Goal: Information Seeking & Learning: Learn about a topic

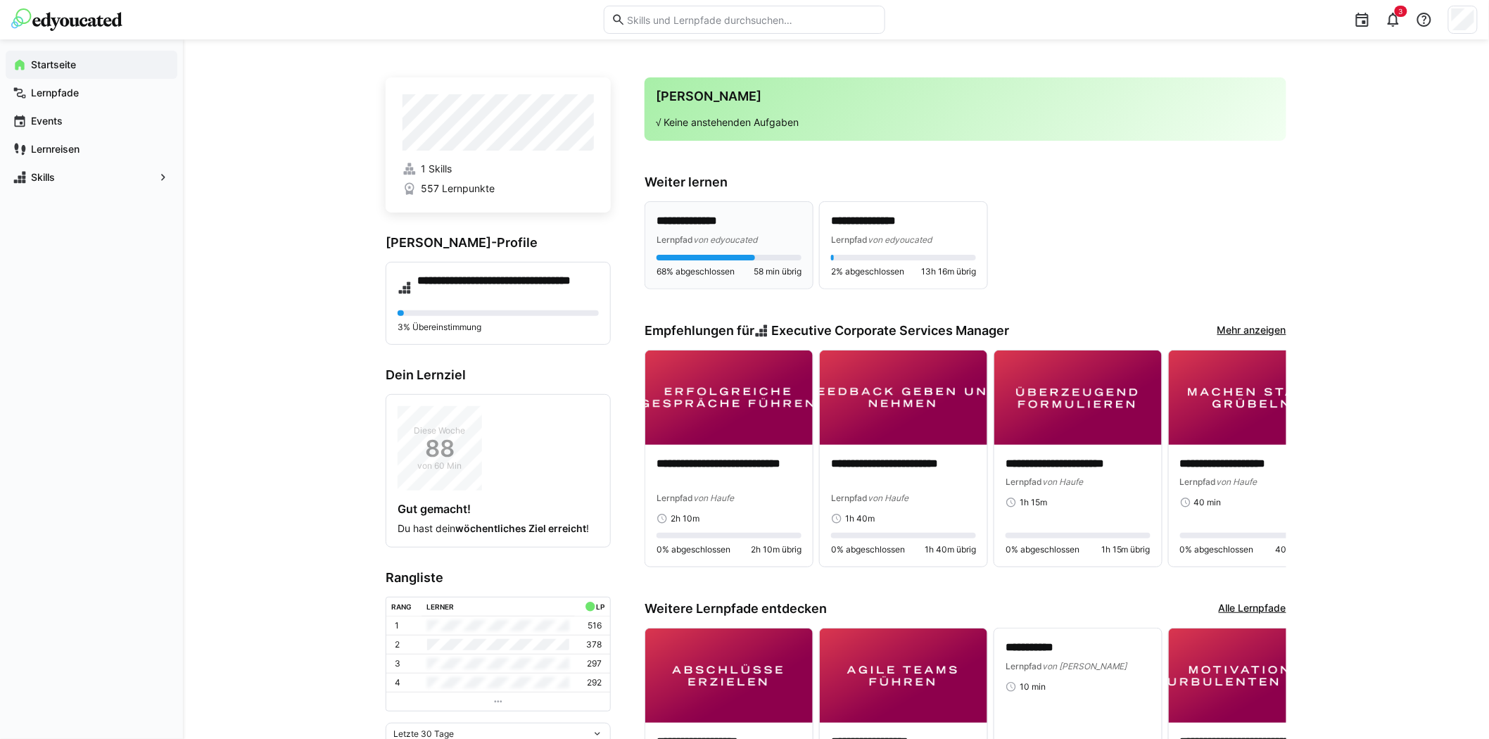
drag, startPoint x: 768, startPoint y: 237, endPoint x: 762, endPoint y: 231, distance: 8.5
click at [768, 237] on div "Lernpfad von edyoucated" at bounding box center [728, 239] width 145 height 14
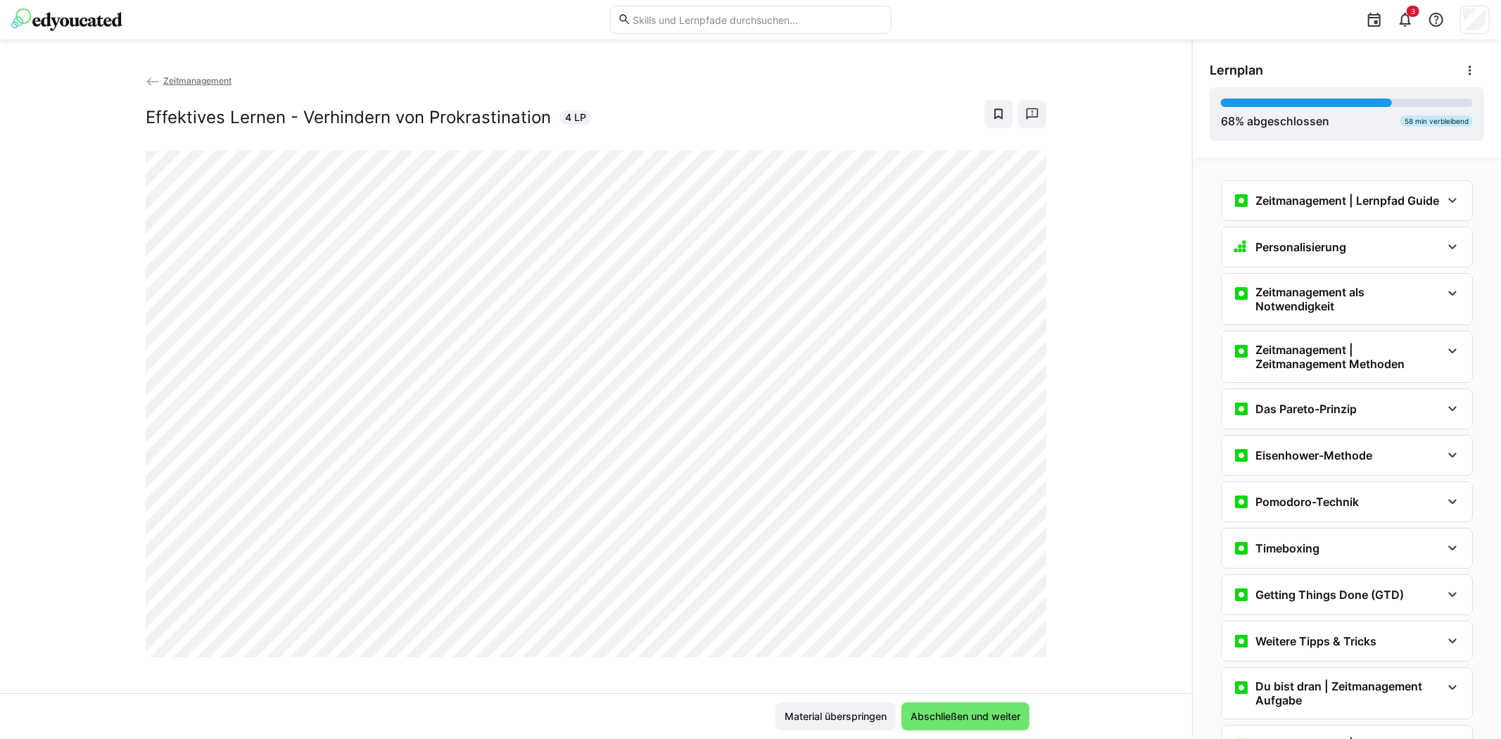
scroll to position [508, 0]
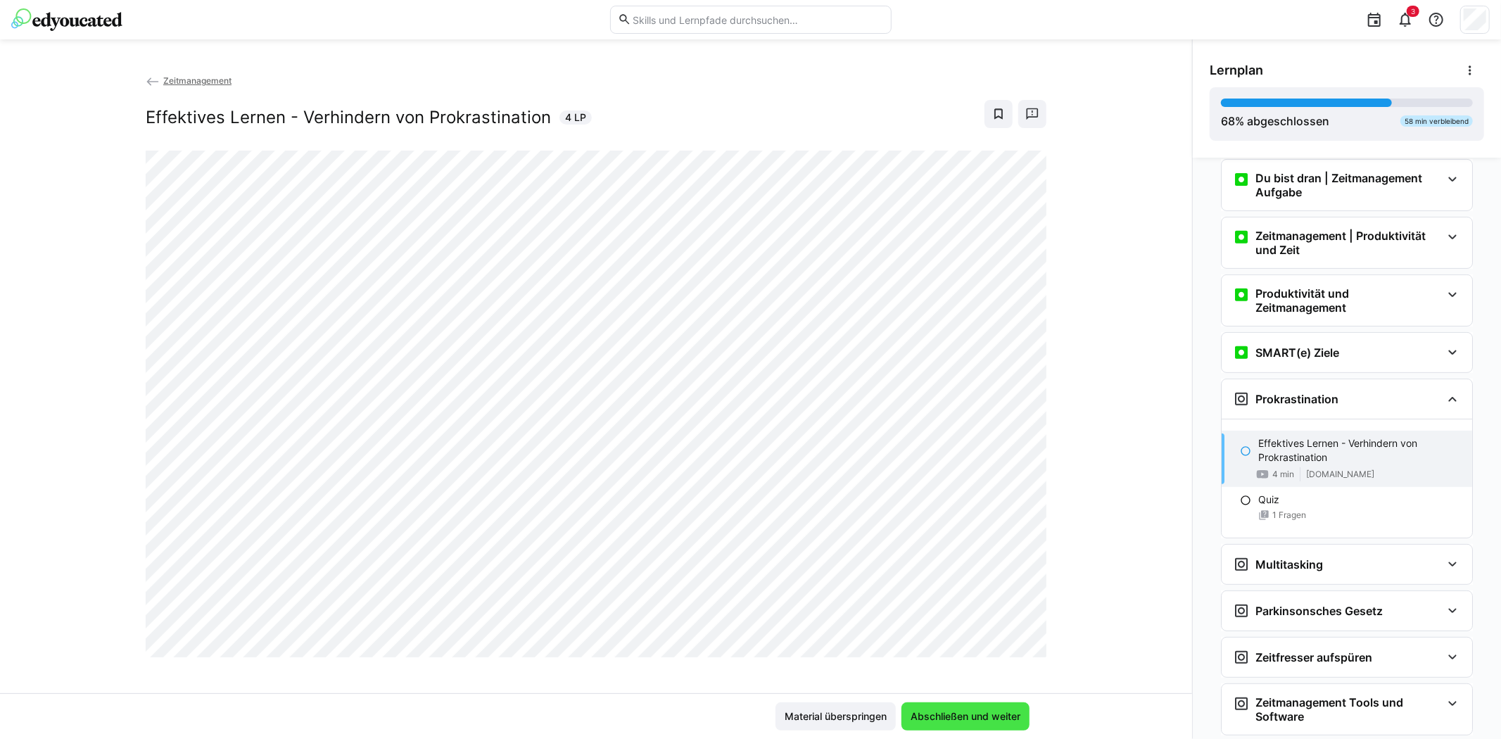
click at [965, 713] on span "Abschließen und weiter" at bounding box center [965, 716] width 114 height 14
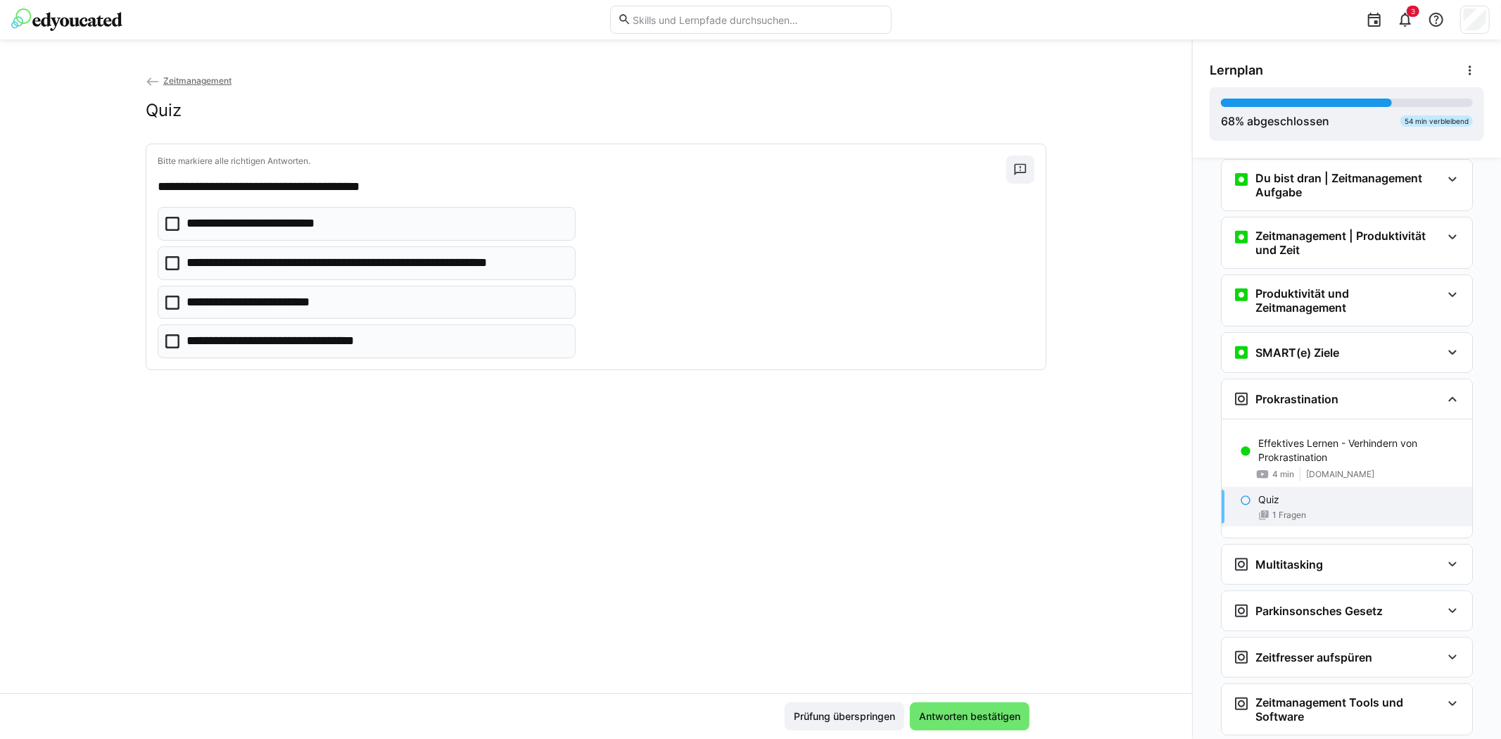
click at [170, 220] on icon at bounding box center [172, 224] width 14 height 14
click at [167, 298] on icon at bounding box center [172, 303] width 14 height 14
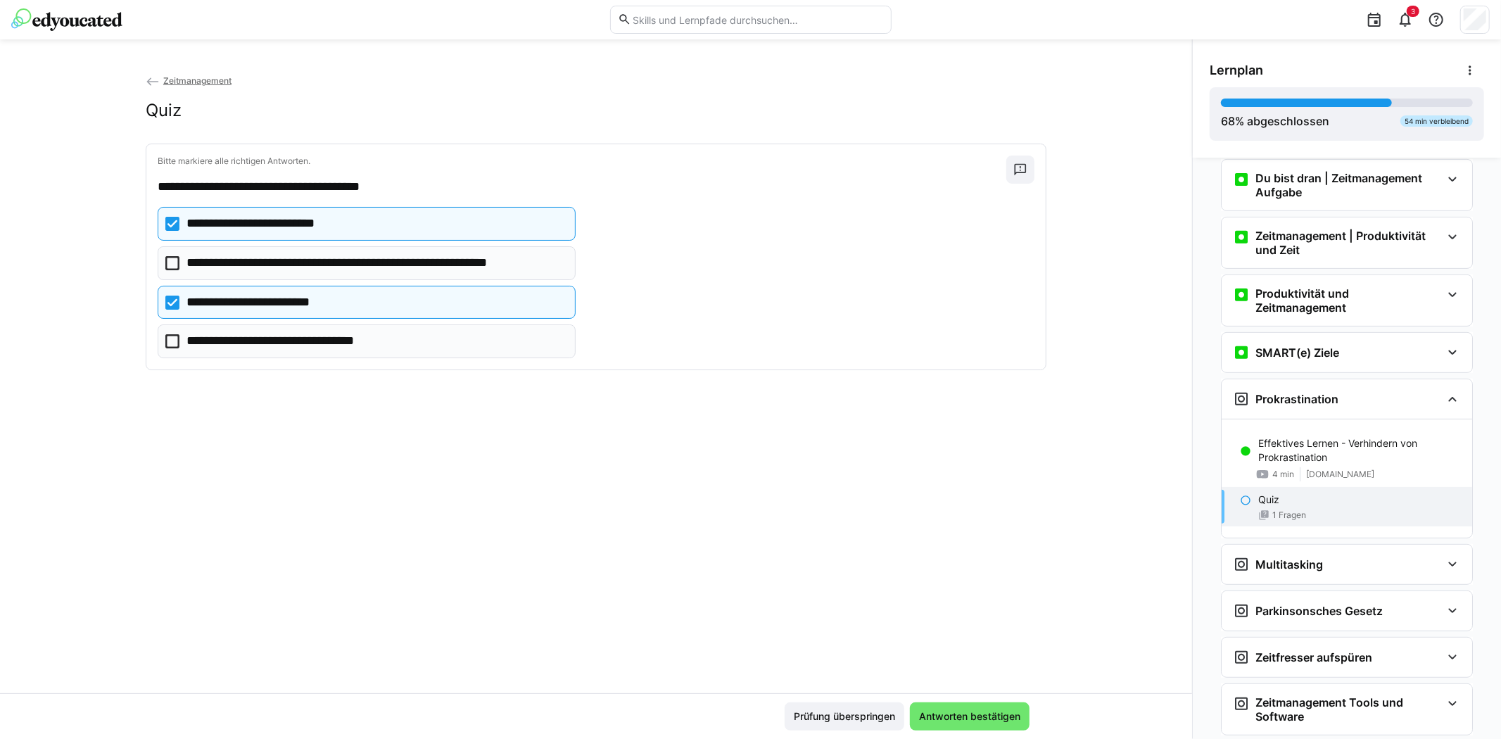
drag, startPoint x: 163, startPoint y: 341, endPoint x: 279, endPoint y: 399, distance: 129.3
click at [165, 341] on icon at bounding box center [172, 341] width 14 height 14
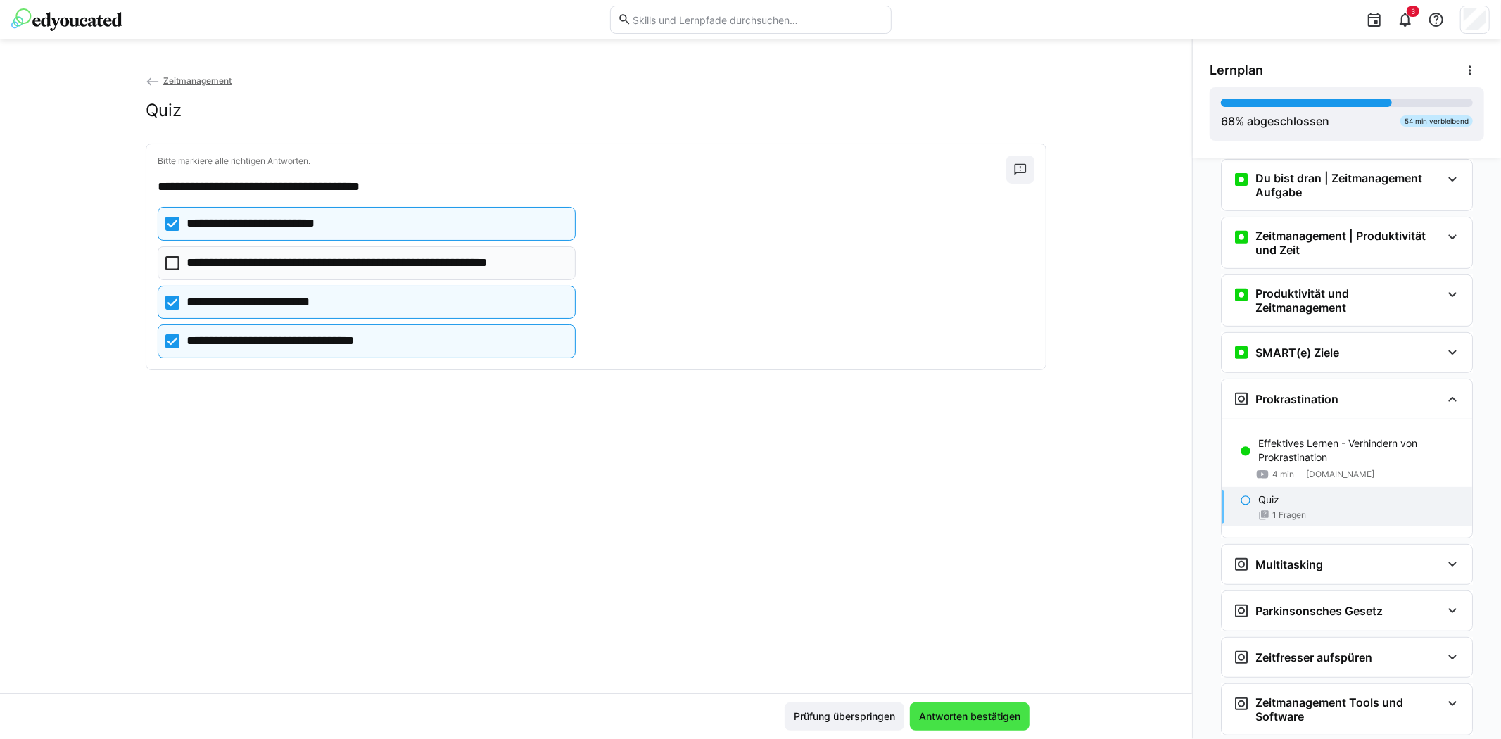
click at [953, 718] on span "Antworten bestätigen" at bounding box center [970, 716] width 106 height 14
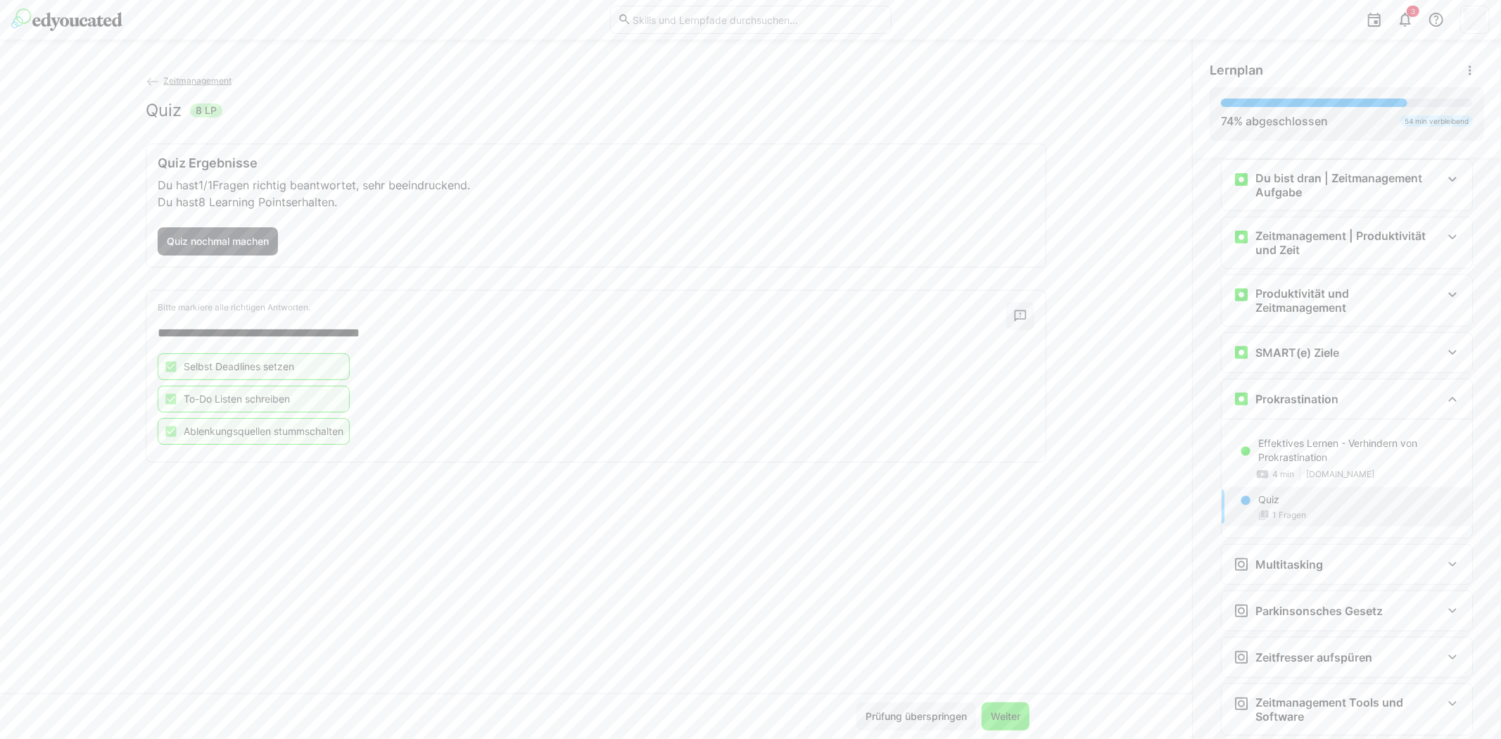
click at [1015, 709] on span "Weiter" at bounding box center [1006, 716] width 34 height 14
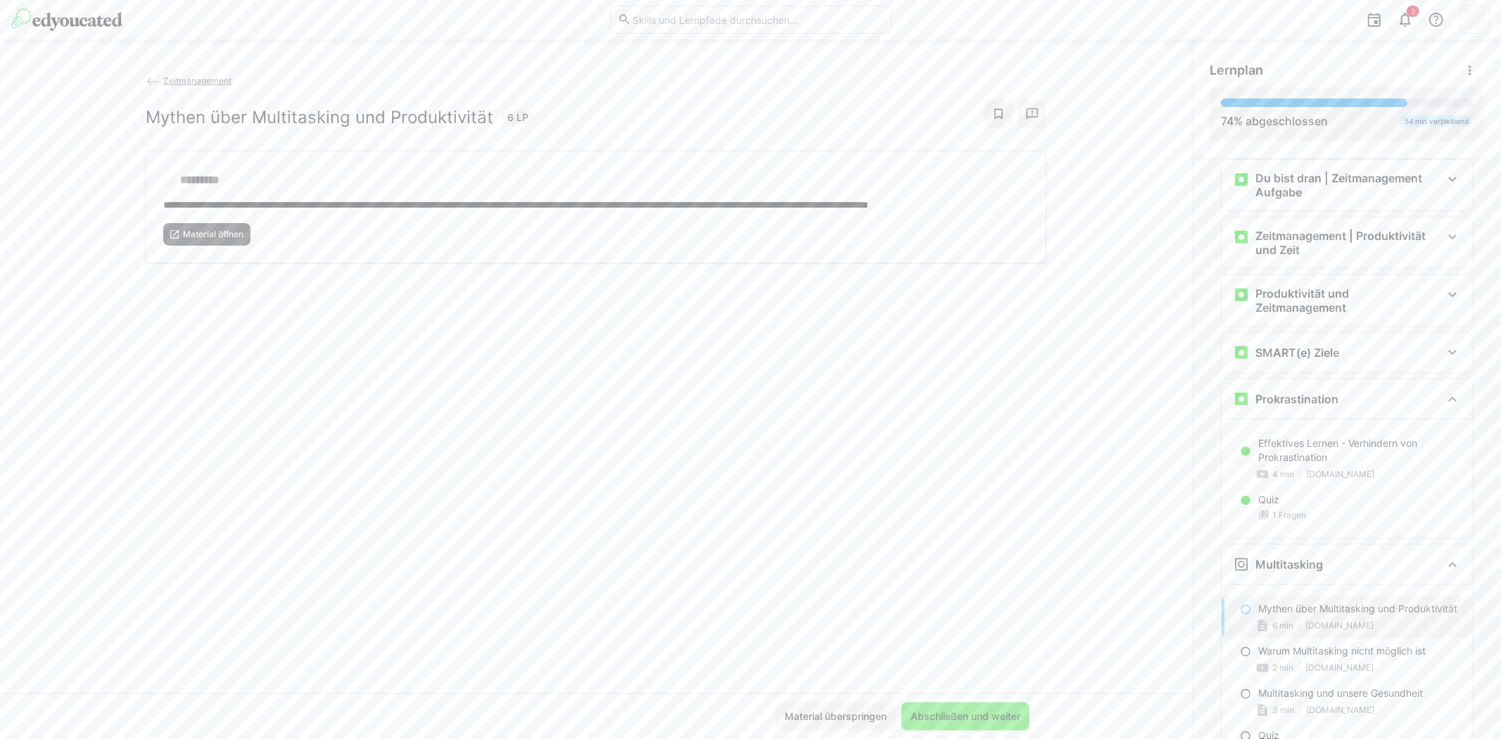
scroll to position [620, 0]
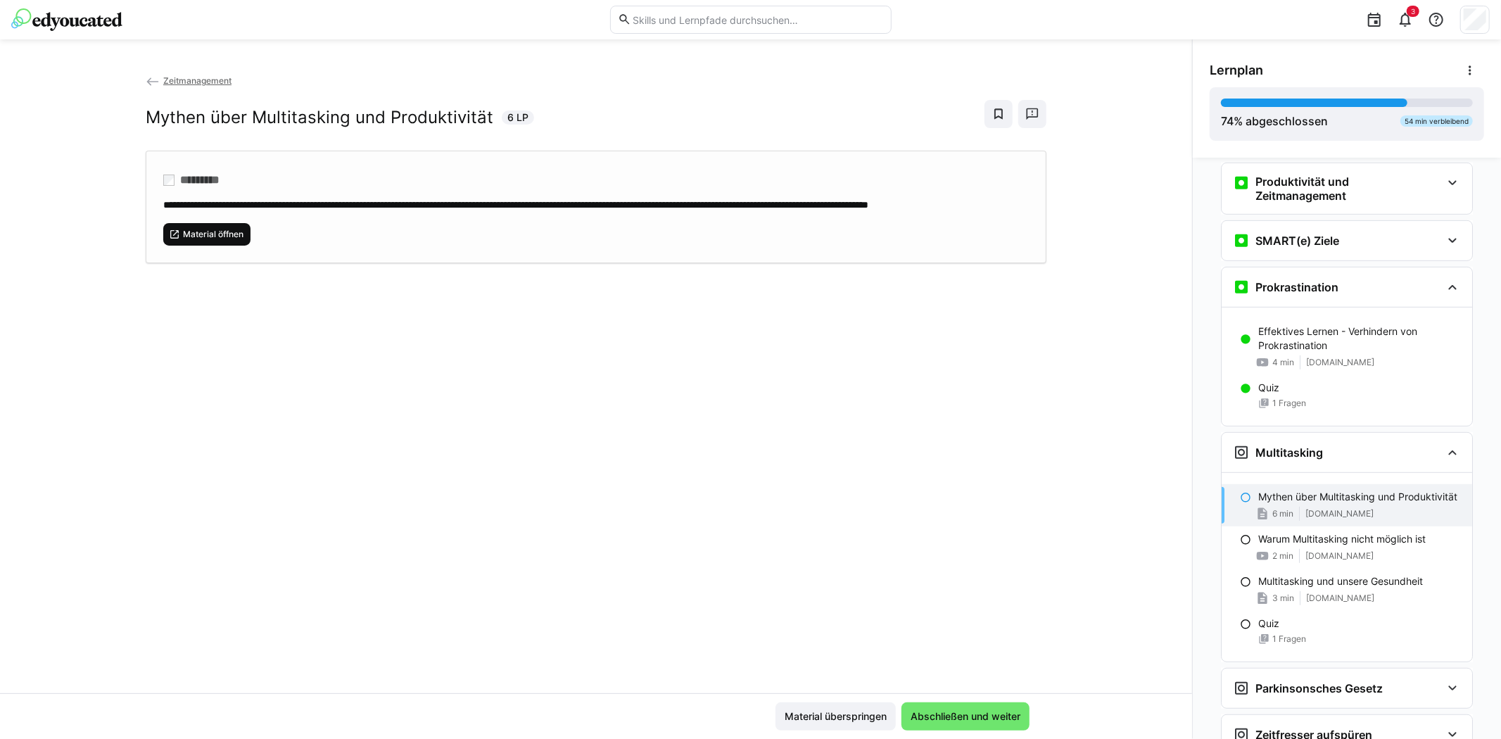
click at [209, 240] on span "Material öffnen" at bounding box center [213, 234] width 63 height 11
click at [1005, 718] on span "Abschließen und weiter" at bounding box center [965, 716] width 114 height 14
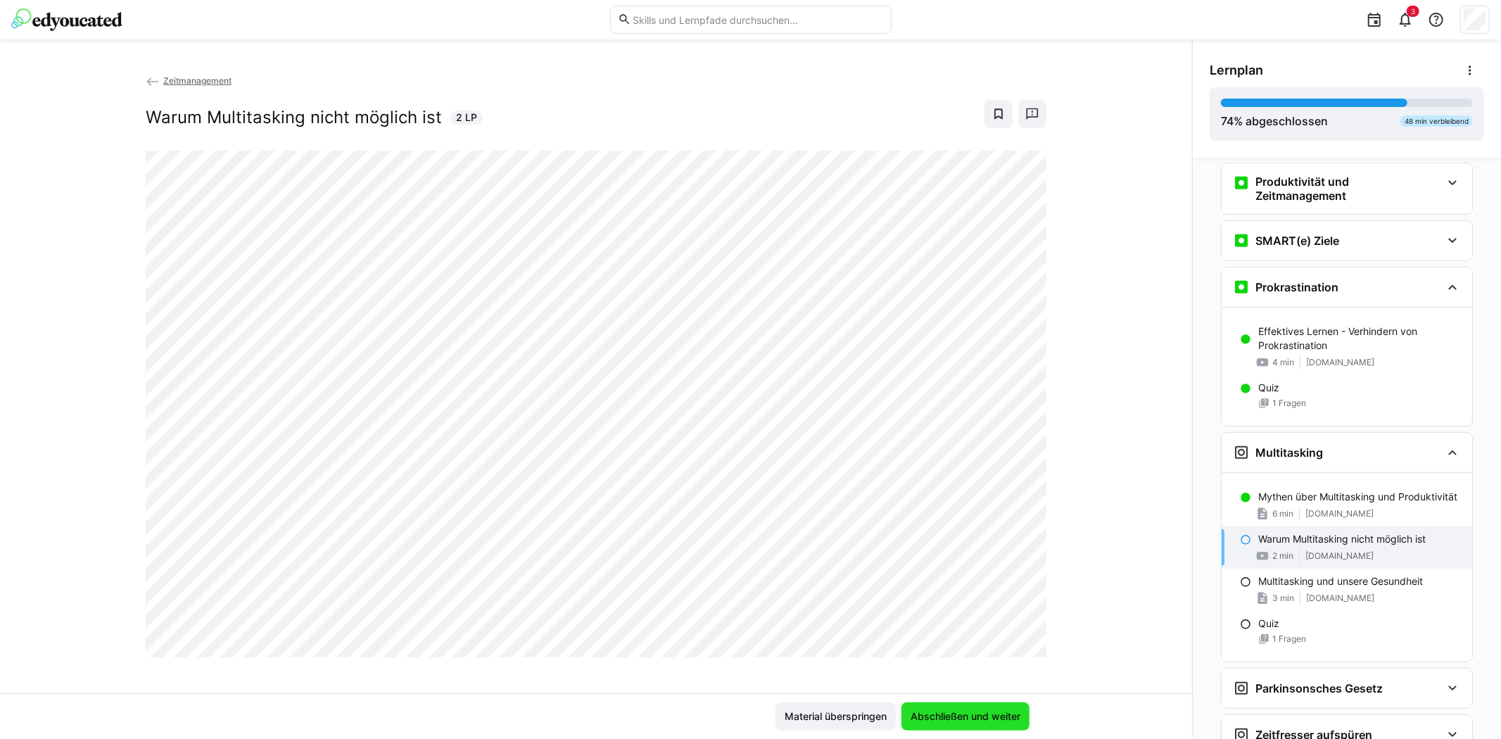
click at [959, 714] on span "Abschließen und weiter" at bounding box center [965, 716] width 114 height 14
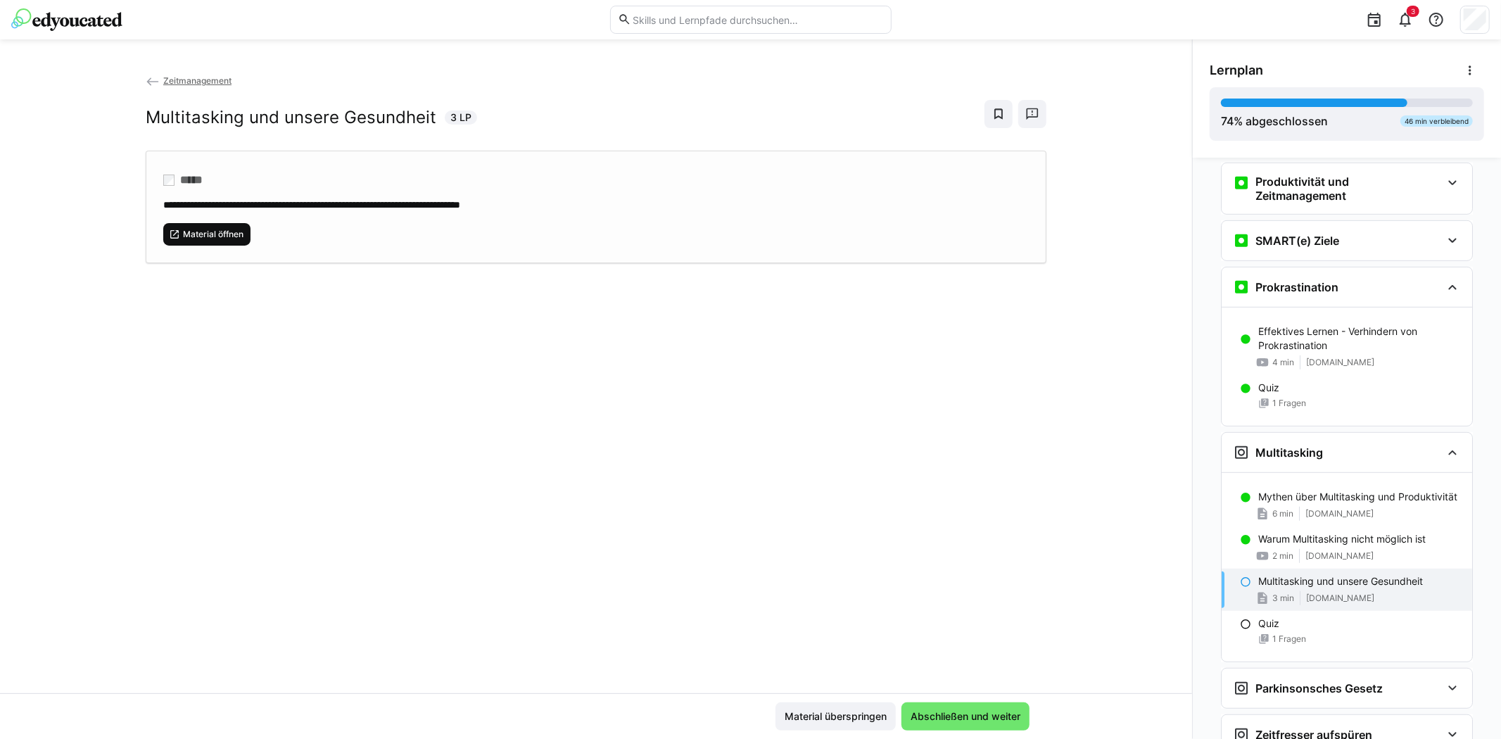
click at [213, 229] on span "Material öffnen" at bounding box center [213, 234] width 63 height 11
click at [962, 709] on span "Abschließen und weiter" at bounding box center [965, 716] width 114 height 14
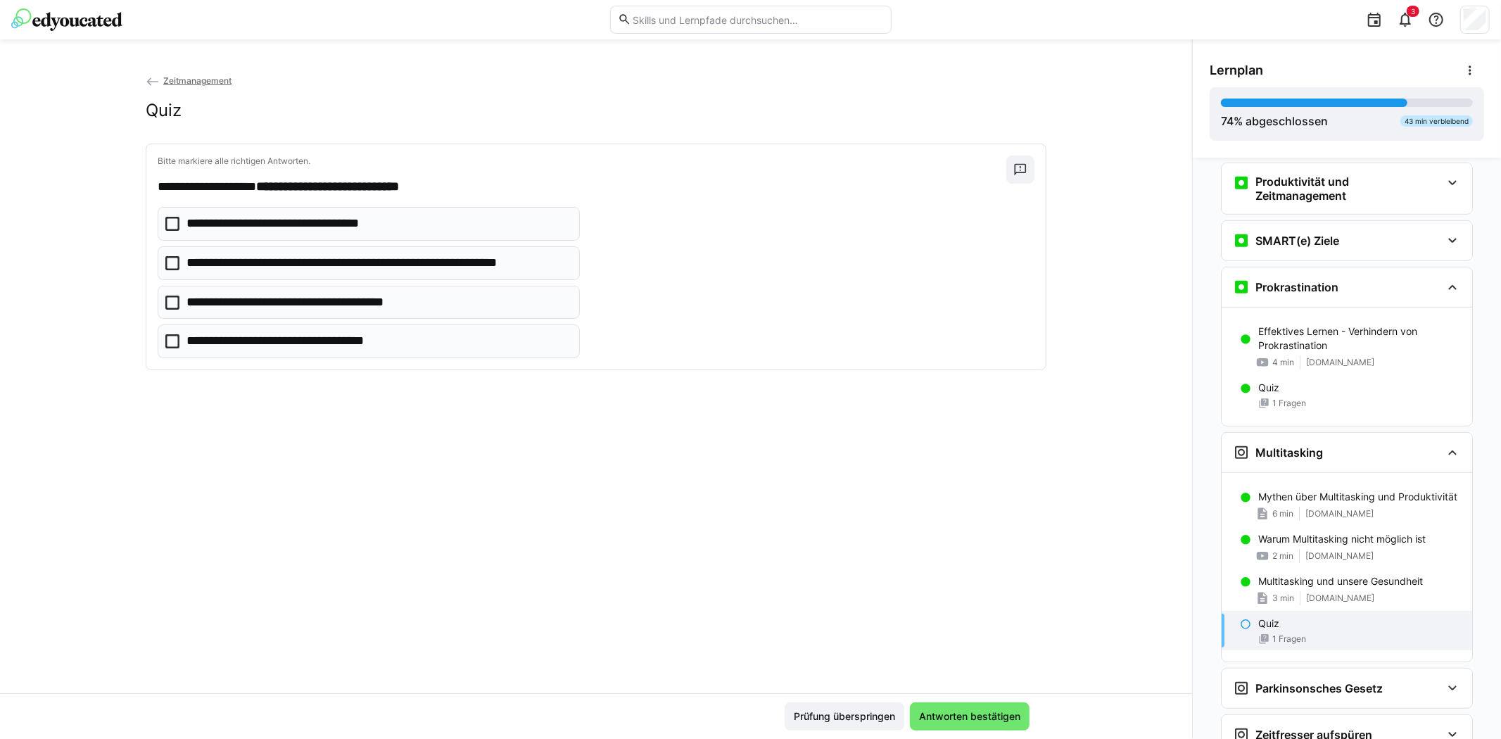
click at [170, 258] on icon at bounding box center [172, 263] width 14 height 14
click at [165, 222] on icon at bounding box center [172, 224] width 14 height 14
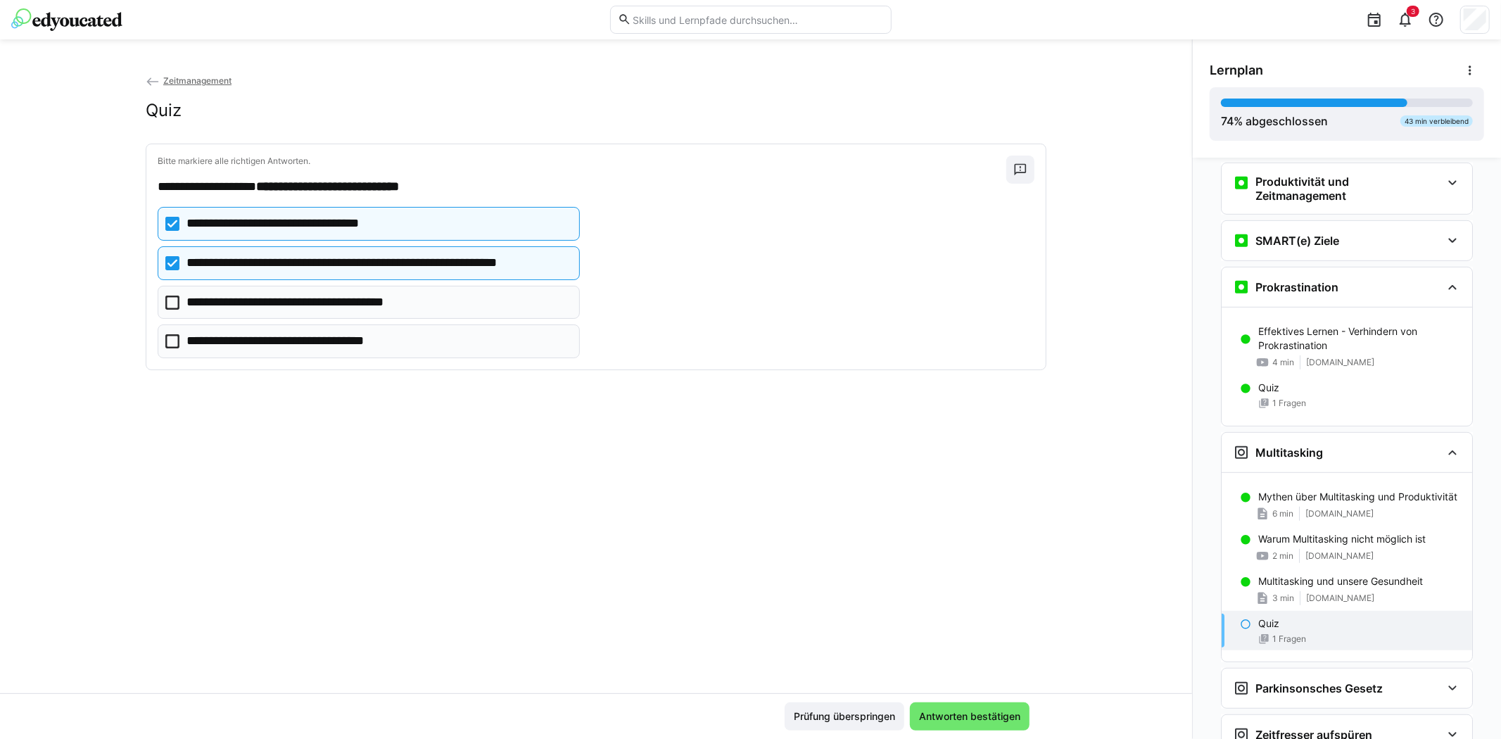
click at [174, 300] on icon at bounding box center [172, 303] width 14 height 14
click at [167, 343] on icon at bounding box center [172, 341] width 14 height 14
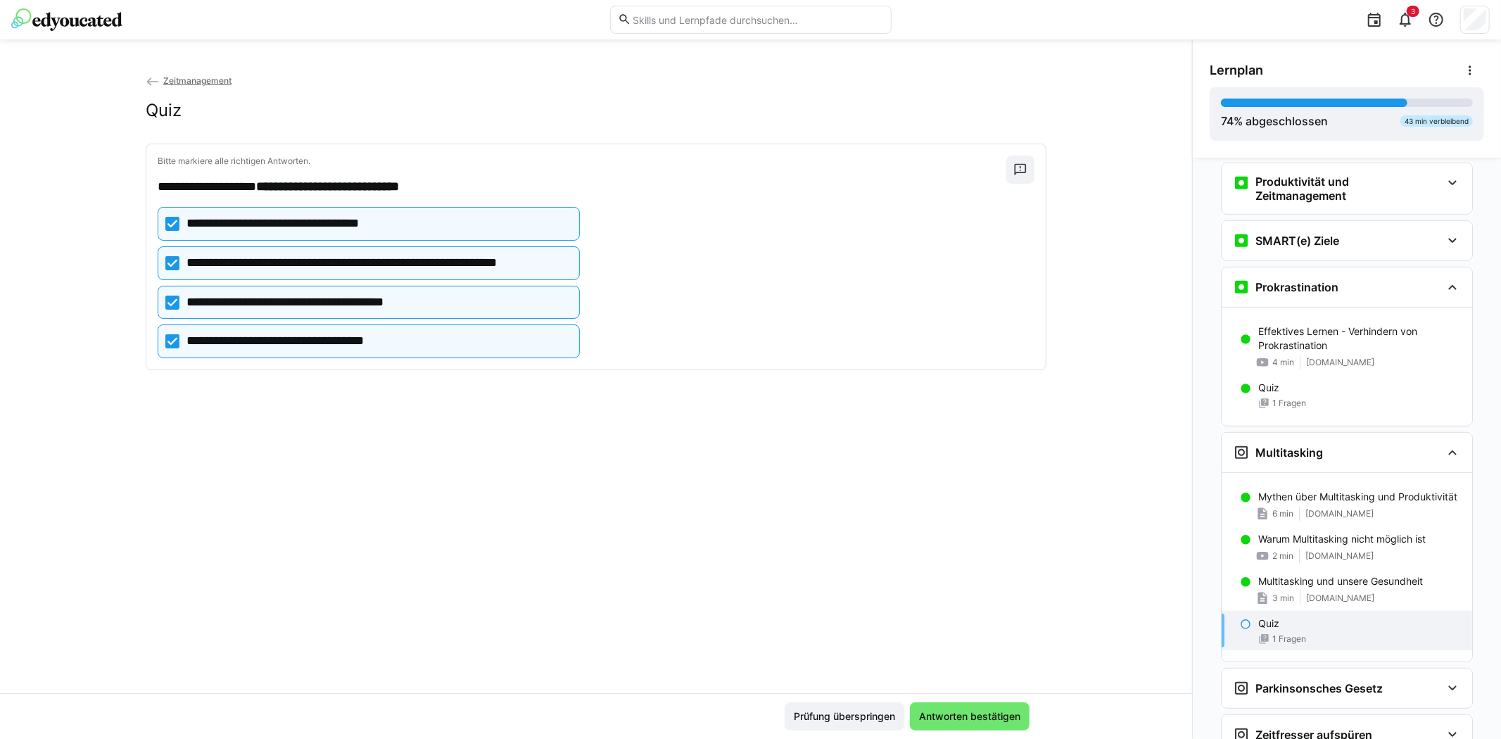
drag, startPoint x: 946, startPoint y: 711, endPoint x: 938, endPoint y: 694, distance: 18.3
click at [947, 709] on span "Antworten bestätigen" at bounding box center [970, 716] width 106 height 14
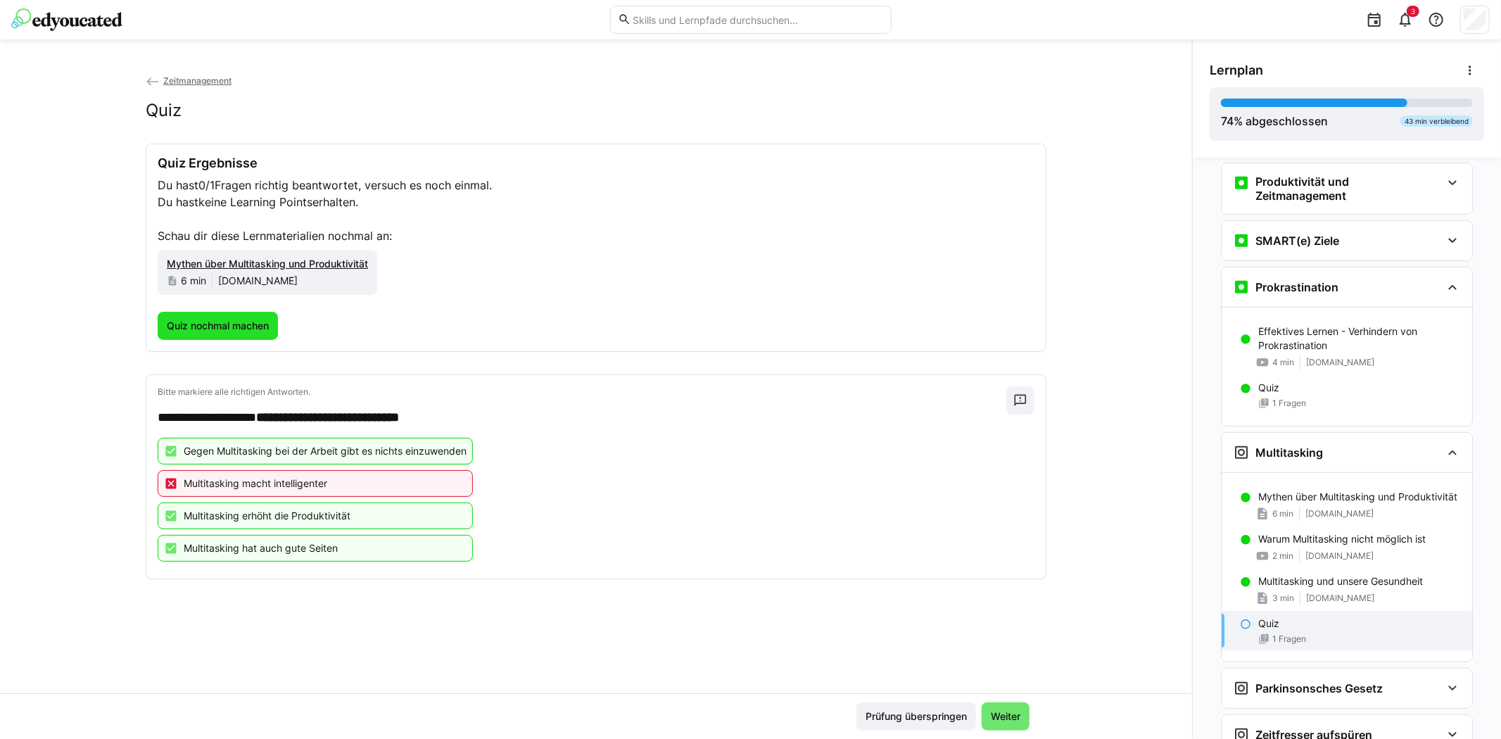
click at [239, 322] on span "Quiz nochmal machen" at bounding box center [218, 326] width 106 height 14
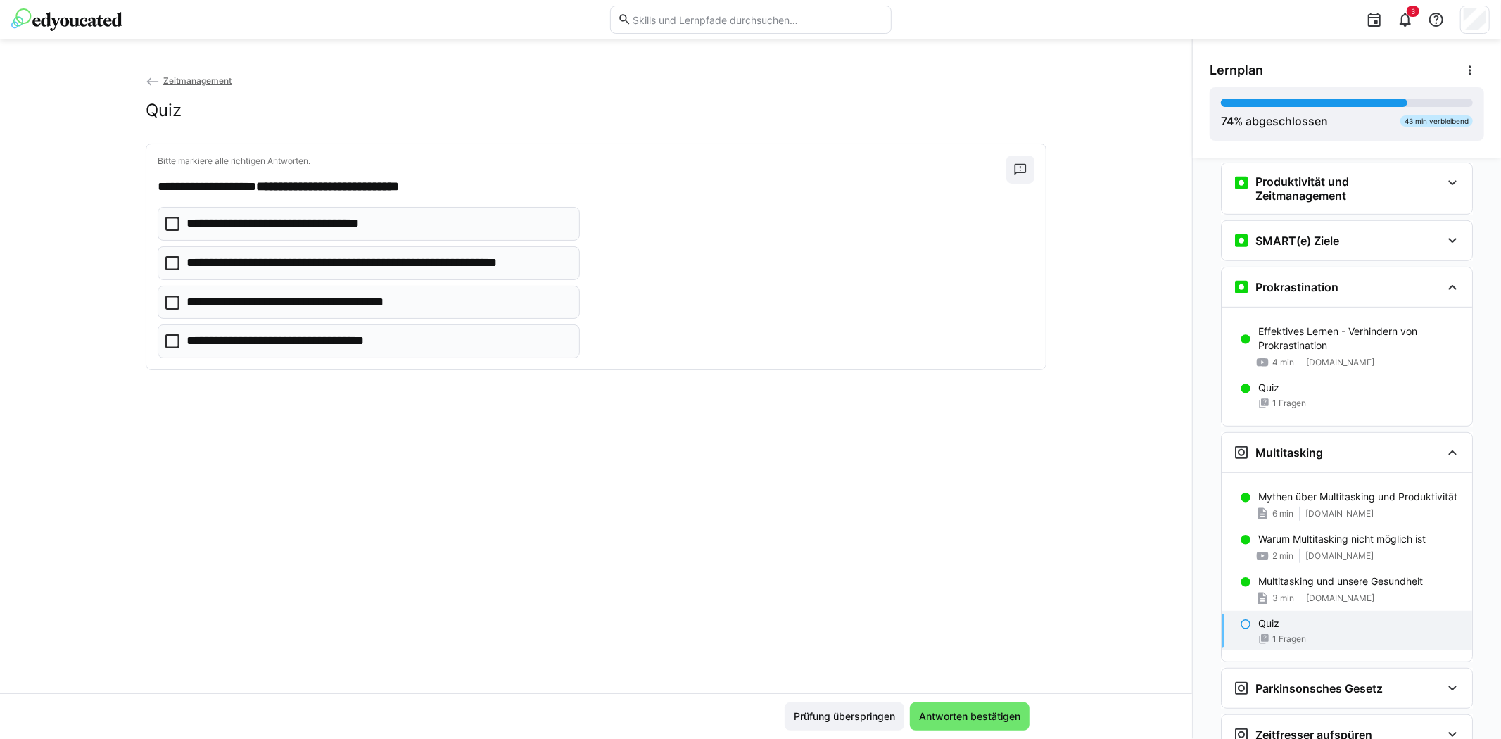
click at [165, 261] on icon at bounding box center [172, 263] width 14 height 14
drag, startPoint x: 167, startPoint y: 297, endPoint x: 172, endPoint y: 338, distance: 41.0
click at [167, 304] on icon at bounding box center [172, 303] width 14 height 14
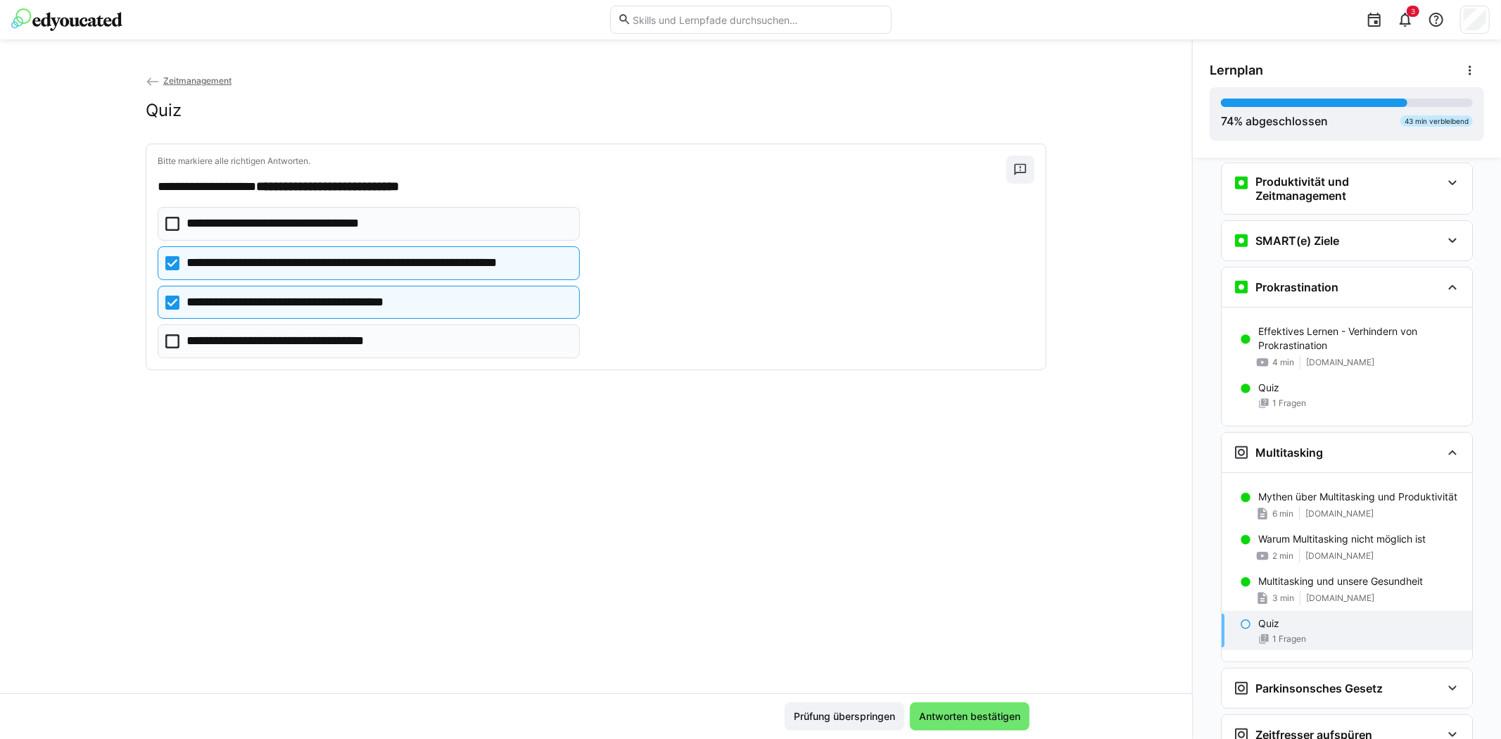
click at [169, 338] on icon at bounding box center [172, 341] width 14 height 14
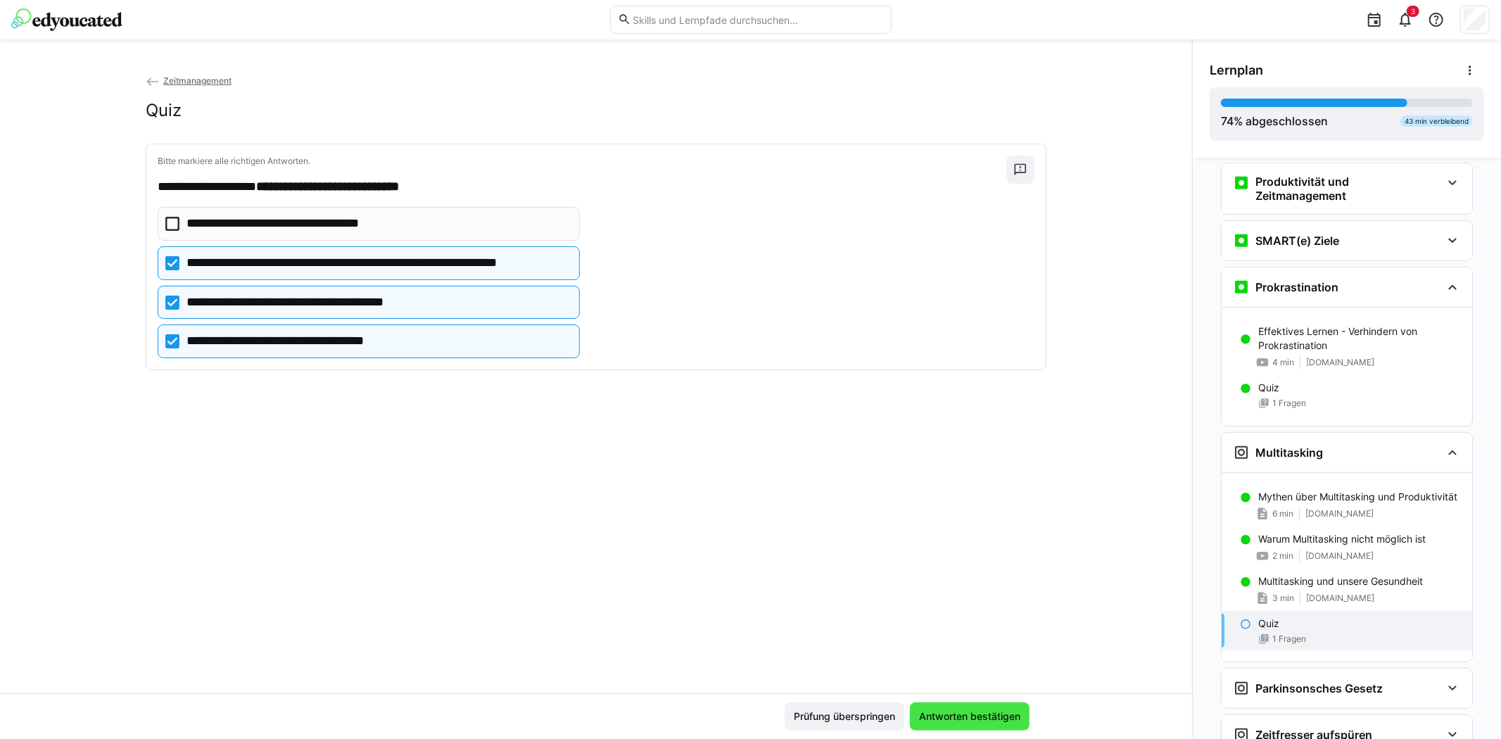
click at [955, 716] on span "Antworten bestätigen" at bounding box center [970, 716] width 106 height 14
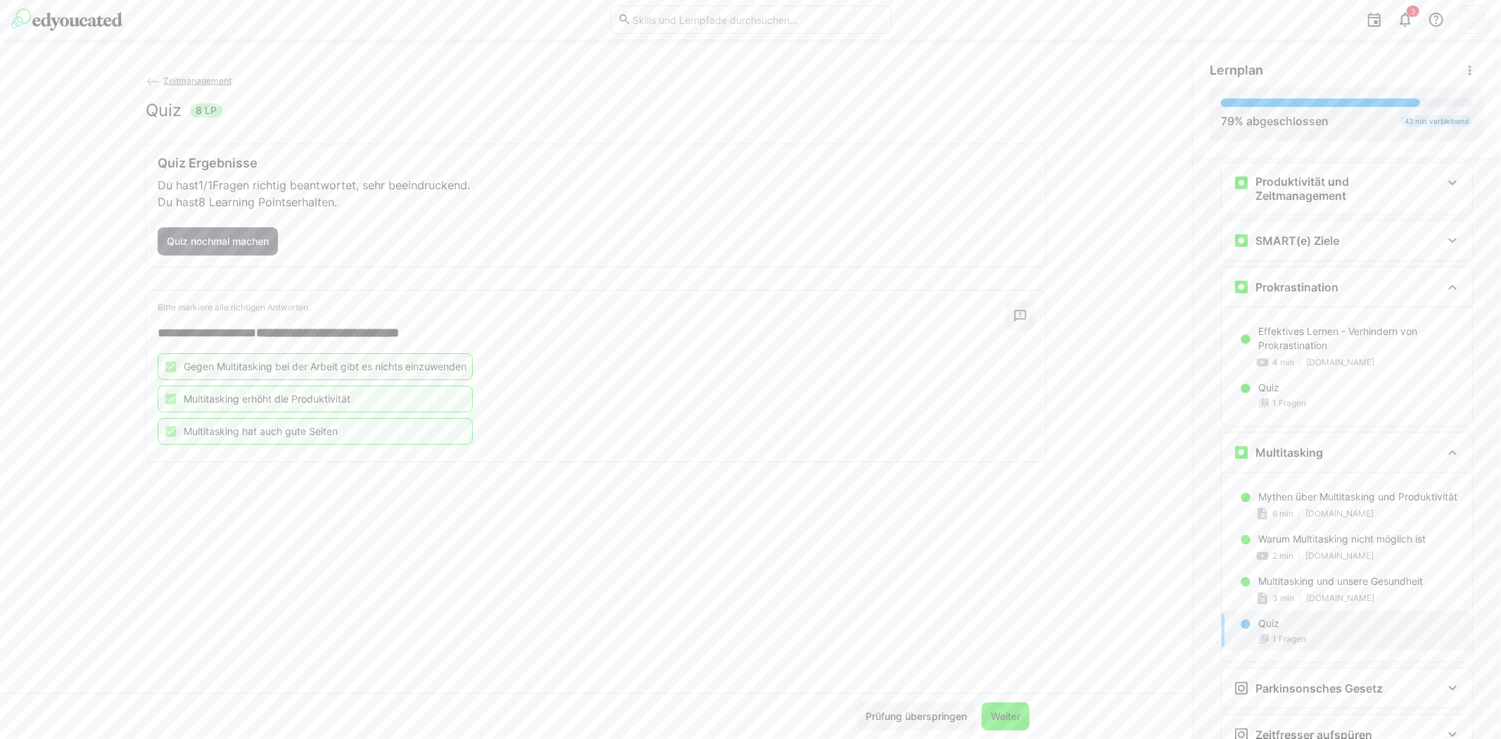
click at [1001, 714] on span "Weiter" at bounding box center [1006, 716] width 34 height 14
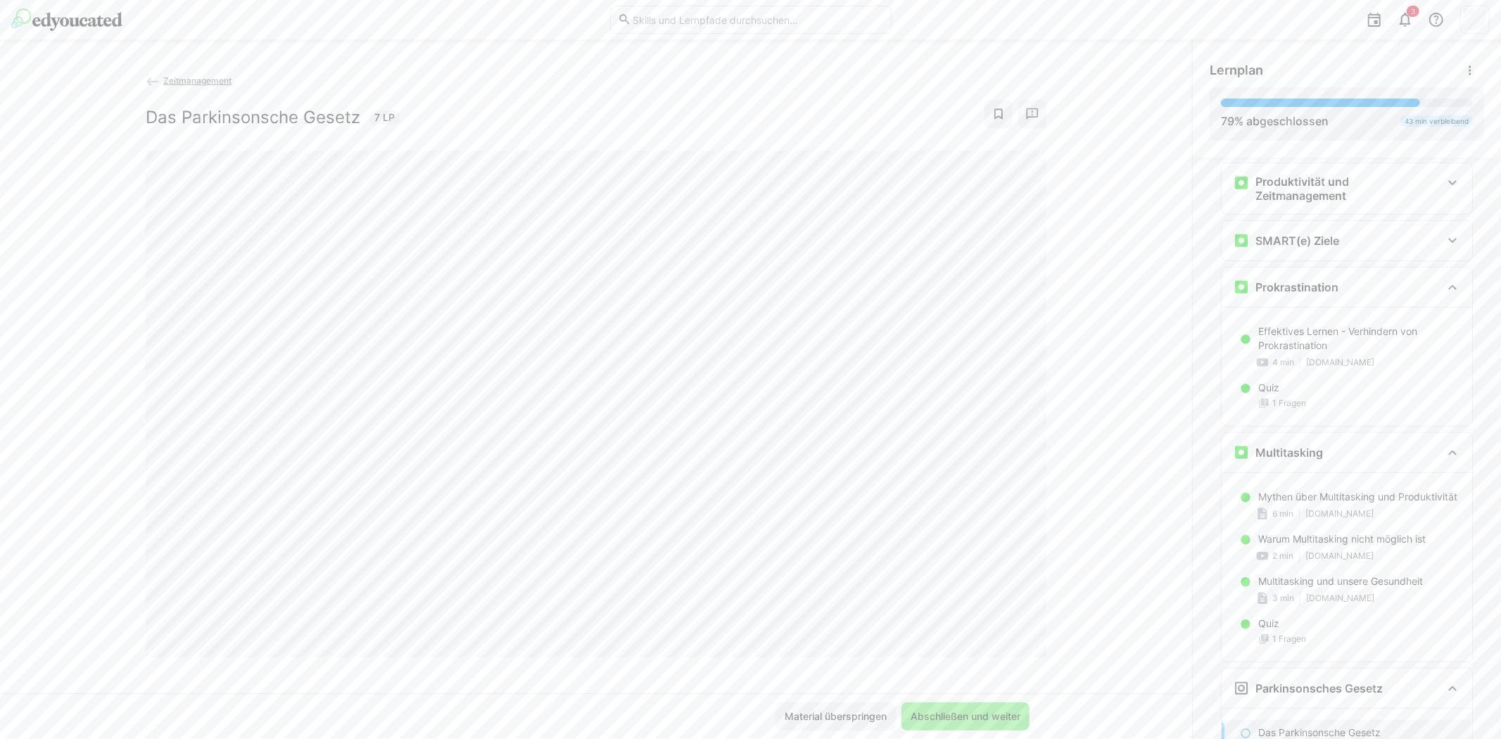
scroll to position [809, 0]
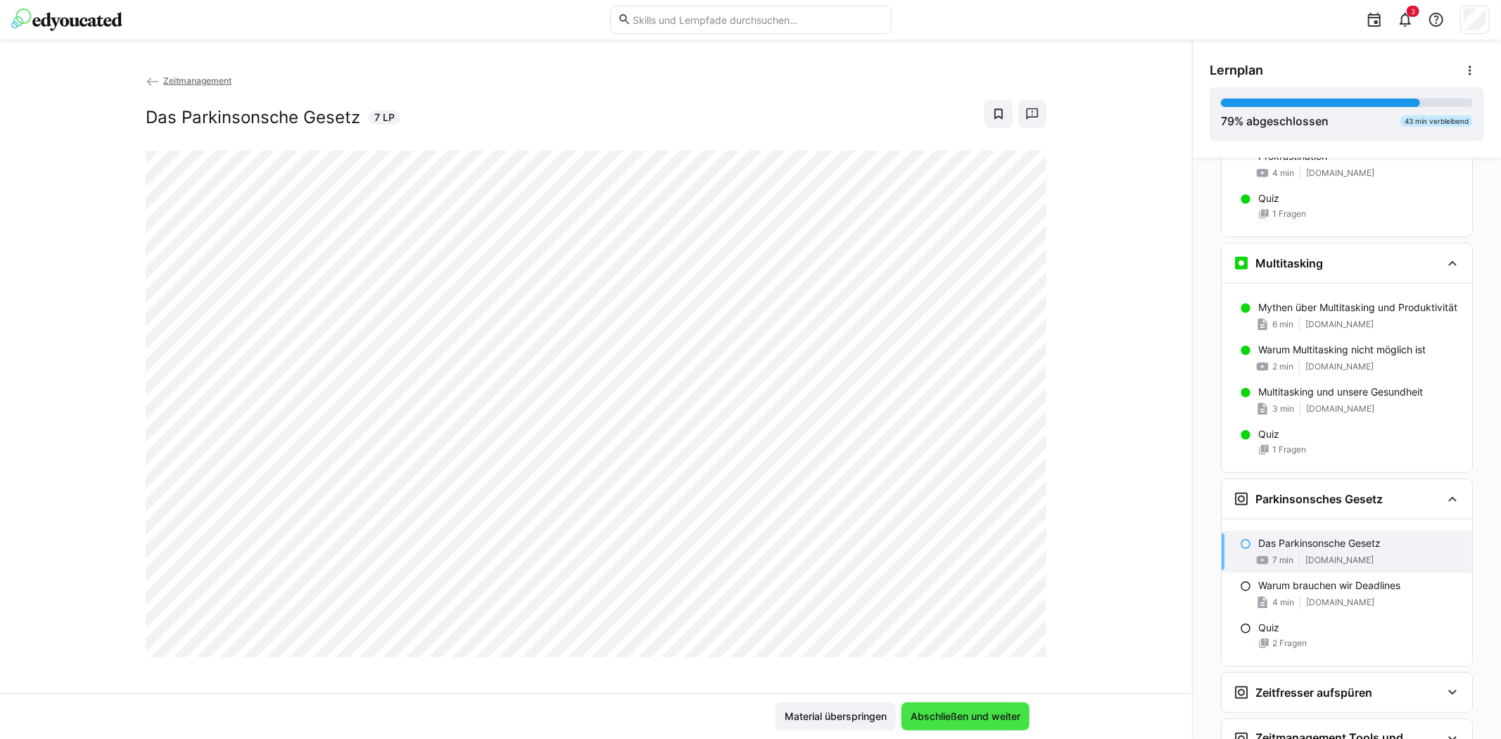
click at [972, 716] on span "Abschließen und weiter" at bounding box center [965, 716] width 114 height 14
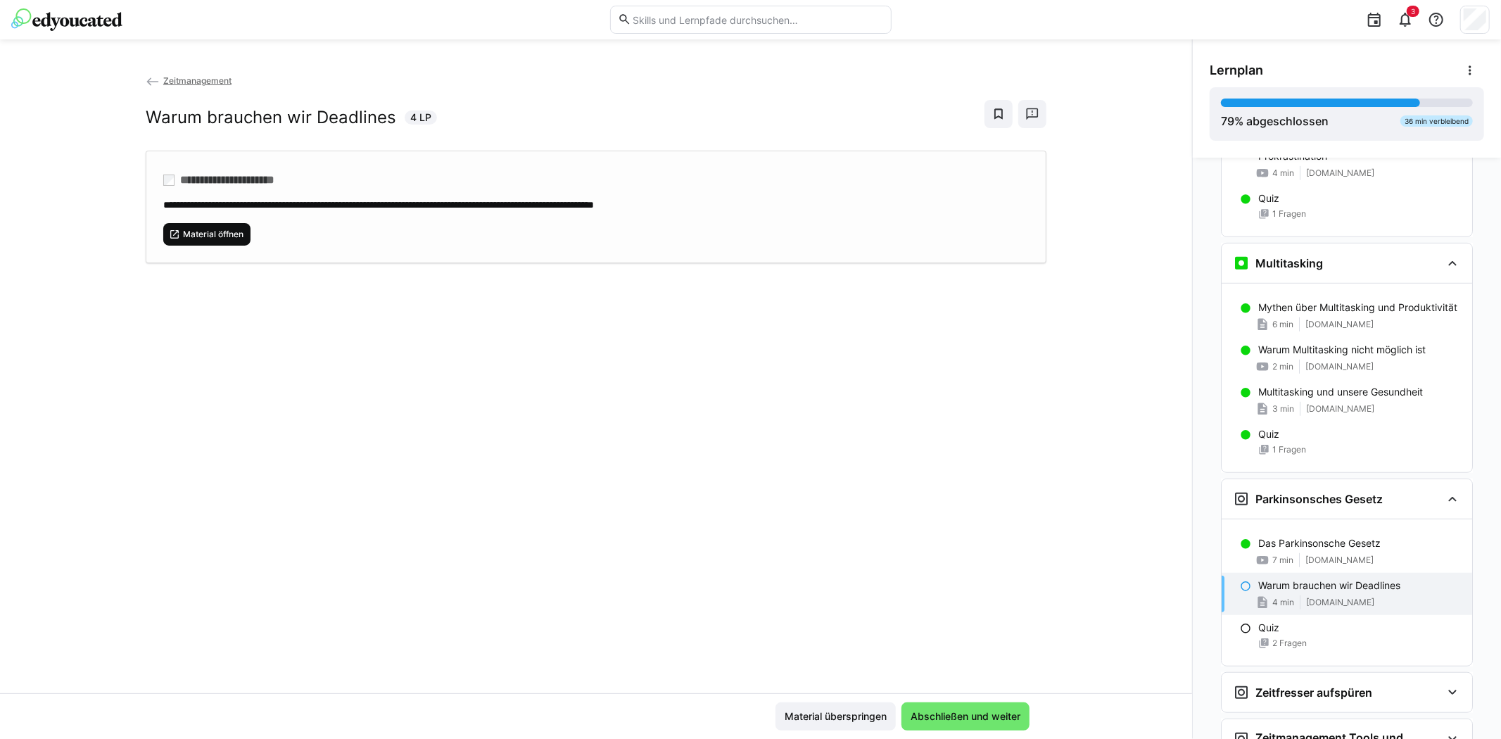
click at [206, 234] on span "Material öffnen" at bounding box center [213, 234] width 63 height 11
click at [983, 711] on span "Abschließen und weiter" at bounding box center [965, 716] width 114 height 14
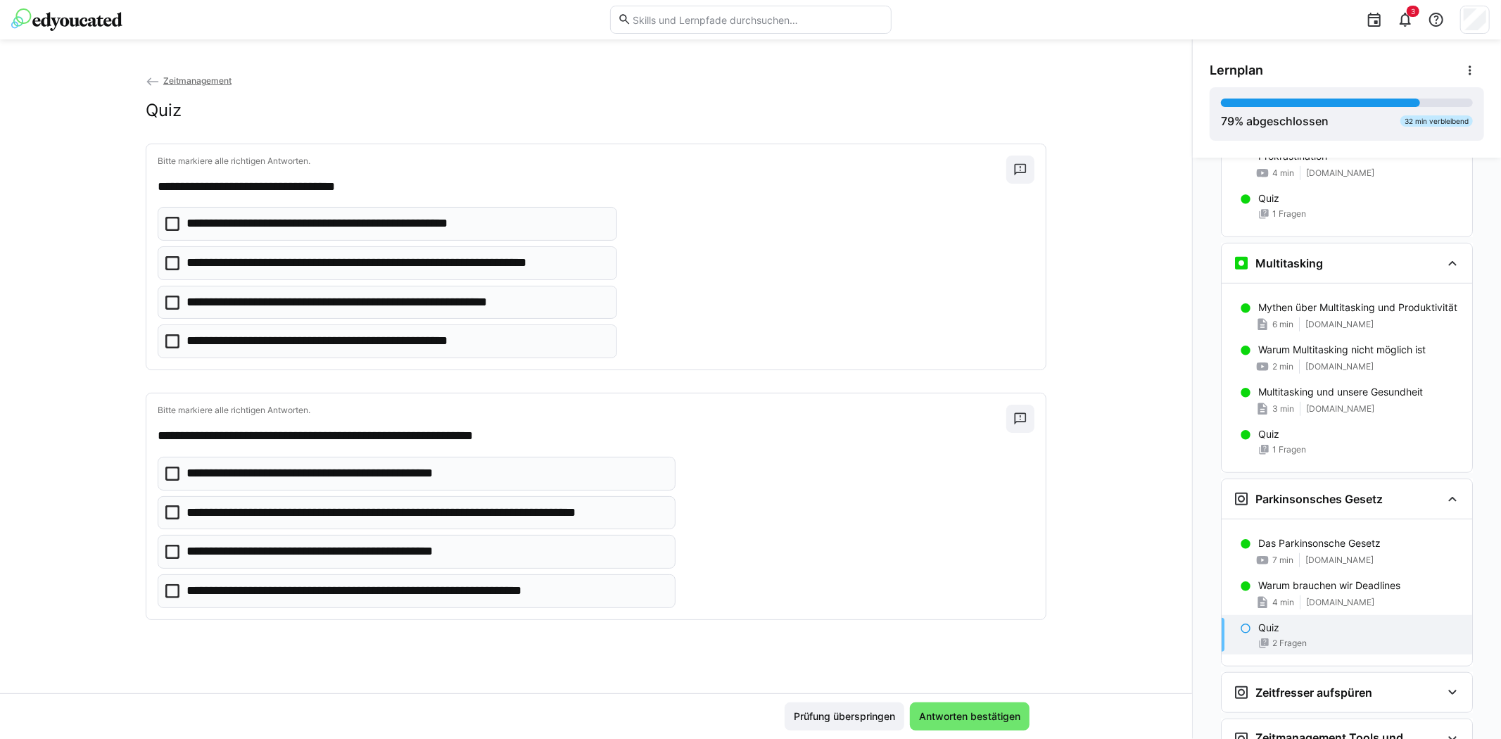
click at [170, 258] on icon at bounding box center [172, 263] width 14 height 14
click at [166, 303] on icon at bounding box center [172, 303] width 14 height 14
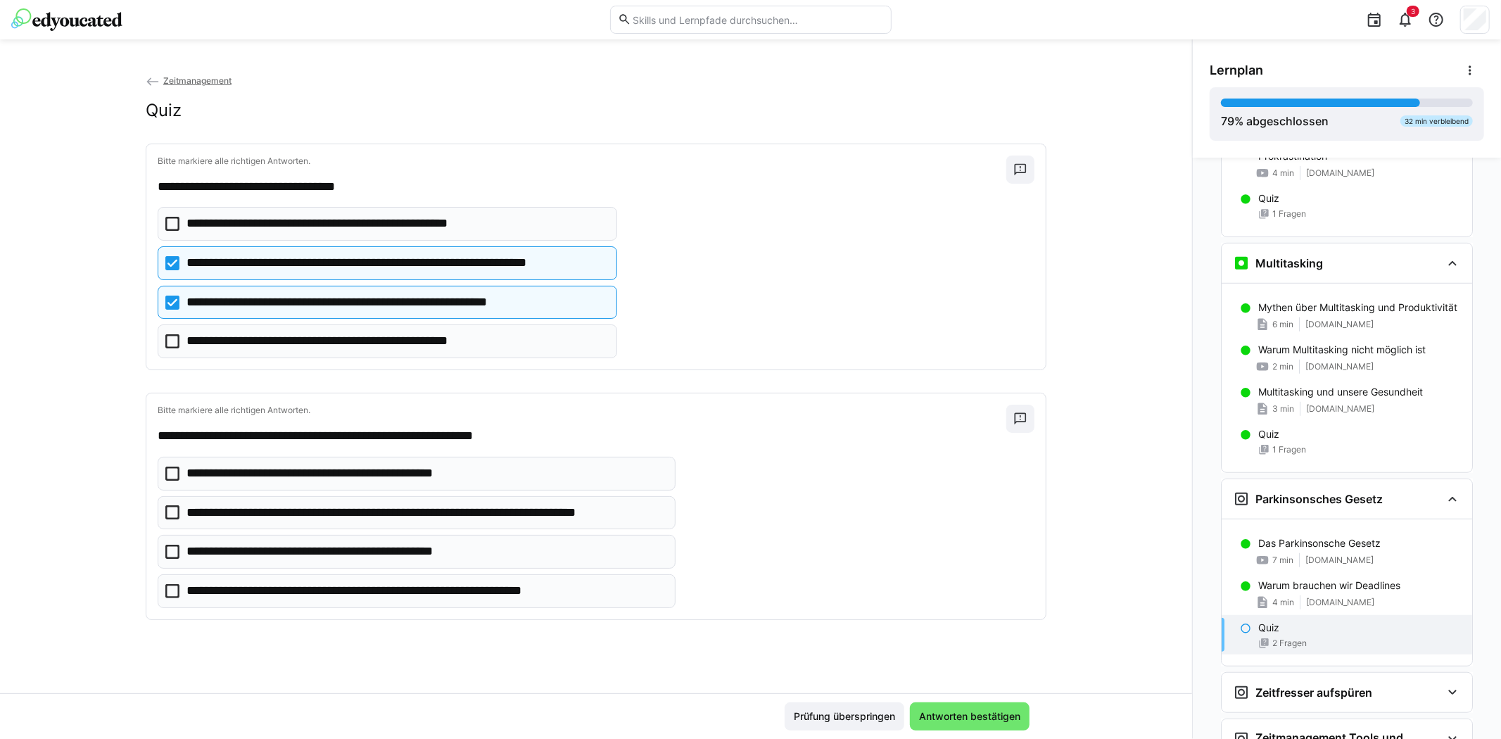
click at [165, 300] on icon at bounding box center [172, 303] width 14 height 14
click at [165, 587] on icon at bounding box center [172, 591] width 14 height 14
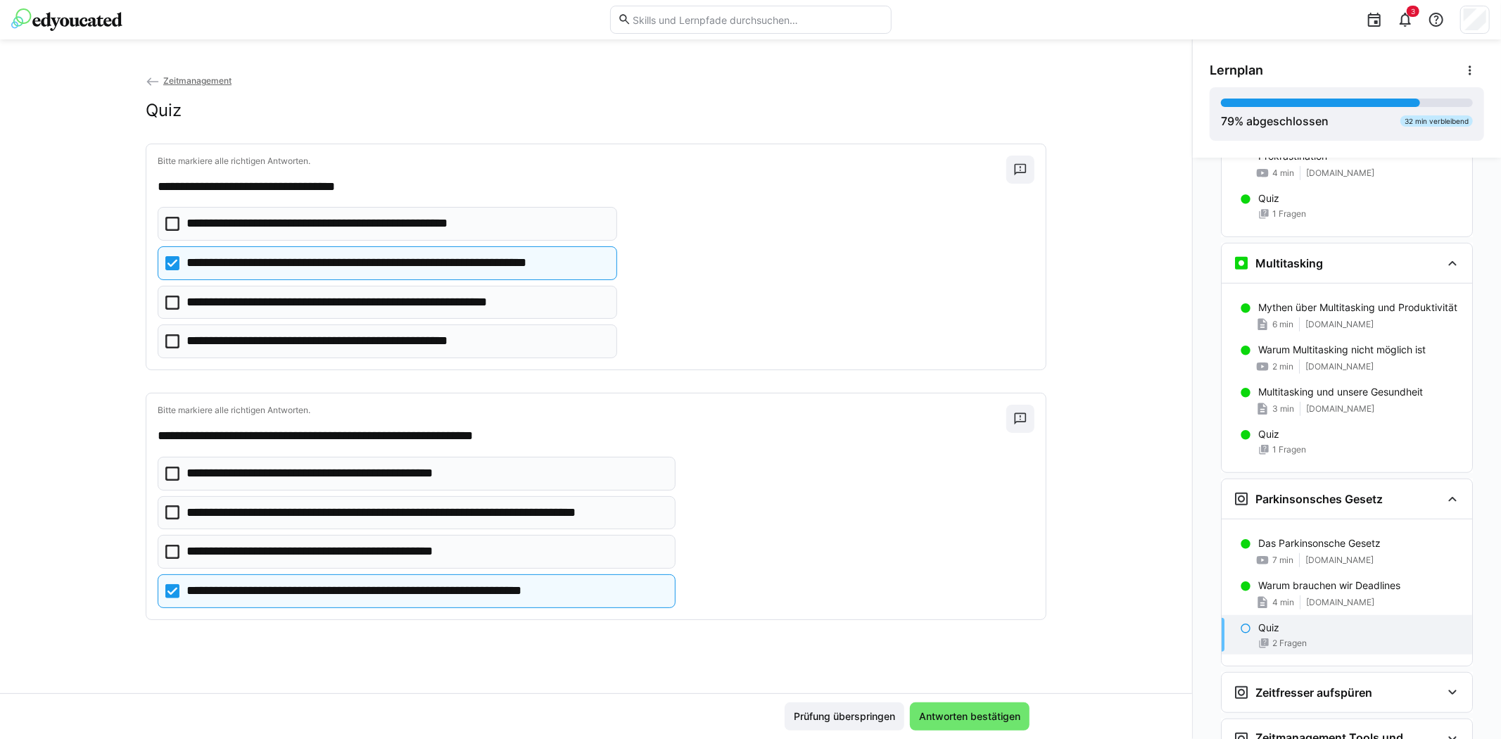
click at [169, 510] on icon at bounding box center [172, 512] width 14 height 14
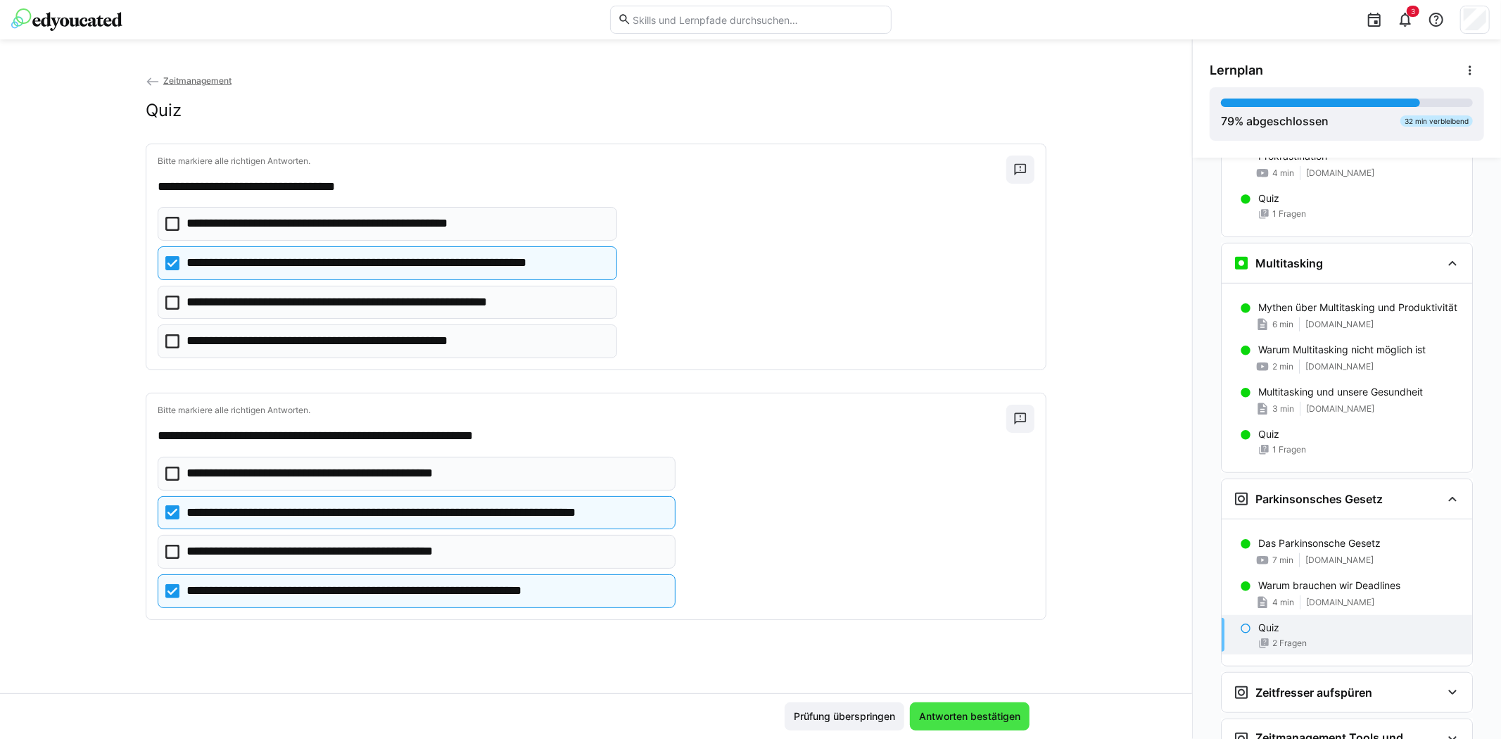
click at [992, 713] on span "Antworten bestätigen" at bounding box center [970, 716] width 106 height 14
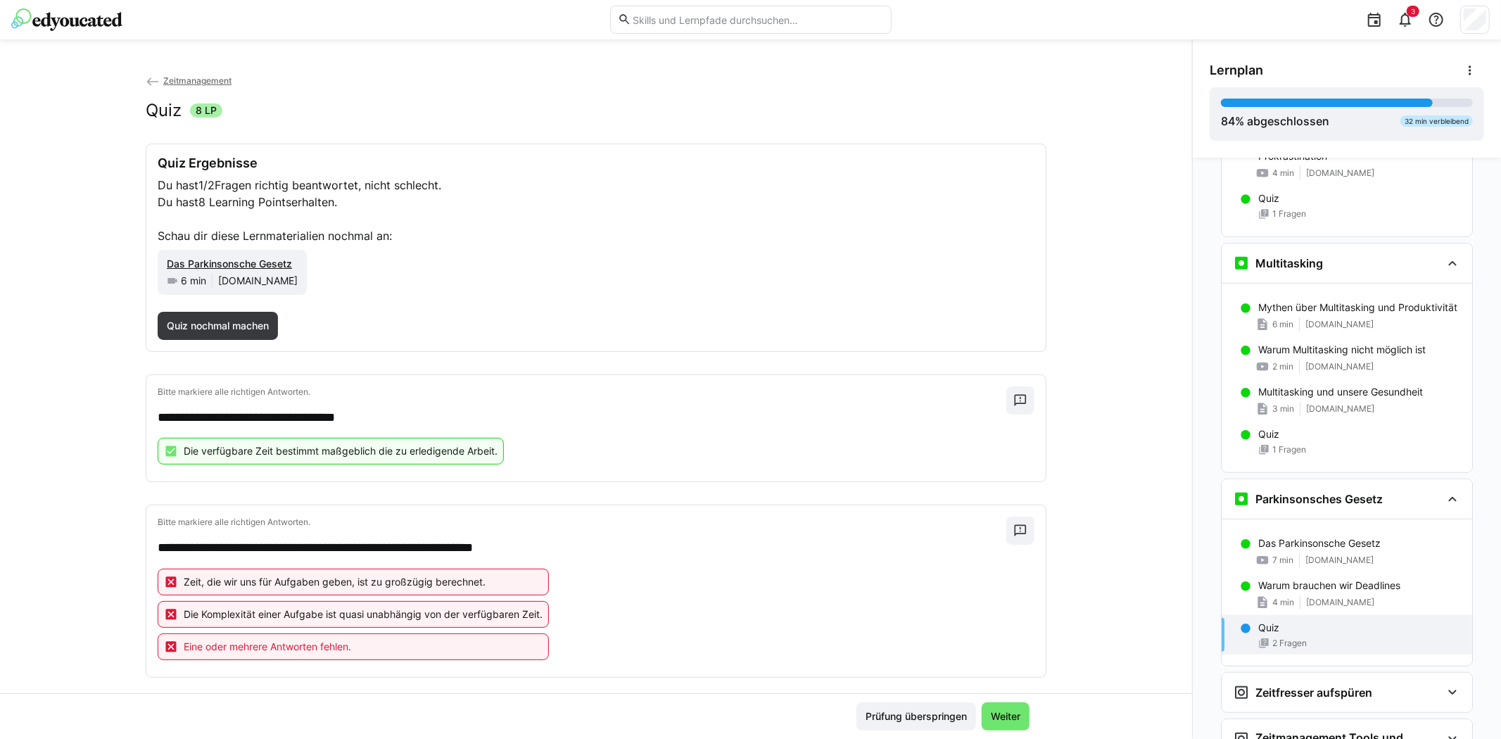
scroll to position [18, 0]
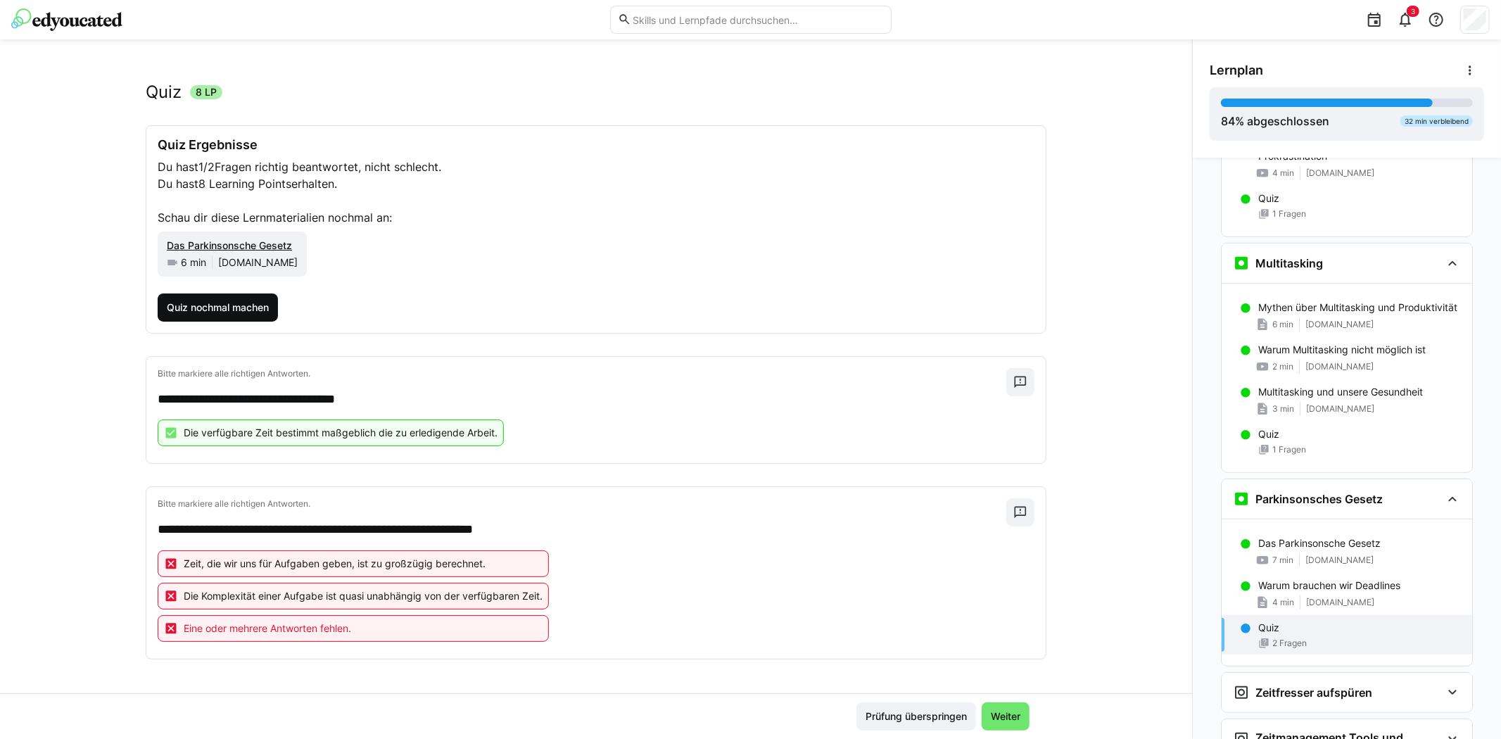
click at [206, 300] on span "Quiz nochmal machen" at bounding box center [218, 307] width 106 height 14
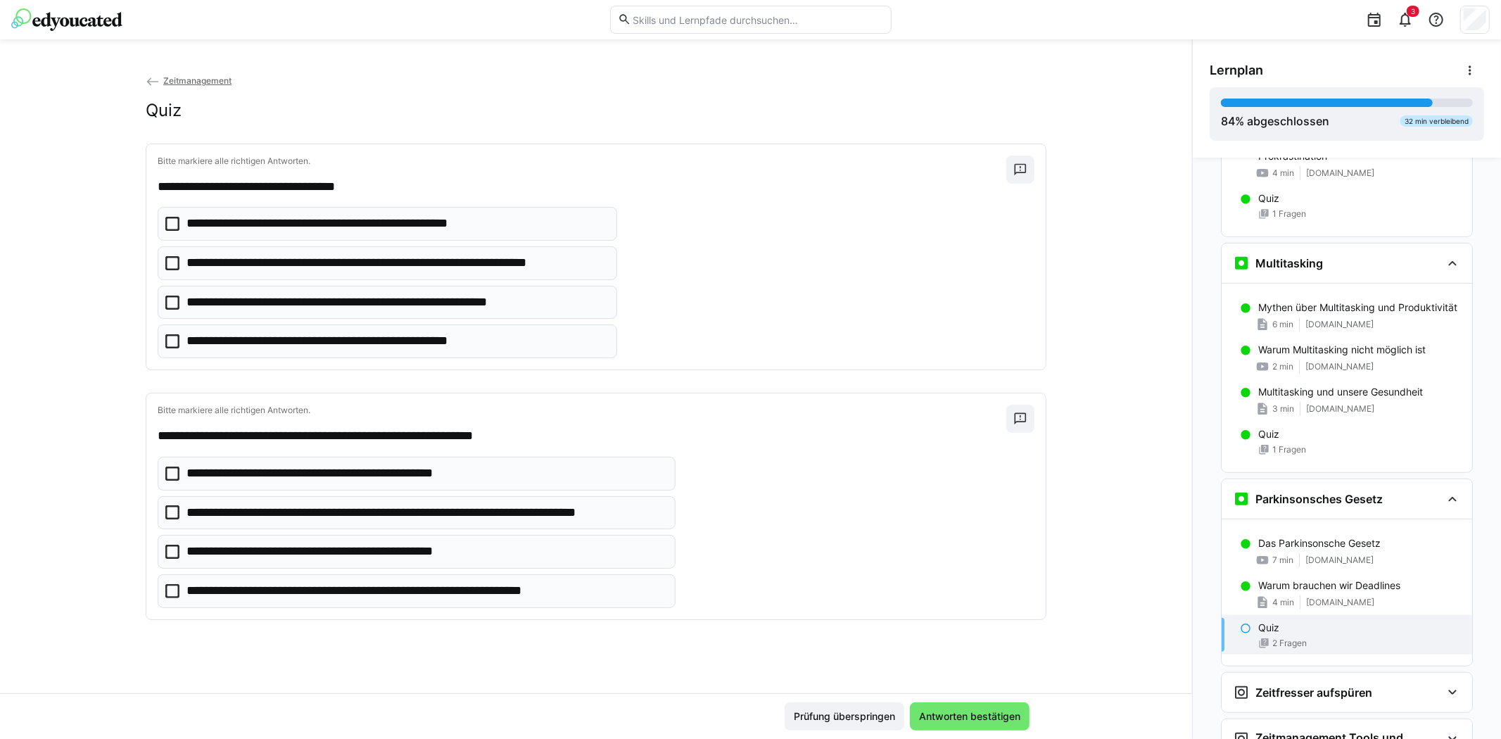
scroll to position [0, 0]
click at [167, 261] on icon at bounding box center [172, 263] width 14 height 14
click at [167, 508] on icon at bounding box center [172, 512] width 14 height 14
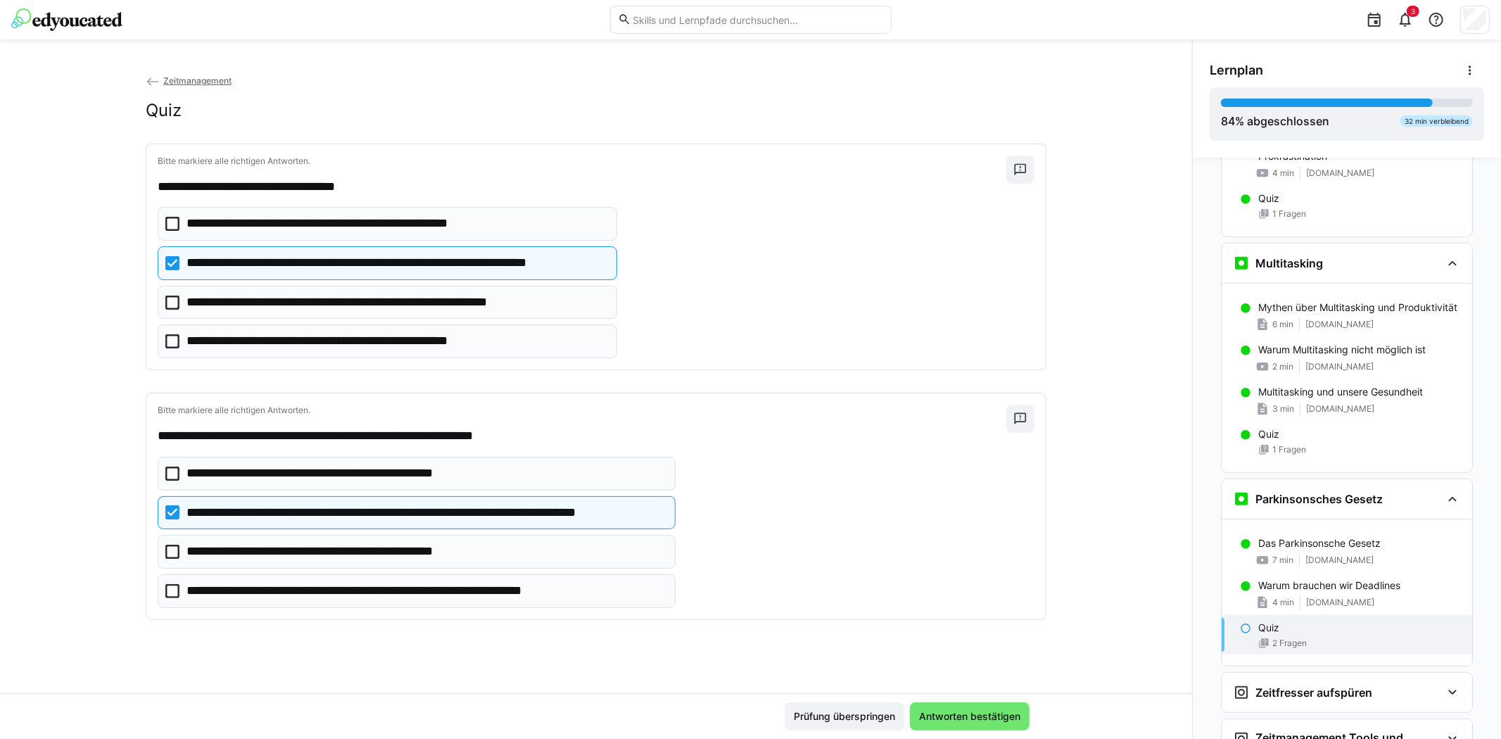
click at [166, 473] on icon at bounding box center [172, 473] width 14 height 14
click at [172, 587] on icon at bounding box center [172, 591] width 14 height 14
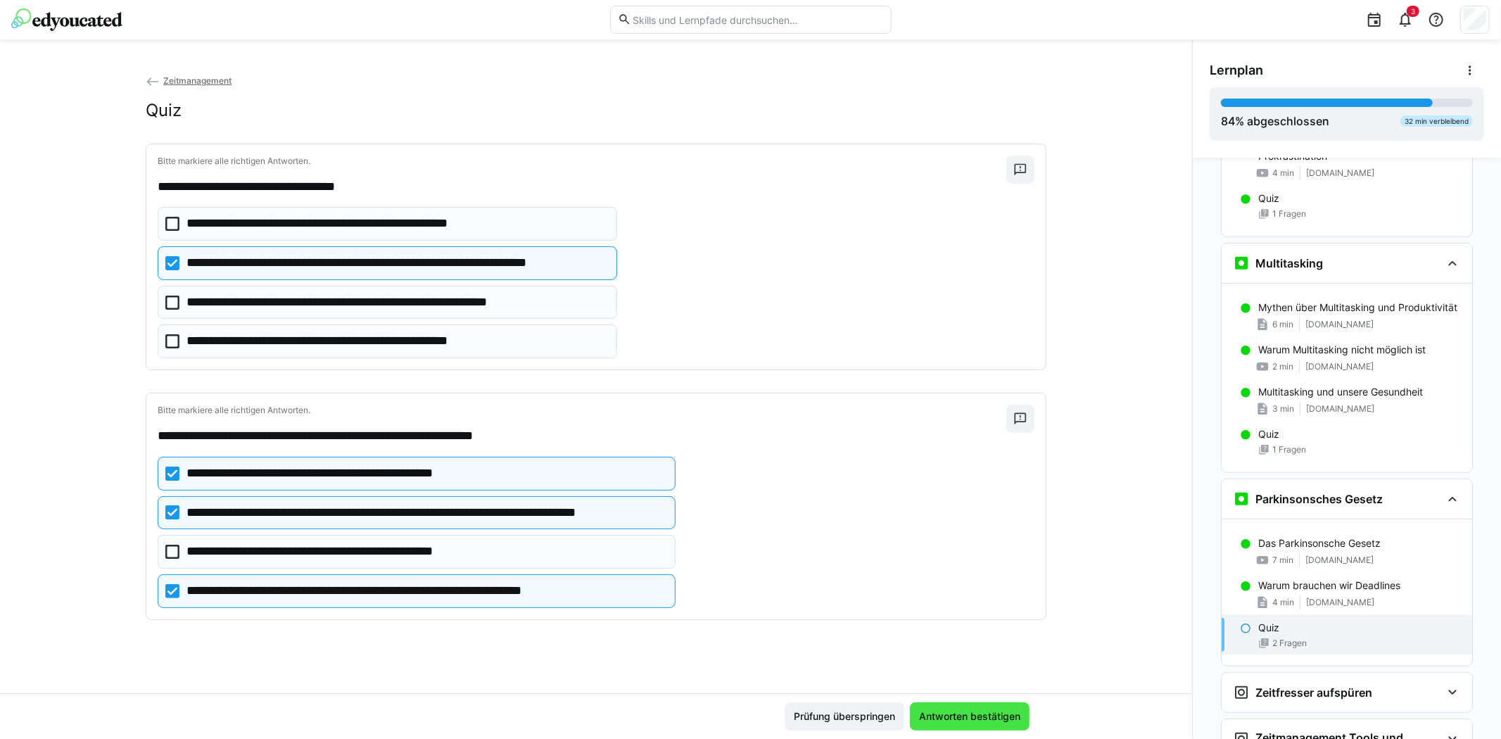
click at [989, 715] on span "Antworten bestätigen" at bounding box center [970, 716] width 106 height 14
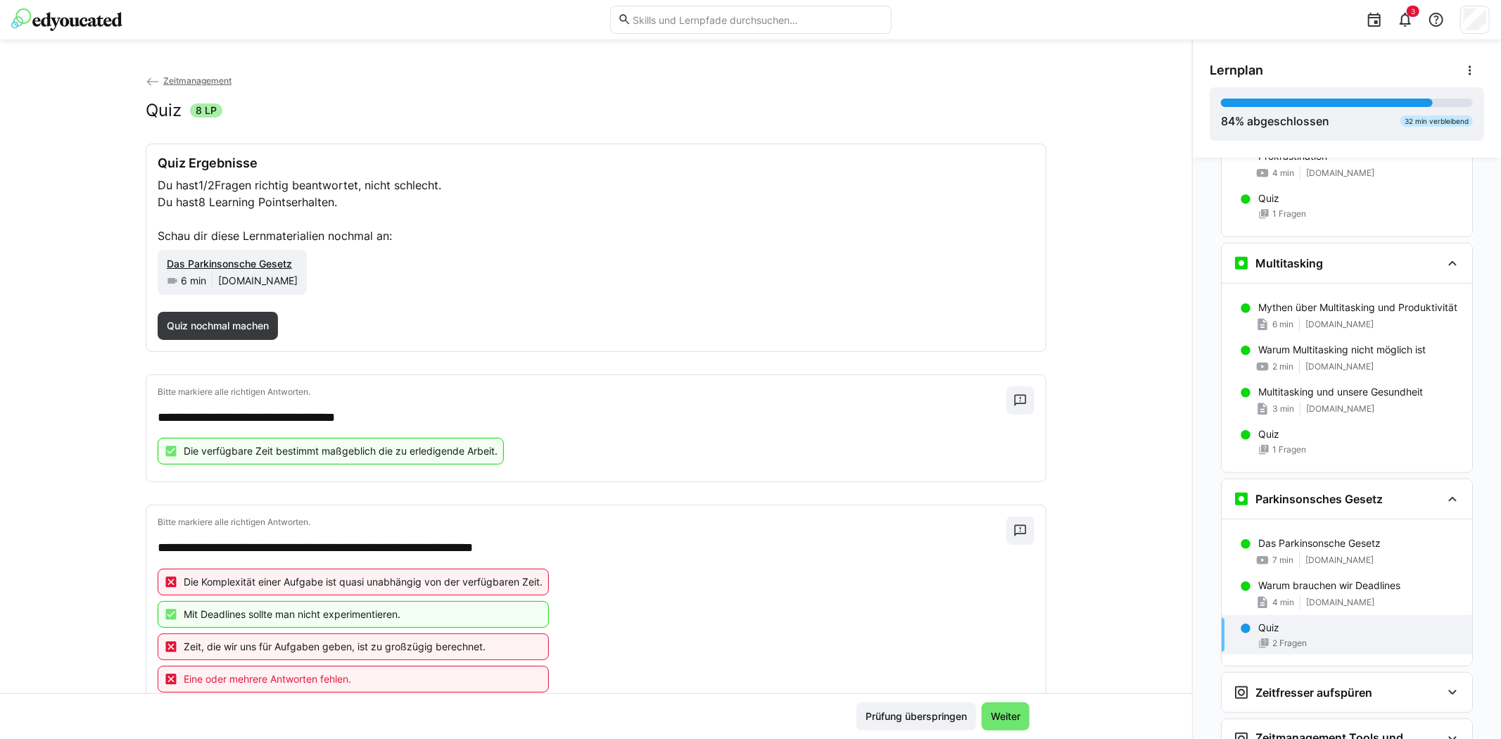
scroll to position [51, 0]
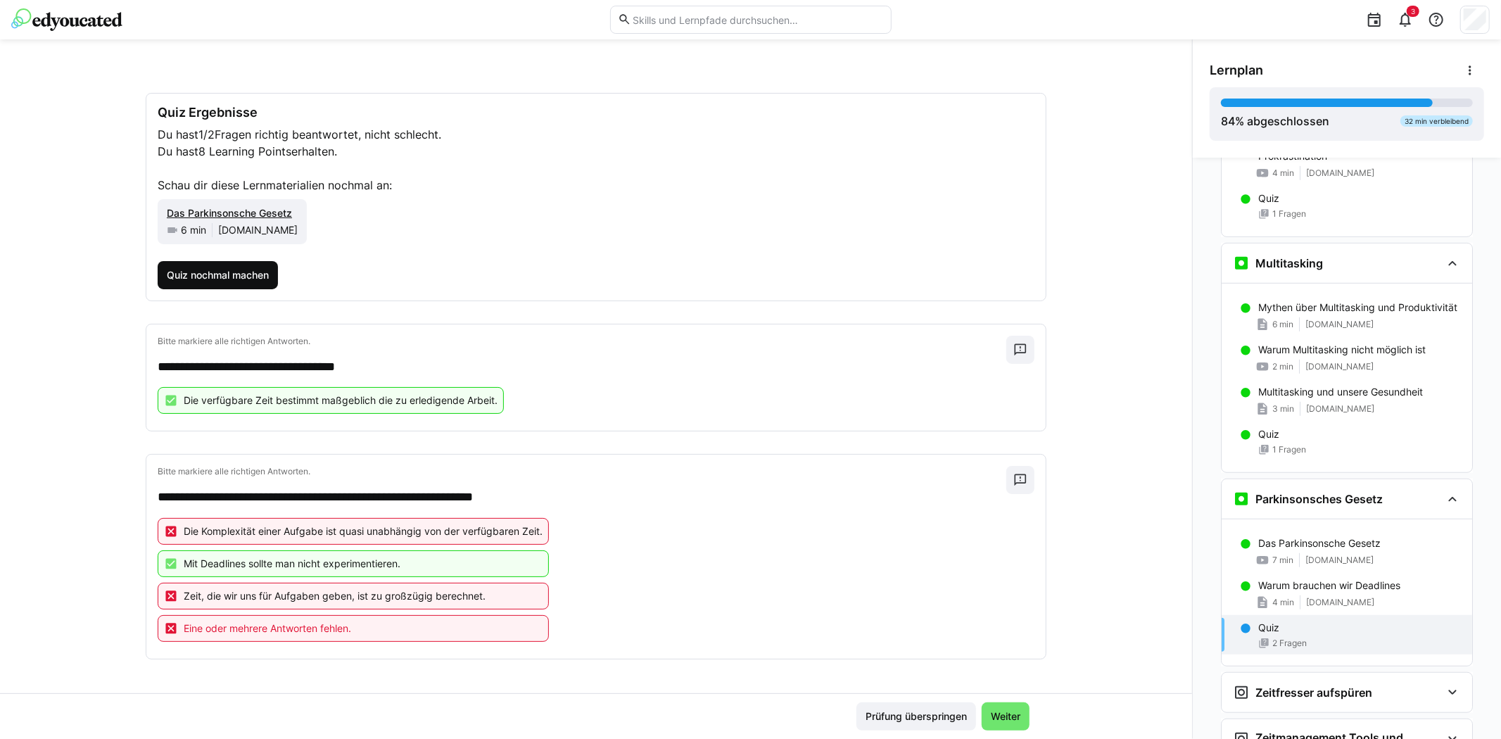
click at [212, 261] on span "Quiz nochmal machen" at bounding box center [218, 275] width 120 height 28
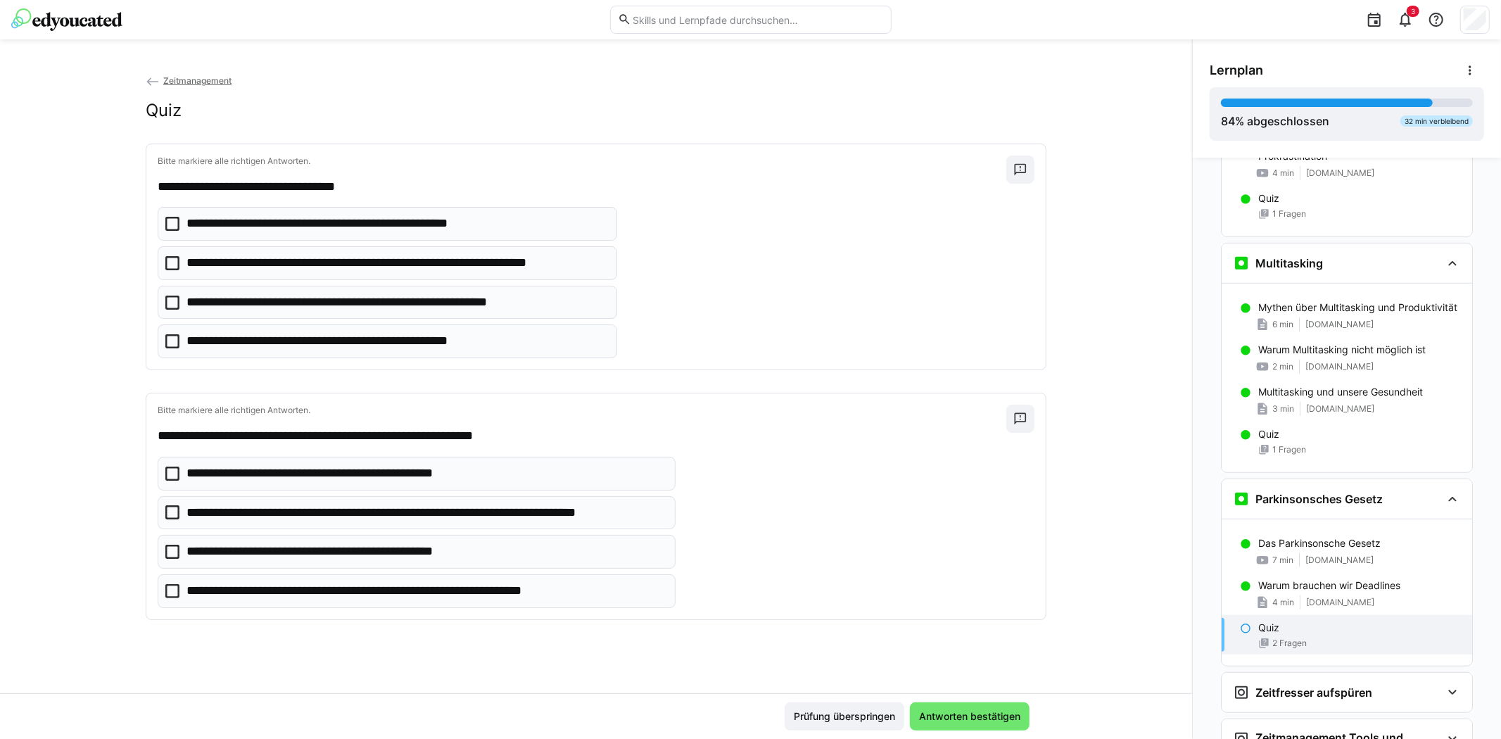
click at [167, 469] on icon at bounding box center [172, 473] width 14 height 14
click at [160, 547] on eds-checkbox "**********" at bounding box center [417, 552] width 518 height 34
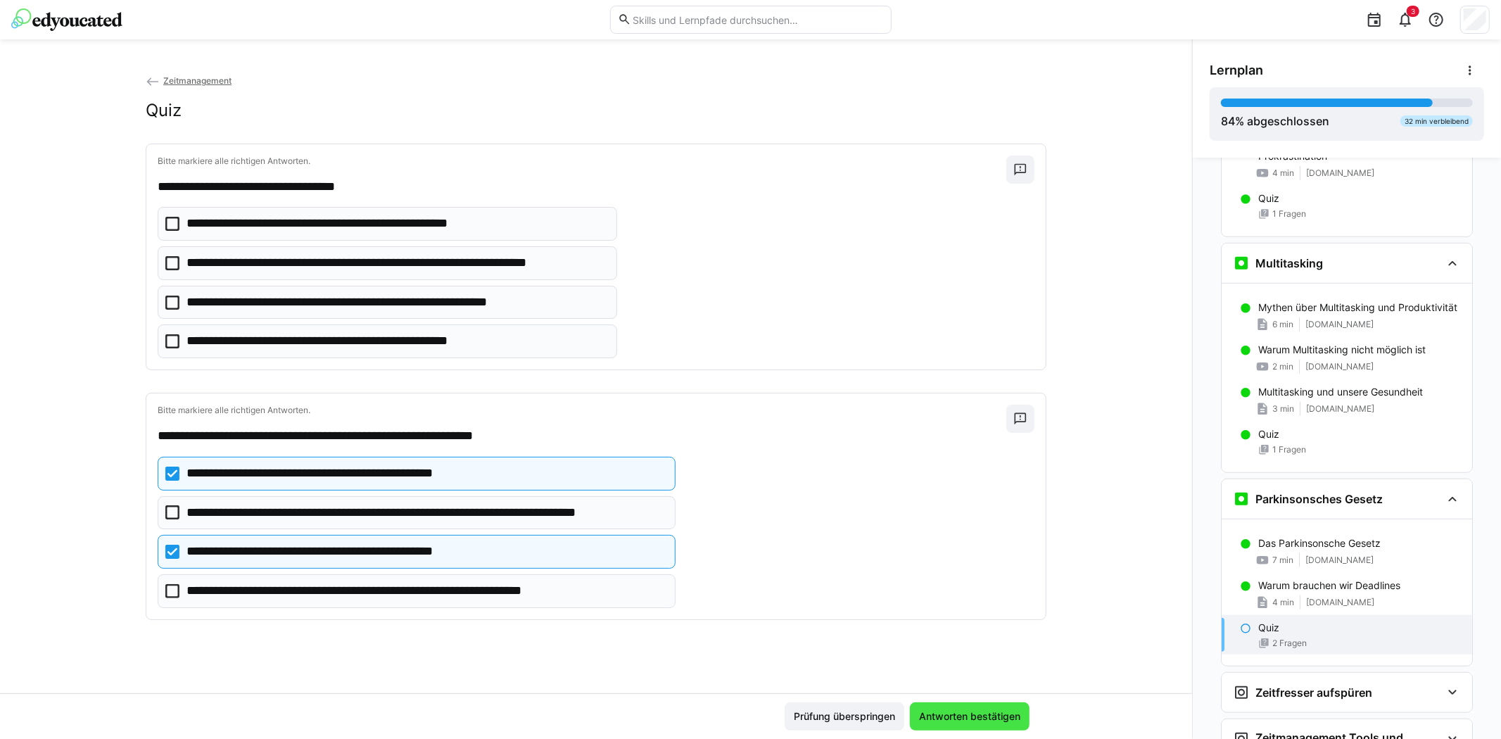
click at [957, 715] on span "Antworten bestätigen" at bounding box center [970, 716] width 106 height 14
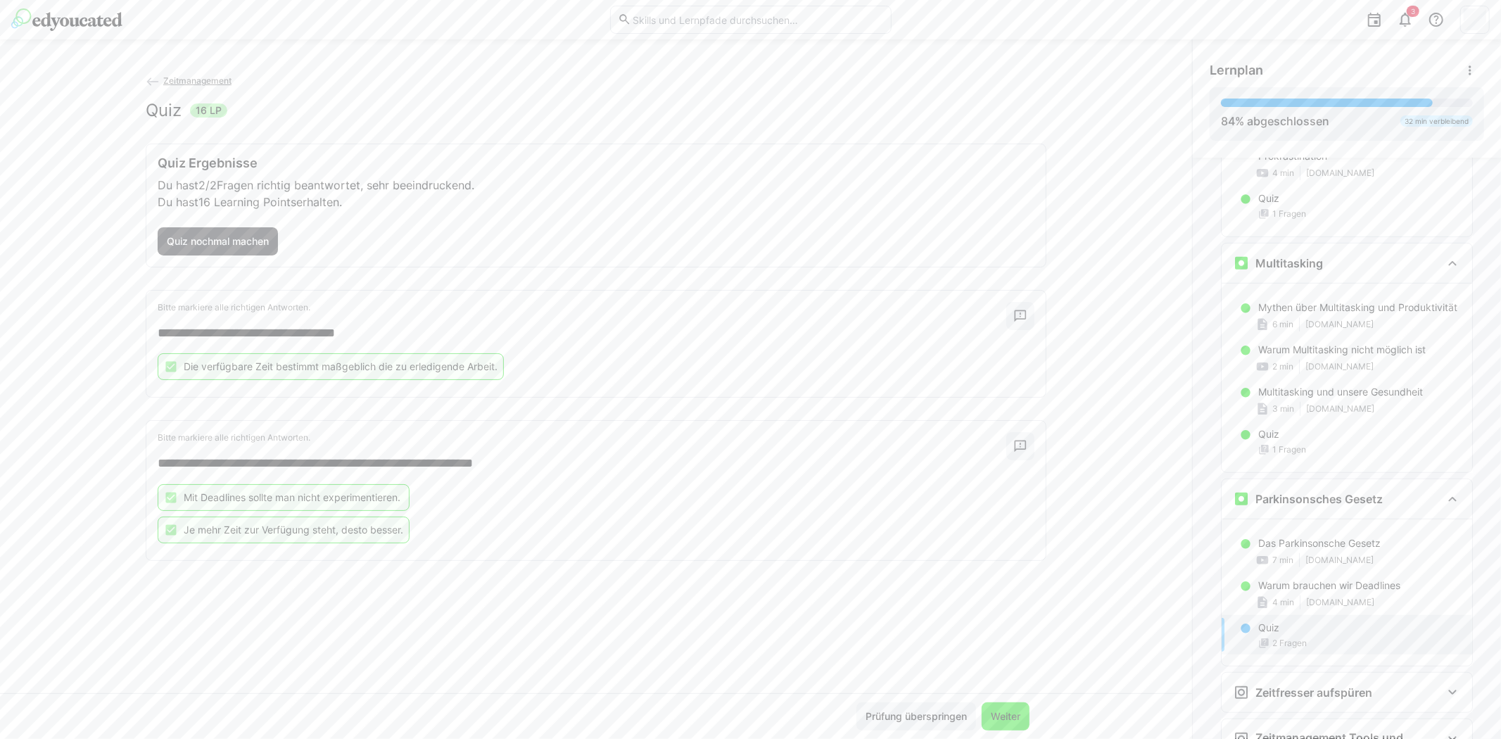
click at [998, 715] on span "Weiter" at bounding box center [1006, 716] width 34 height 14
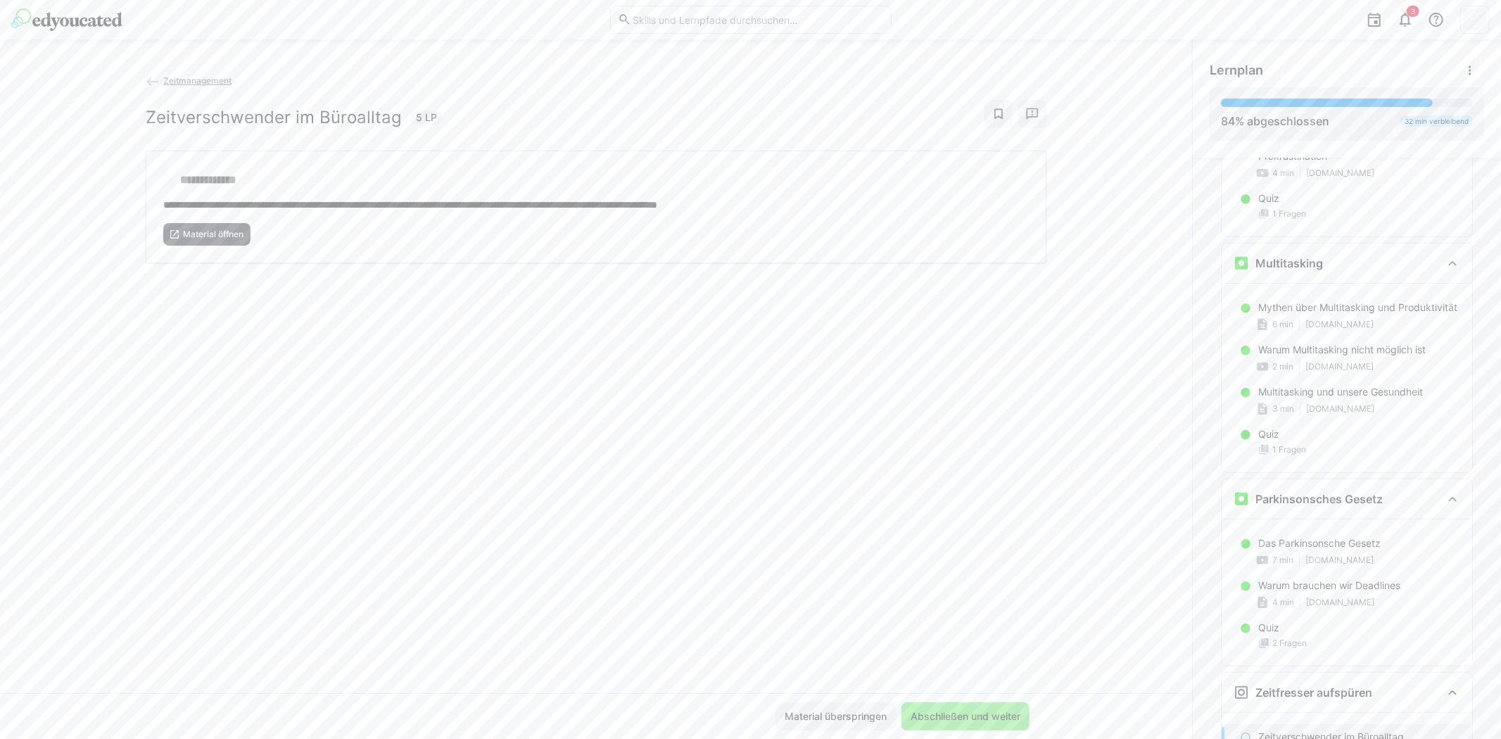
scroll to position [955, 0]
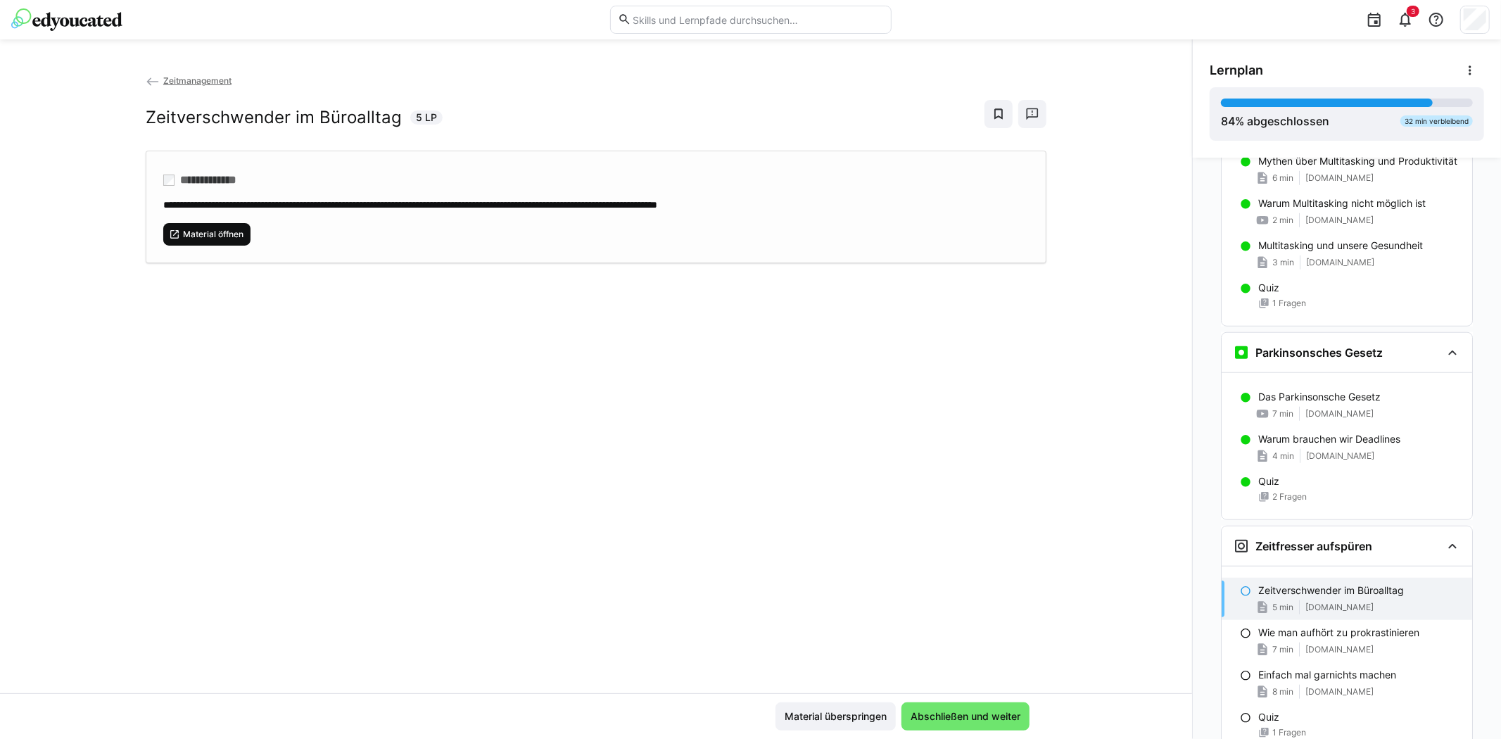
click at [217, 230] on span "Material öffnen" at bounding box center [213, 234] width 63 height 11
click at [948, 714] on span "Abschließen und weiter" at bounding box center [965, 716] width 114 height 14
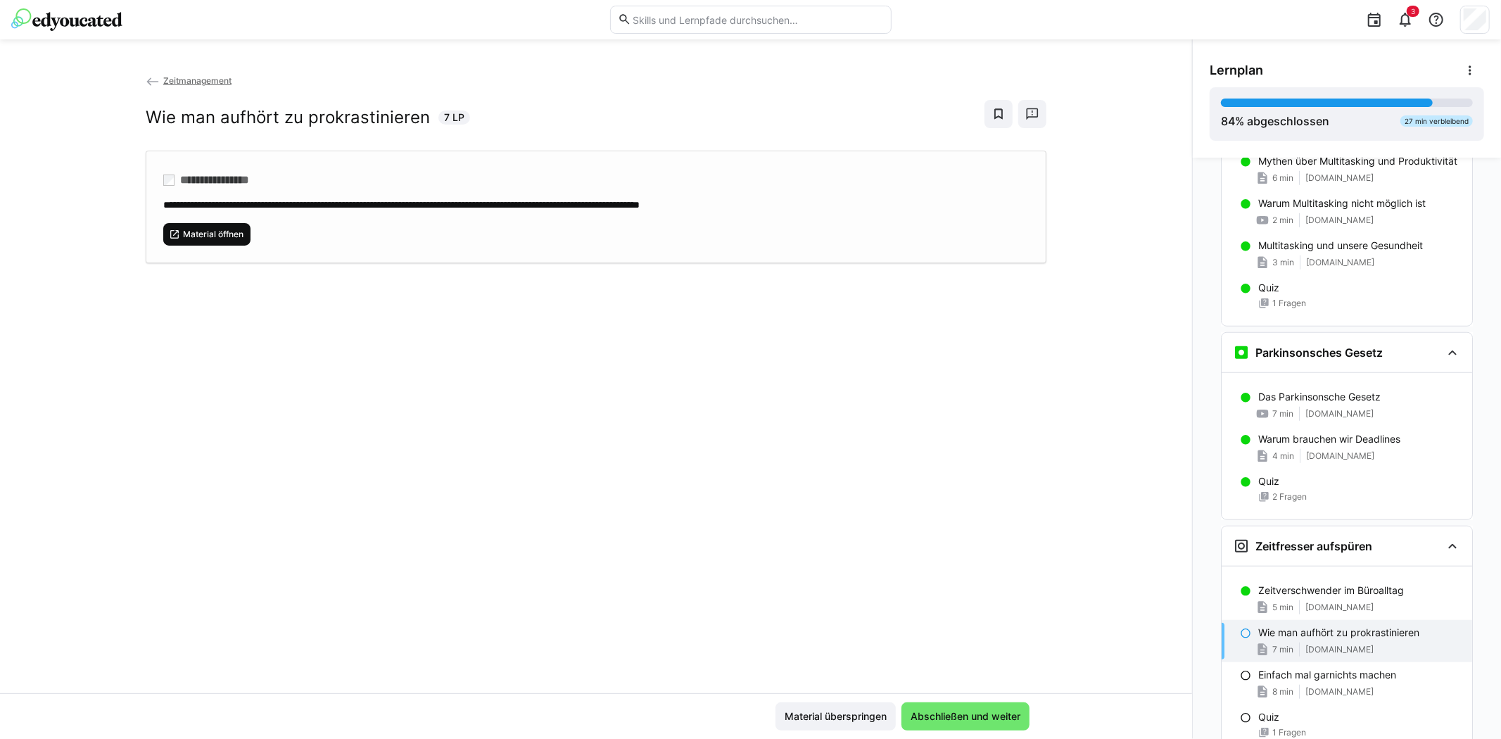
click at [204, 229] on span "Material öffnen" at bounding box center [213, 234] width 63 height 11
click at [986, 709] on span "Abschließen und weiter" at bounding box center [965, 716] width 114 height 14
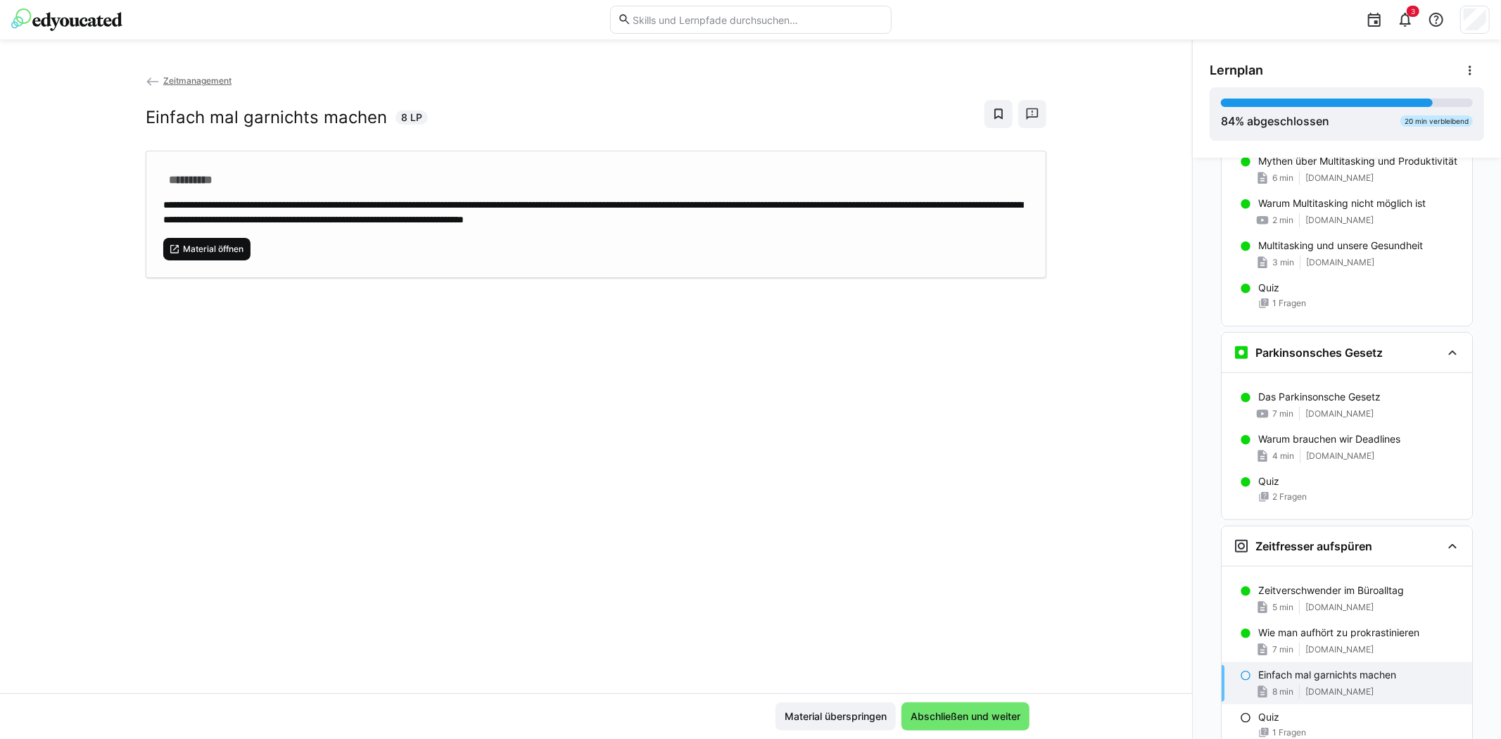
click at [225, 246] on span "Material öffnen" at bounding box center [213, 248] width 63 height 11
click at [994, 712] on span "Abschließen und weiter" at bounding box center [965, 716] width 114 height 14
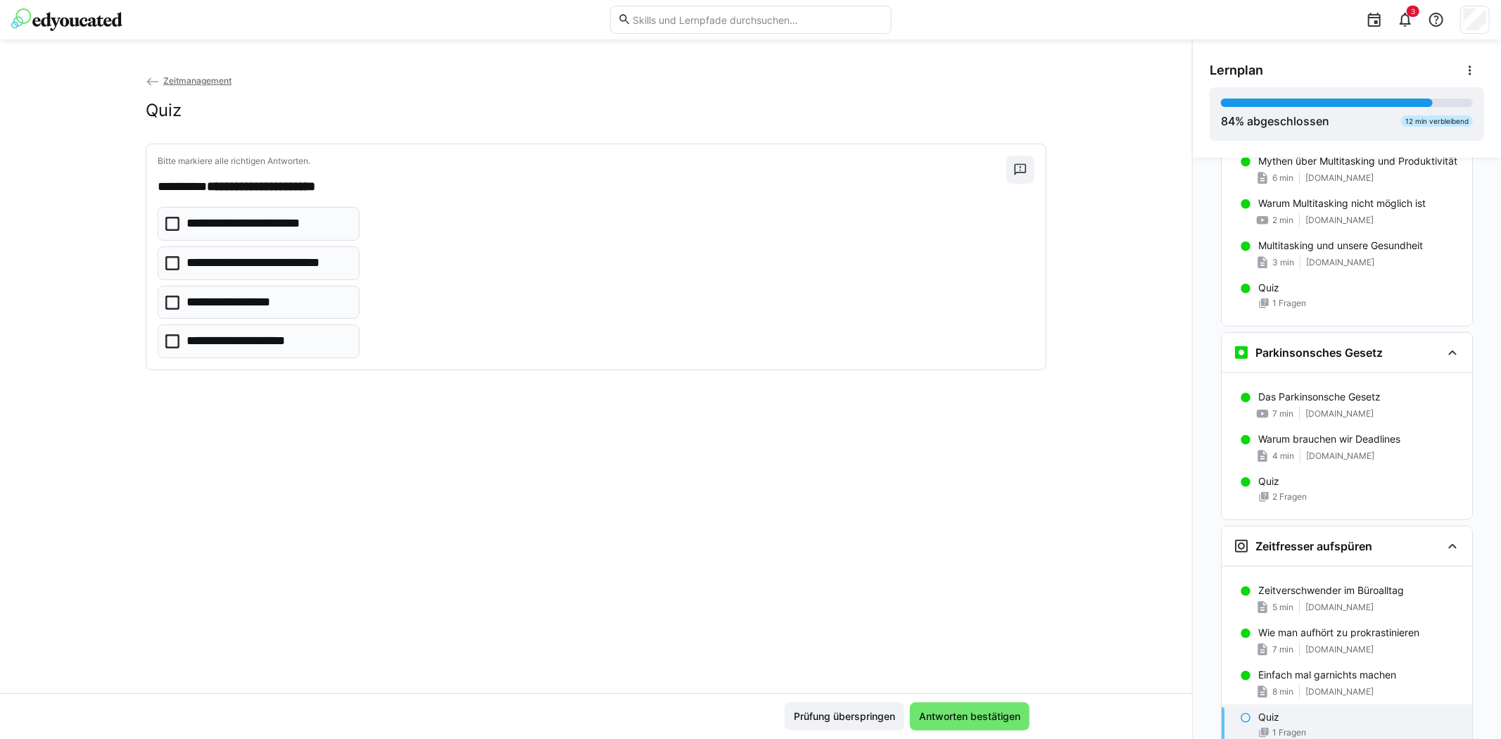
drag, startPoint x: 166, startPoint y: 299, endPoint x: 166, endPoint y: 334, distance: 34.5
click at [166, 300] on icon at bounding box center [172, 303] width 14 height 14
click at [167, 343] on icon at bounding box center [172, 341] width 14 height 14
click at [169, 217] on icon at bounding box center [172, 224] width 14 height 14
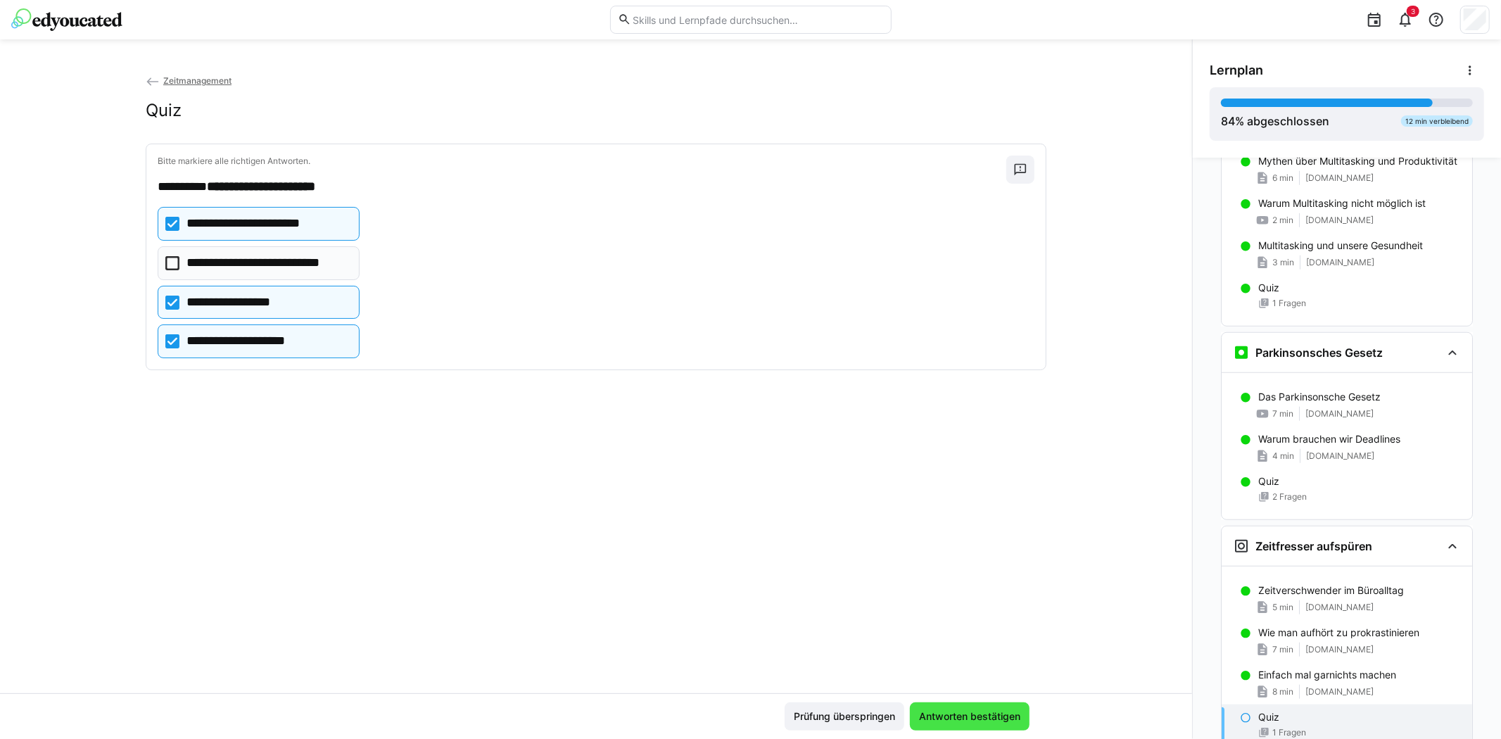
click at [986, 718] on span "Antworten bestätigen" at bounding box center [970, 716] width 106 height 14
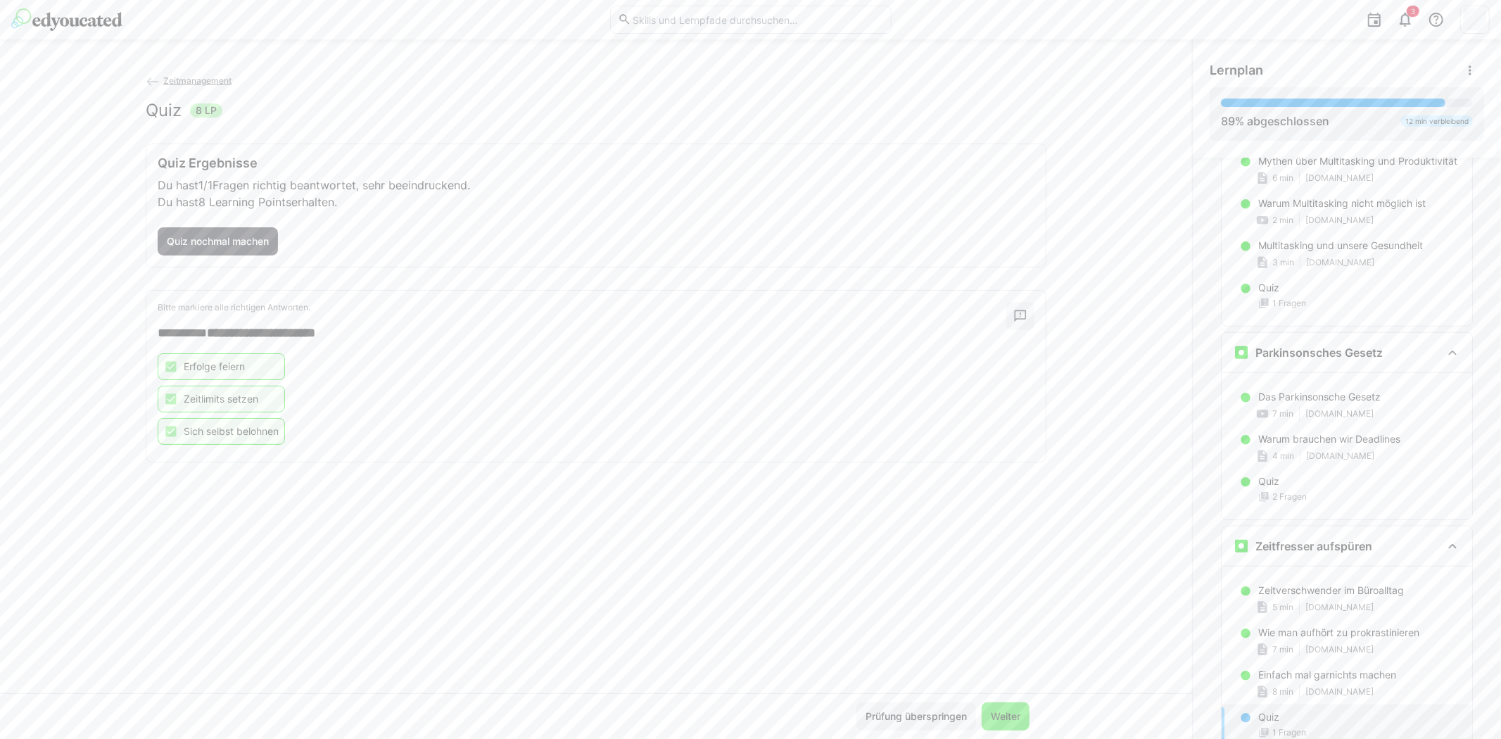
click at [1002, 716] on span "Weiter" at bounding box center [1006, 716] width 34 height 14
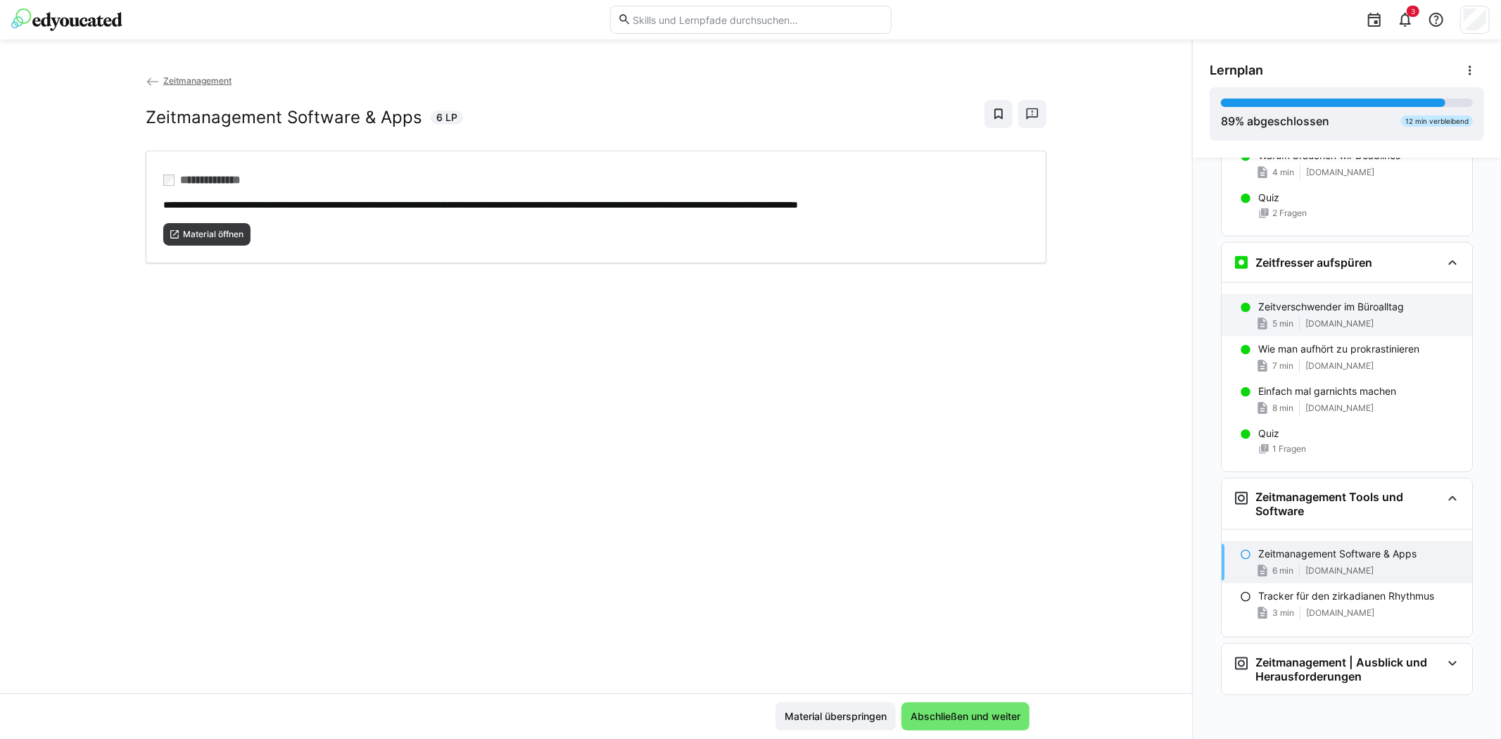
scroll to position [1252, 0]
click at [217, 226] on span "Material öffnen" at bounding box center [206, 234] width 87 height 23
click at [981, 716] on span "Abschließen und weiter" at bounding box center [965, 716] width 114 height 14
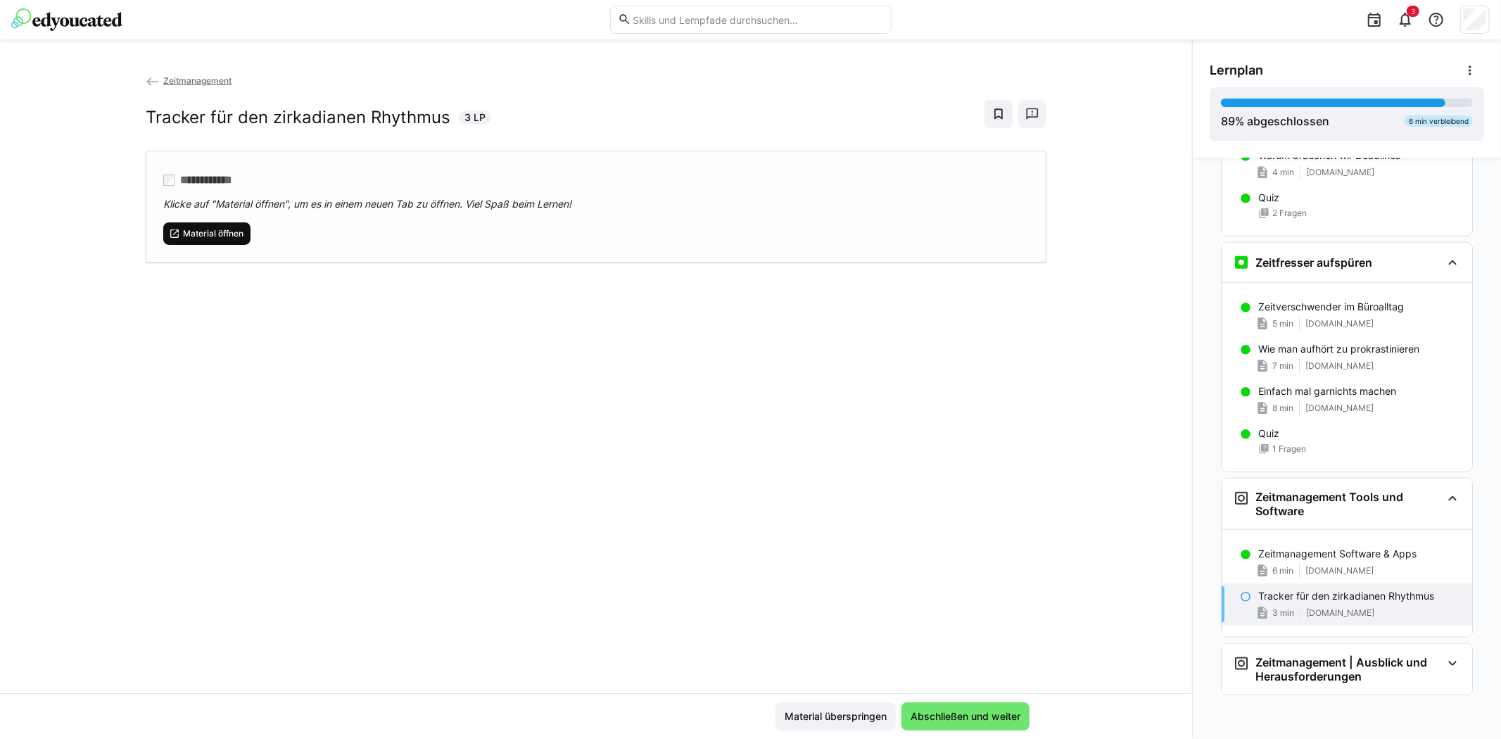
click at [220, 232] on span "Material öffnen" at bounding box center [213, 233] width 63 height 11
click at [990, 713] on span "Abschließen und weiter" at bounding box center [965, 716] width 114 height 14
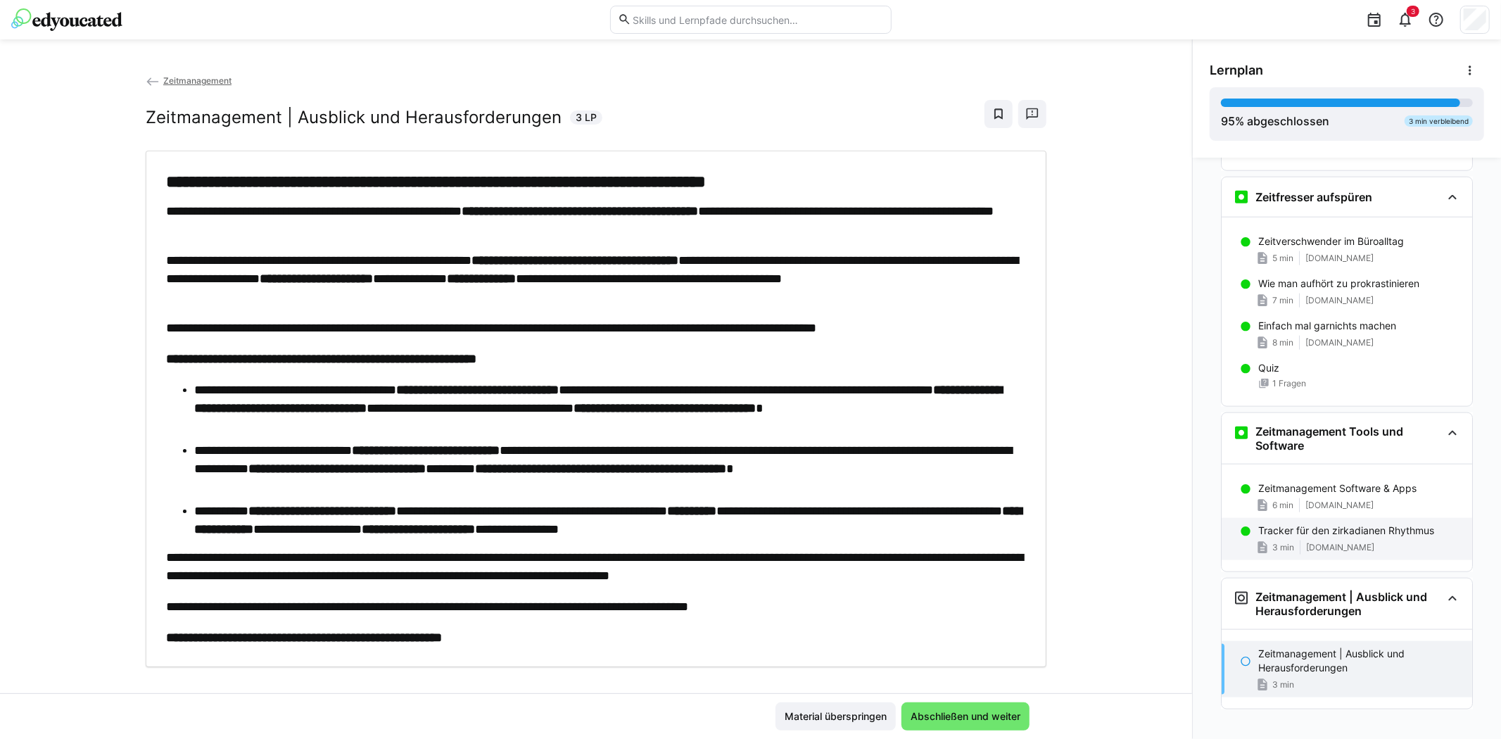
scroll to position [1332, 0]
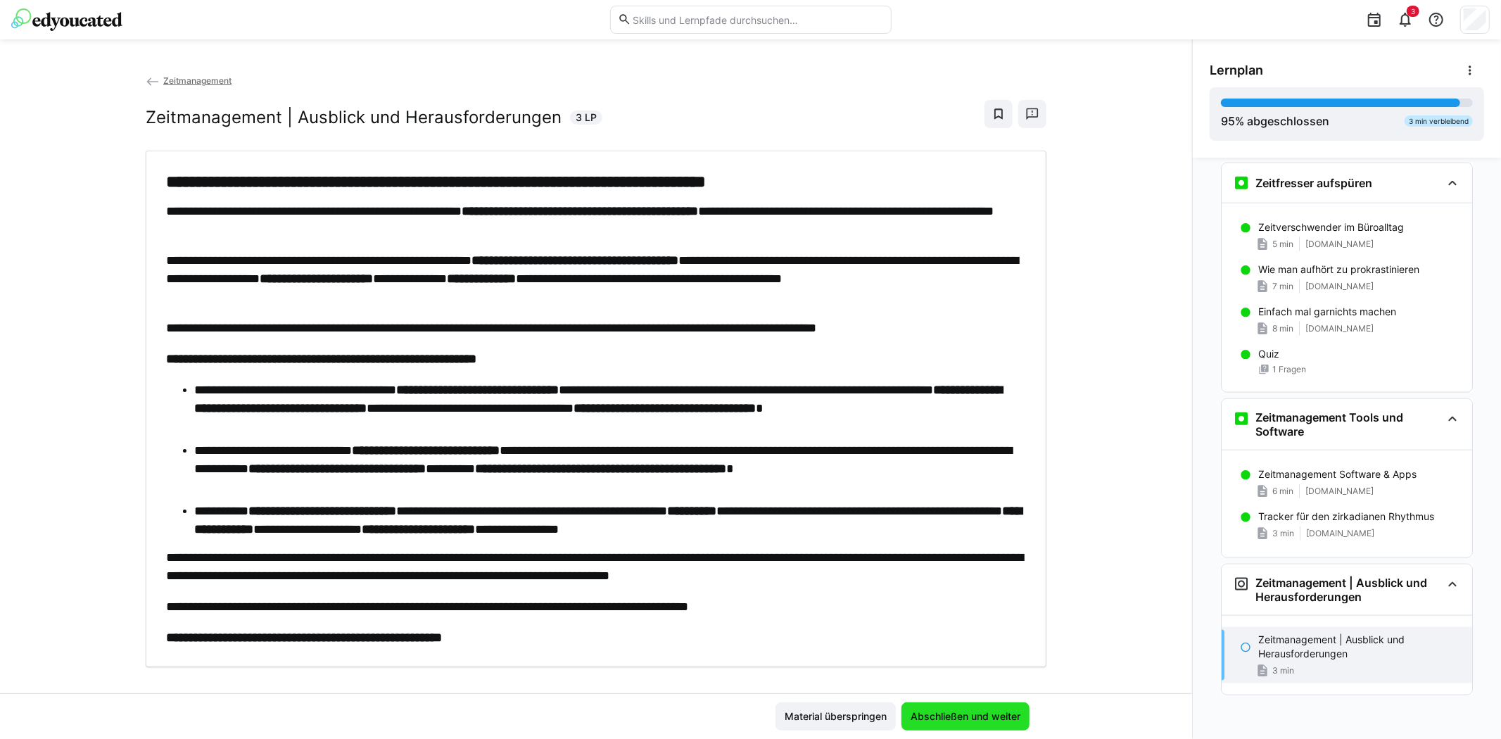
click at [967, 718] on span "Abschließen und weiter" at bounding box center [965, 716] width 114 height 14
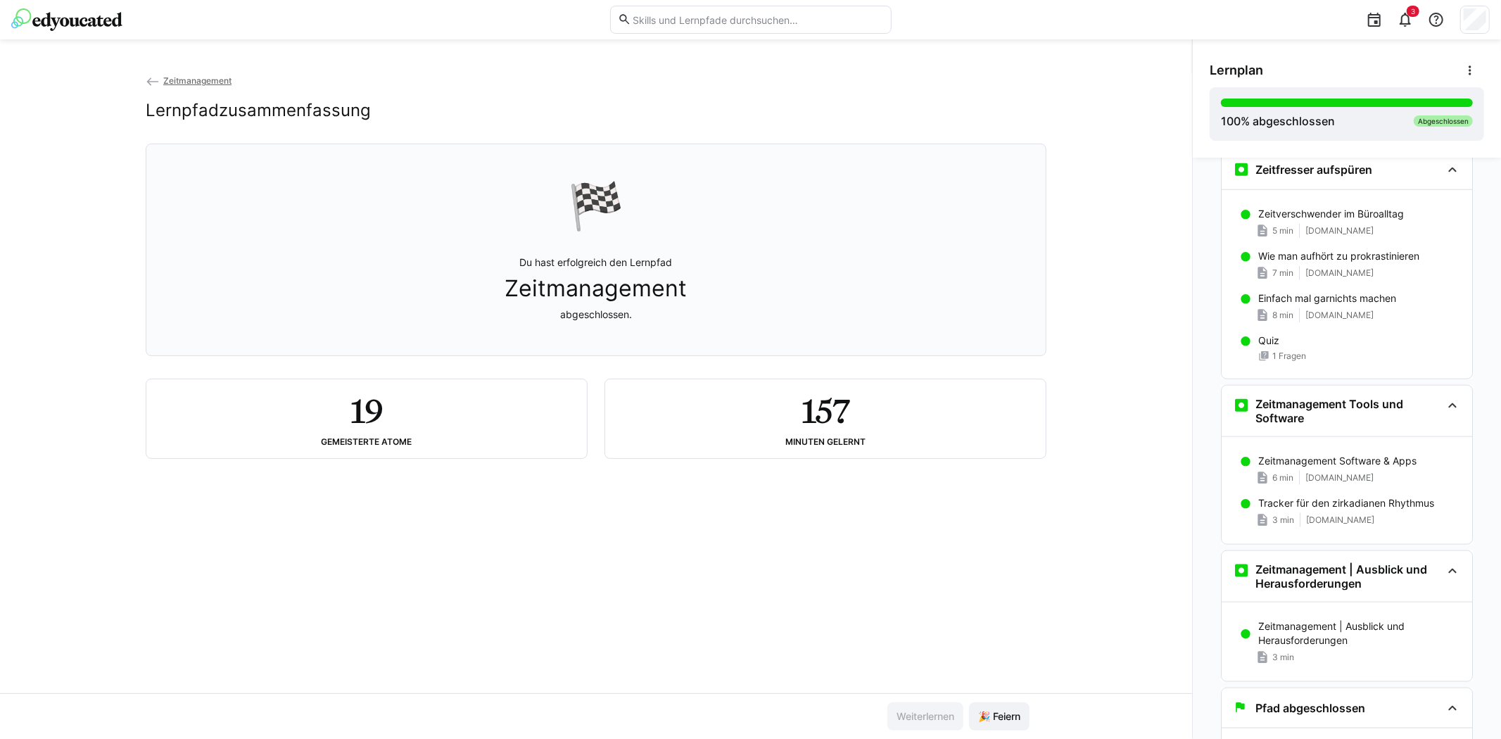
scroll to position [1380, 0]
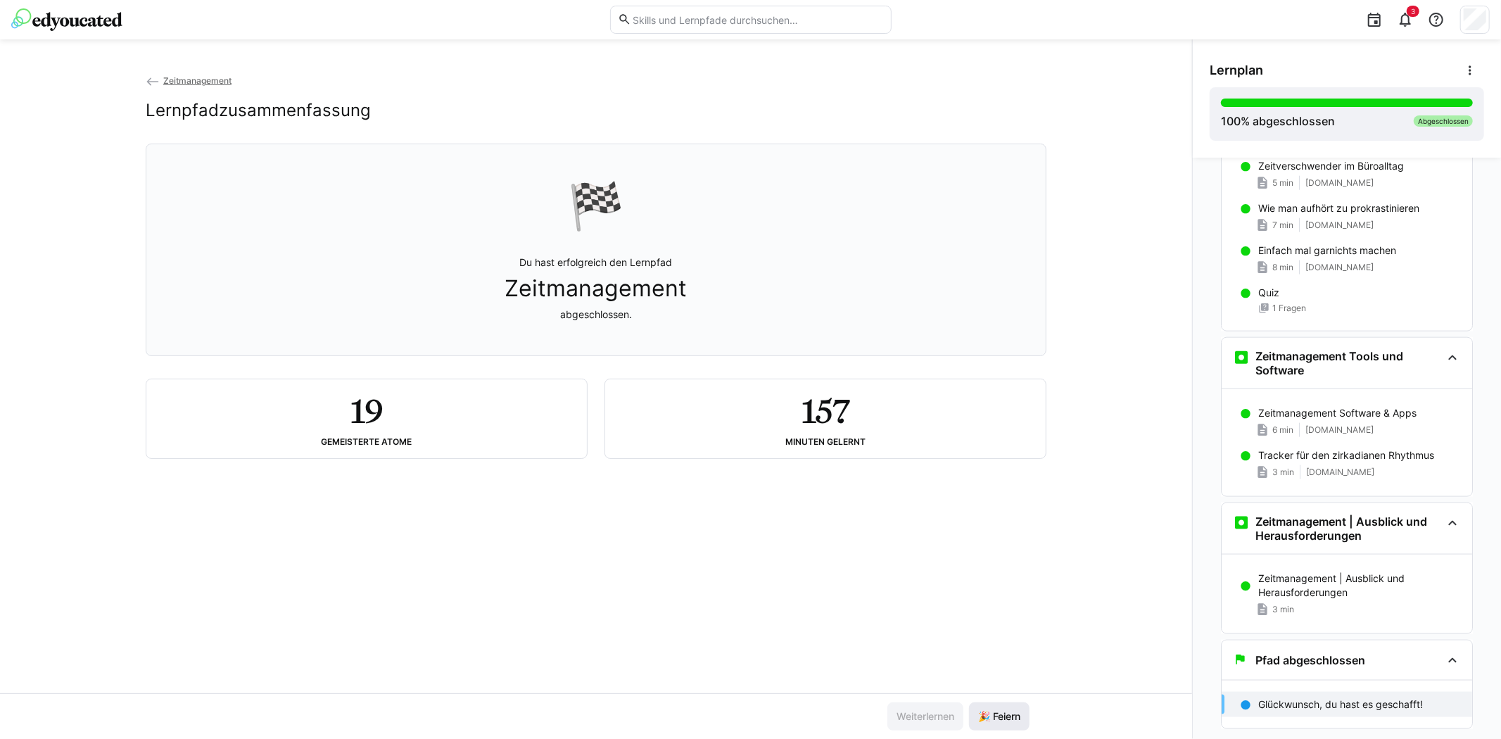
click at [993, 713] on span "🎉 Feiern" at bounding box center [999, 716] width 46 height 14
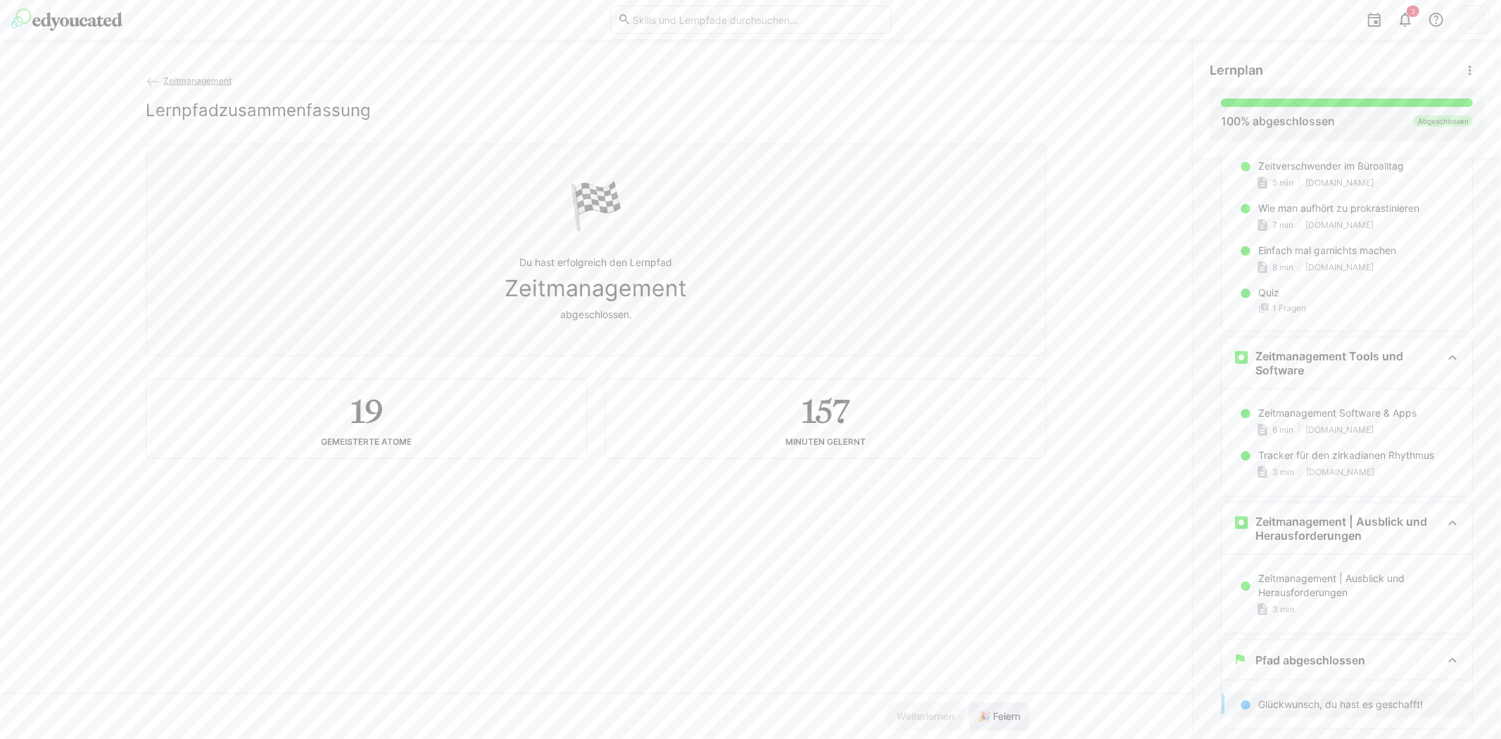
click at [993, 713] on span "🎉 Feiern" at bounding box center [999, 716] width 46 height 14
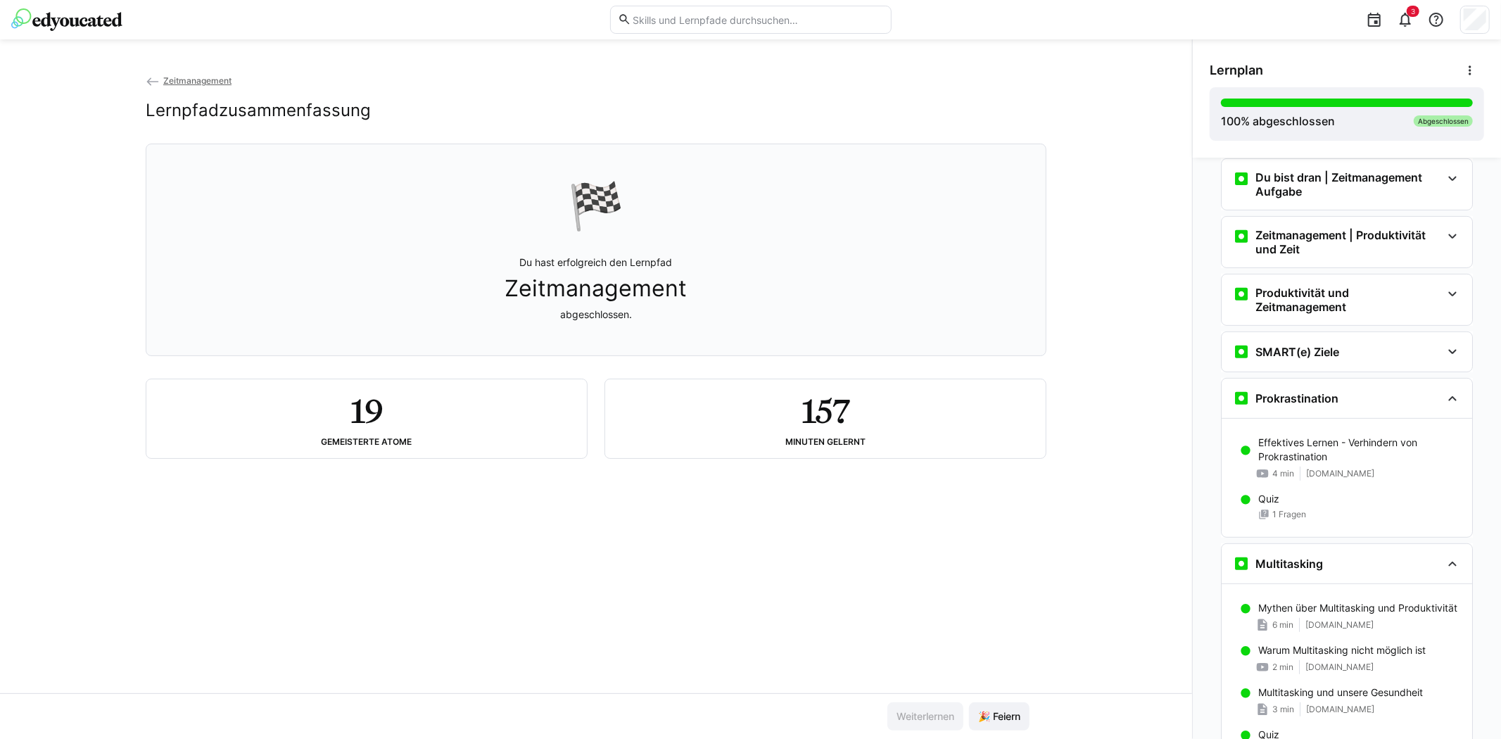
scroll to position [489, 0]
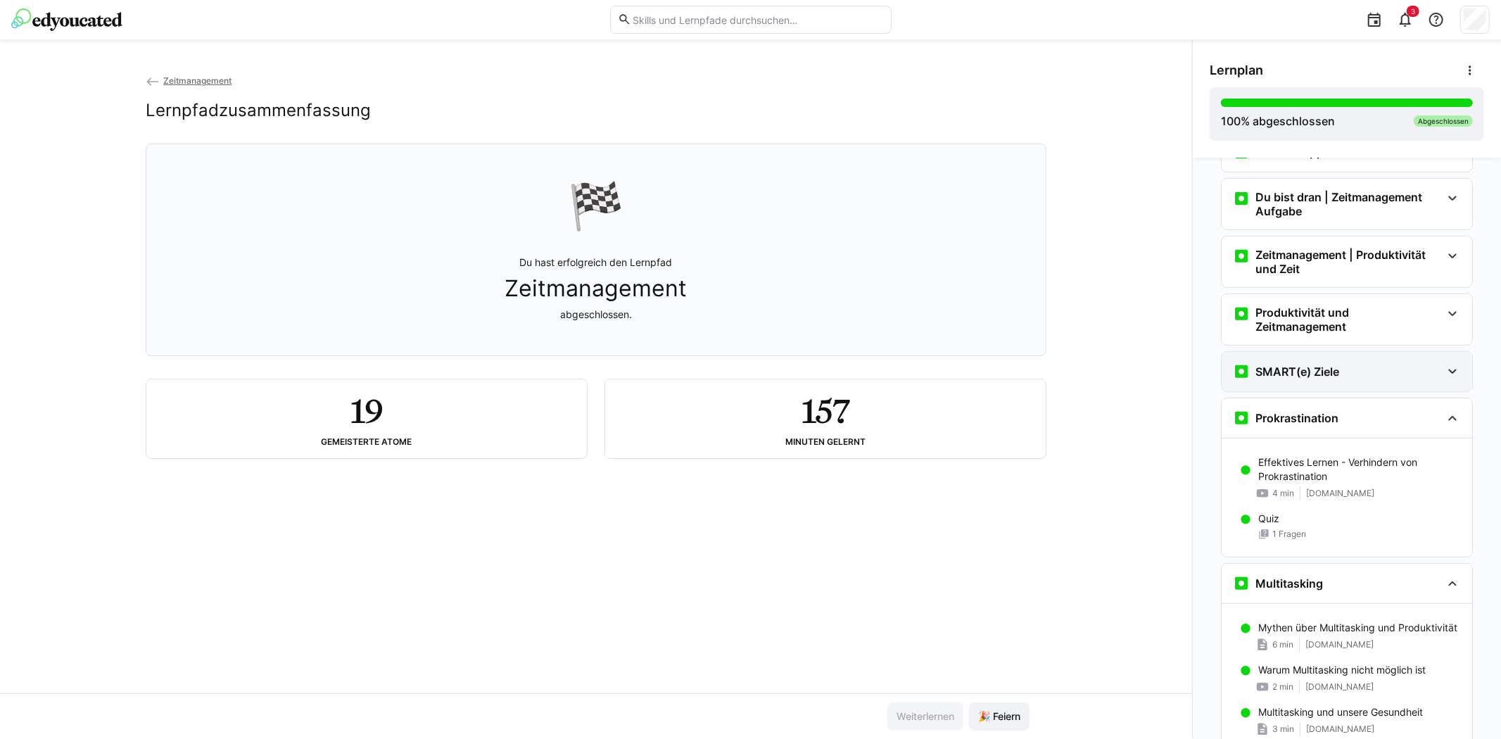
click at [1346, 380] on div "SMART(e) Ziele" at bounding box center [1337, 371] width 208 height 17
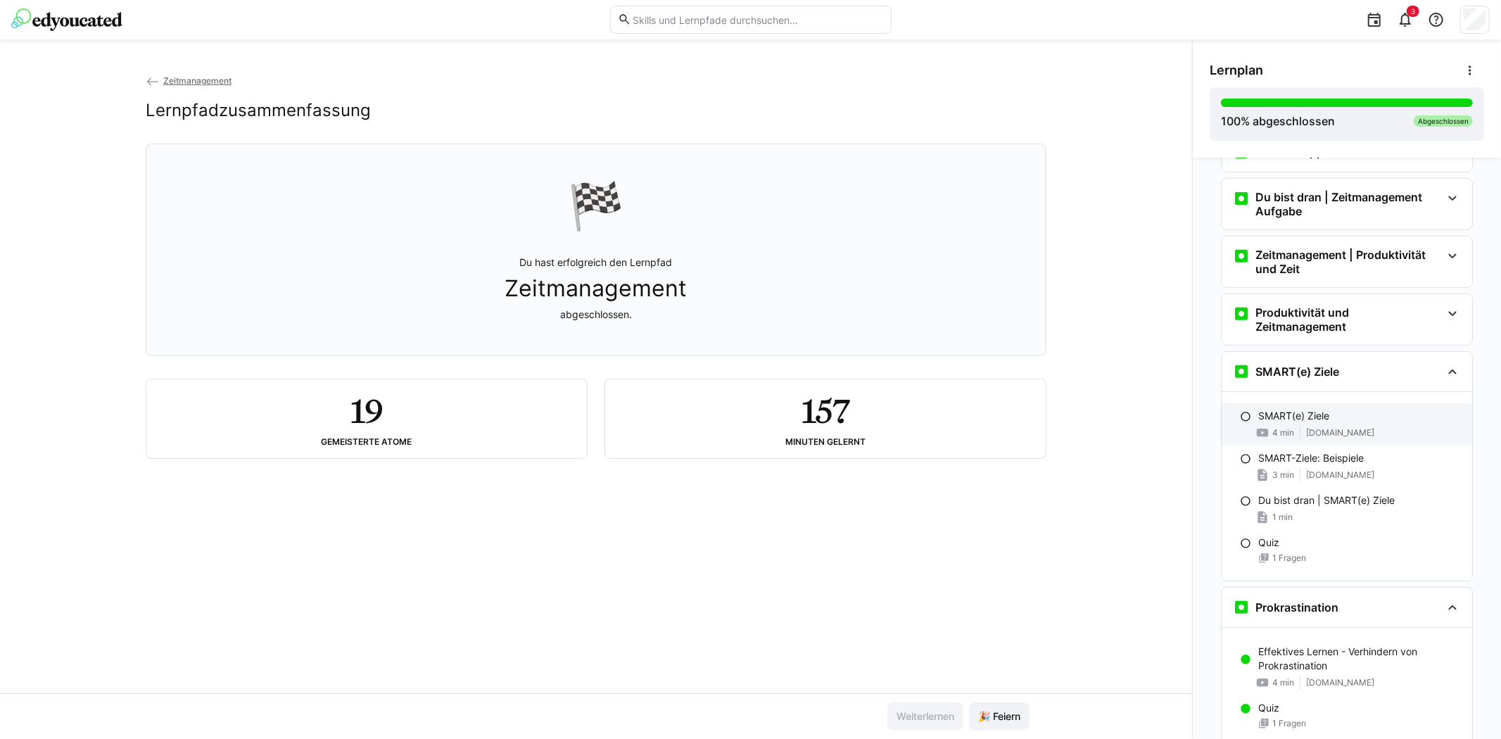
click at [1339, 423] on div "SMART(e) Ziele" at bounding box center [1359, 416] width 203 height 14
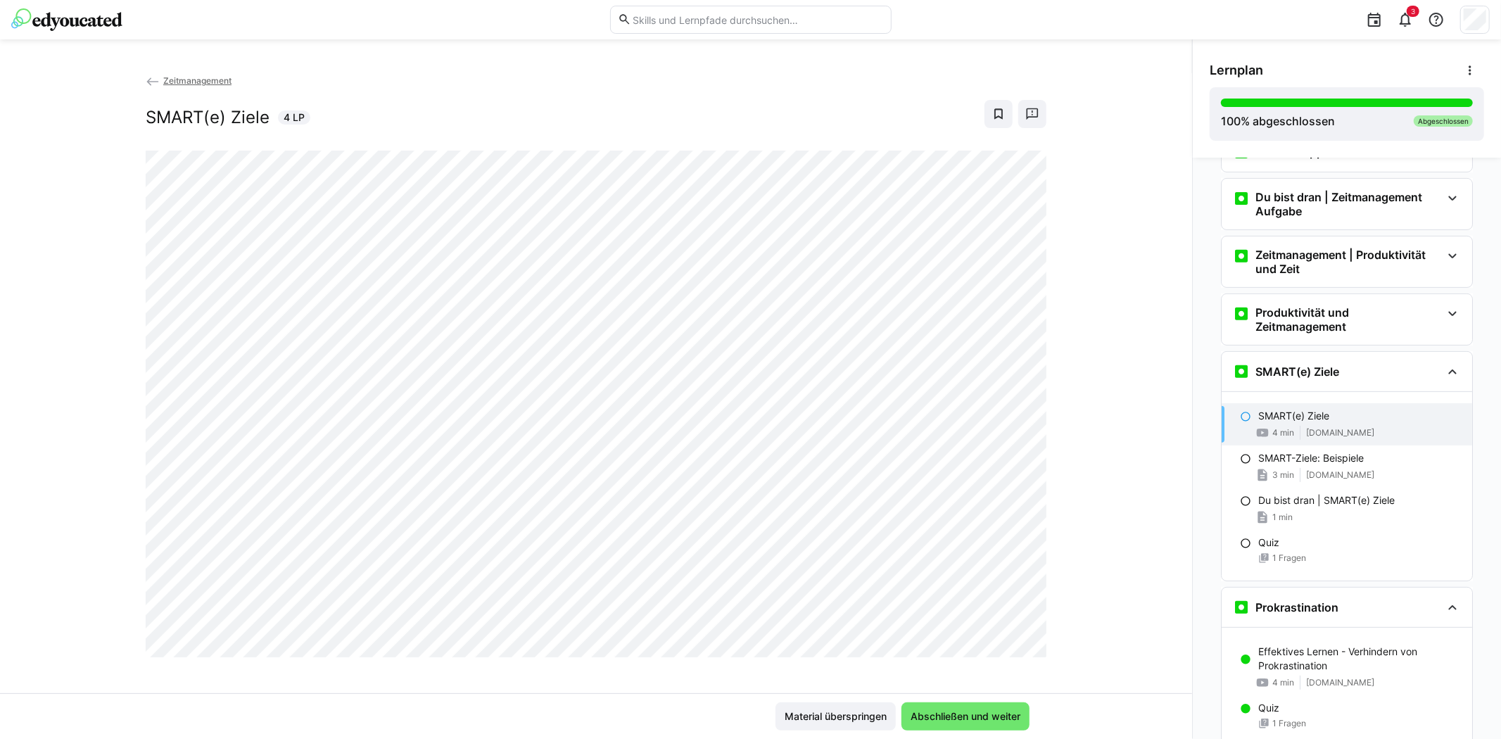
scroll to position [695, 0]
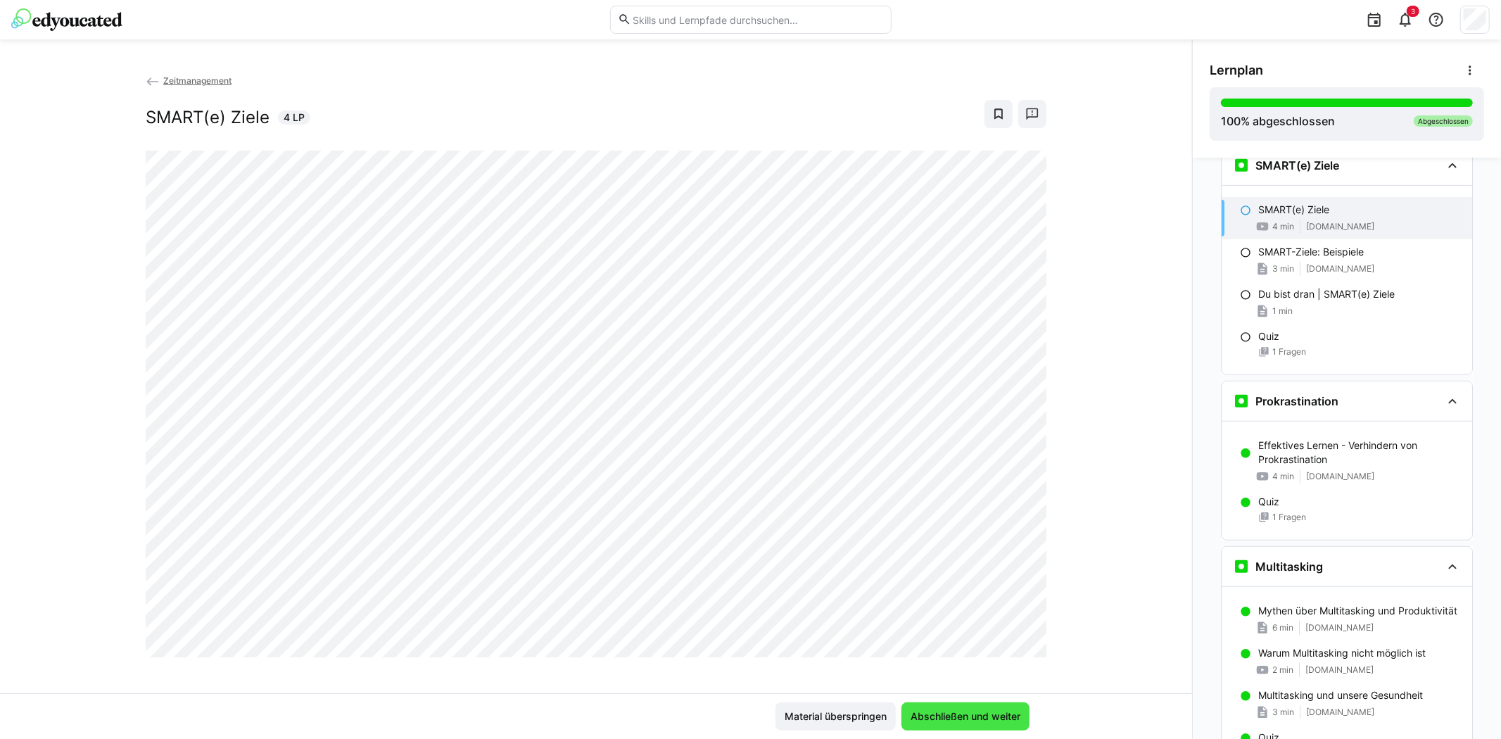
click at [978, 713] on span "Abschließen und weiter" at bounding box center [965, 716] width 114 height 14
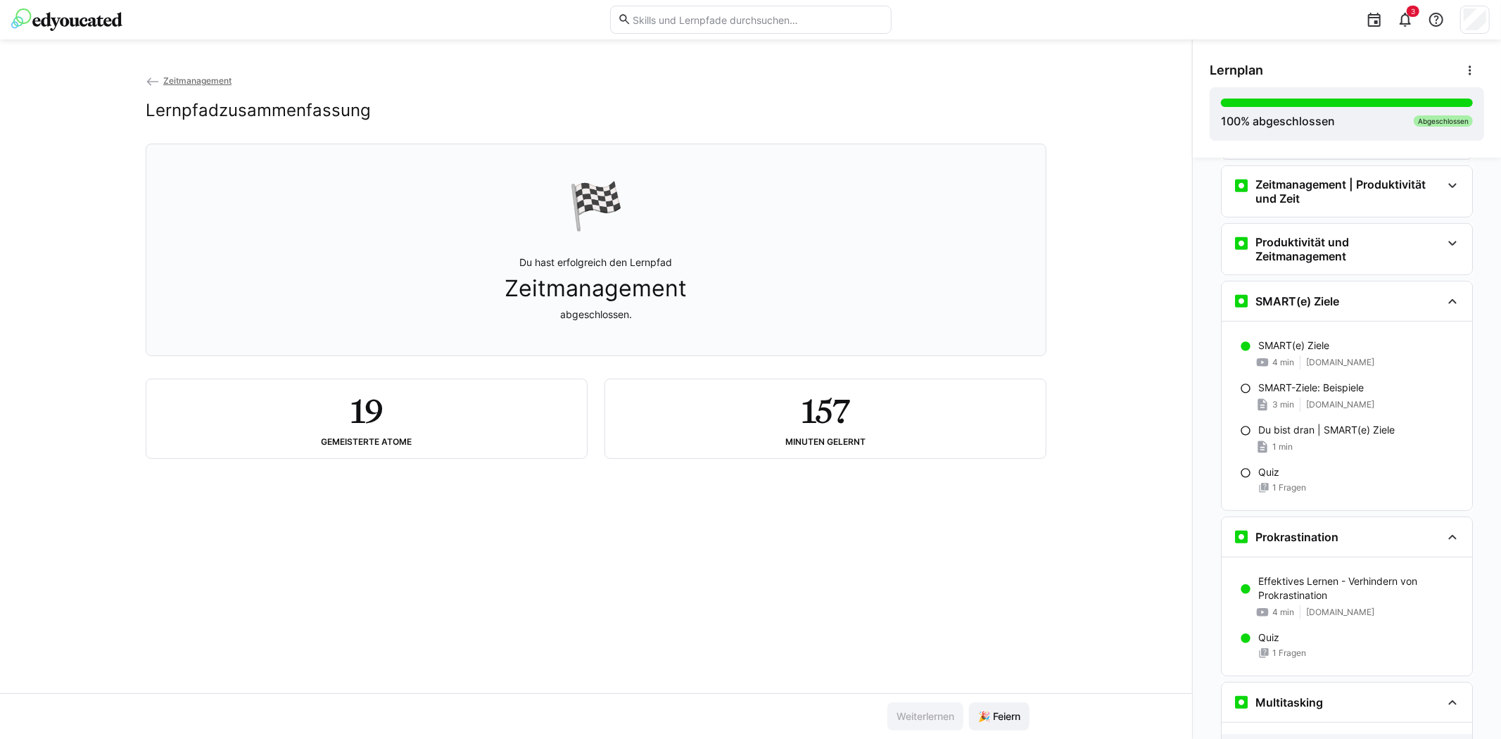
scroll to position [444, 0]
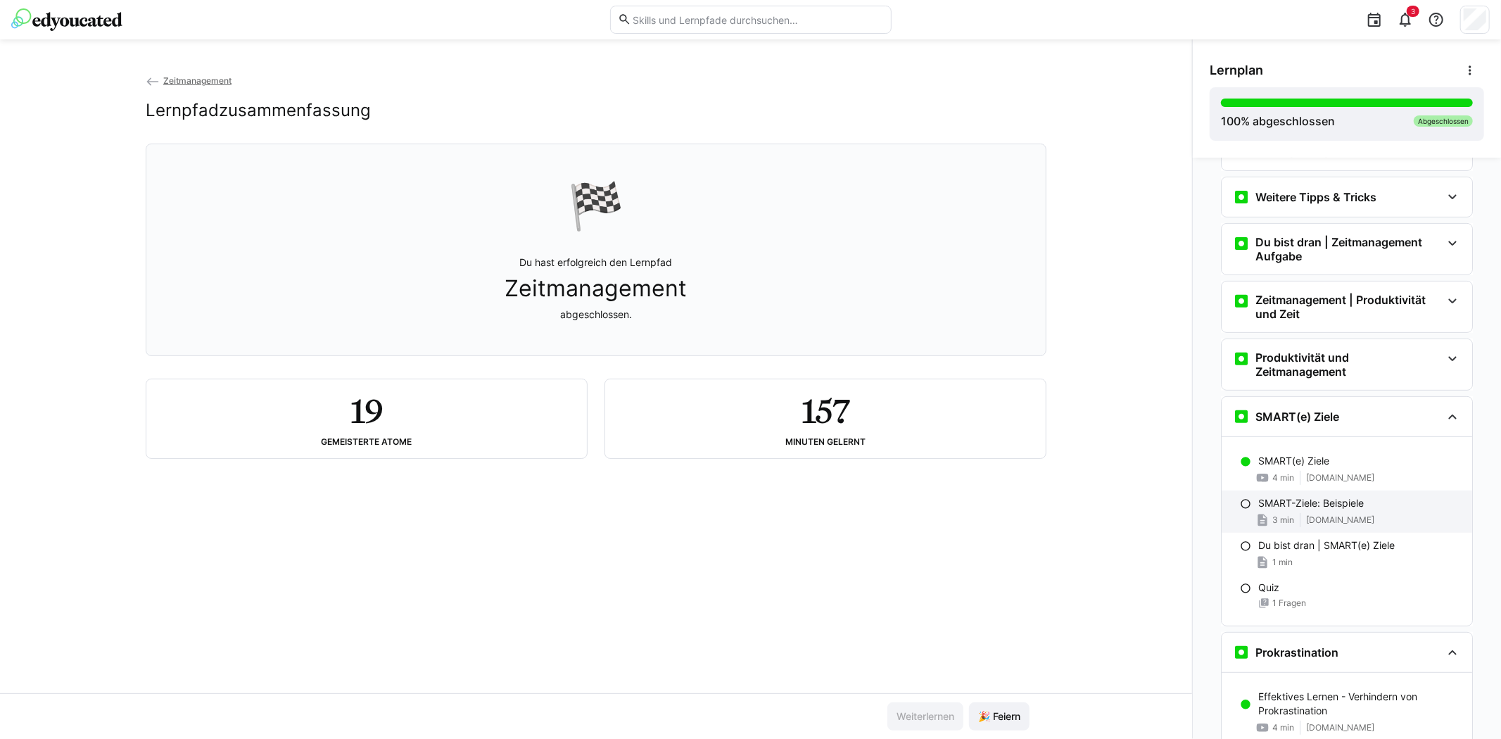
click at [1316, 523] on div "SMART-Ziele: Beispiele 3 min [DOMAIN_NAME]" at bounding box center [1346, 511] width 250 height 42
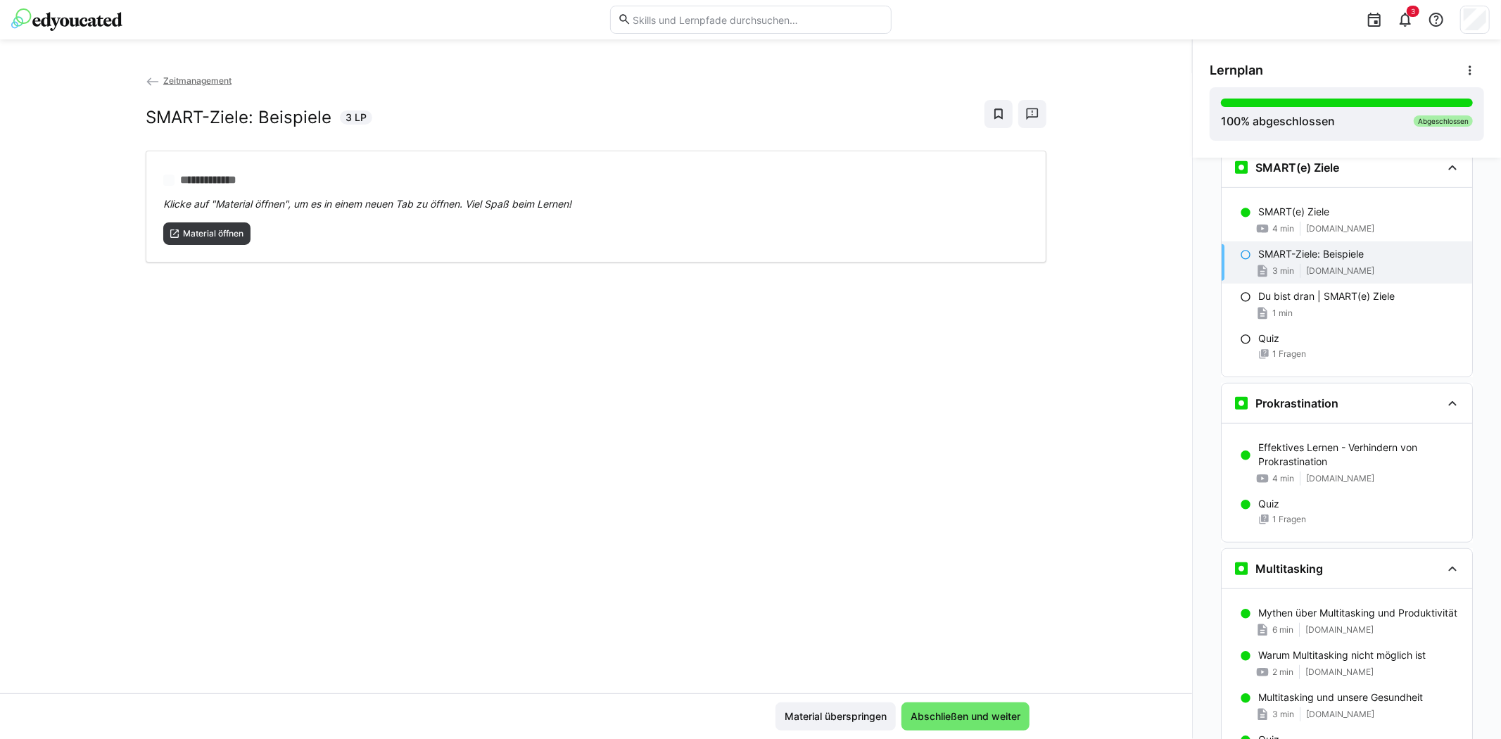
scroll to position [695, 0]
click at [205, 229] on span "Material öffnen" at bounding box center [213, 233] width 63 height 11
click at [1298, 301] on p "Du bist dran | SMART(e) Ziele" at bounding box center [1326, 294] width 136 height 14
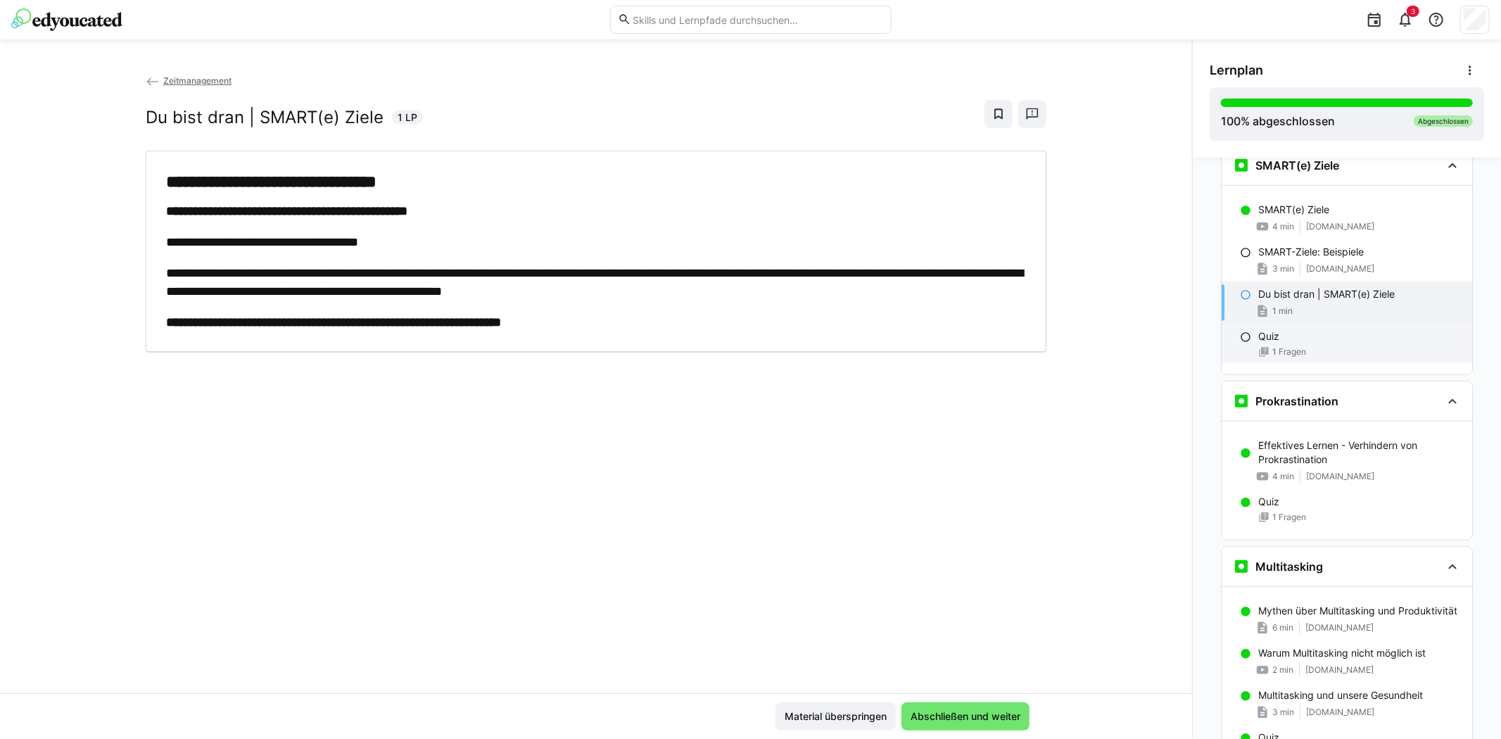
click at [1340, 343] on div "Quiz" at bounding box center [1359, 336] width 203 height 14
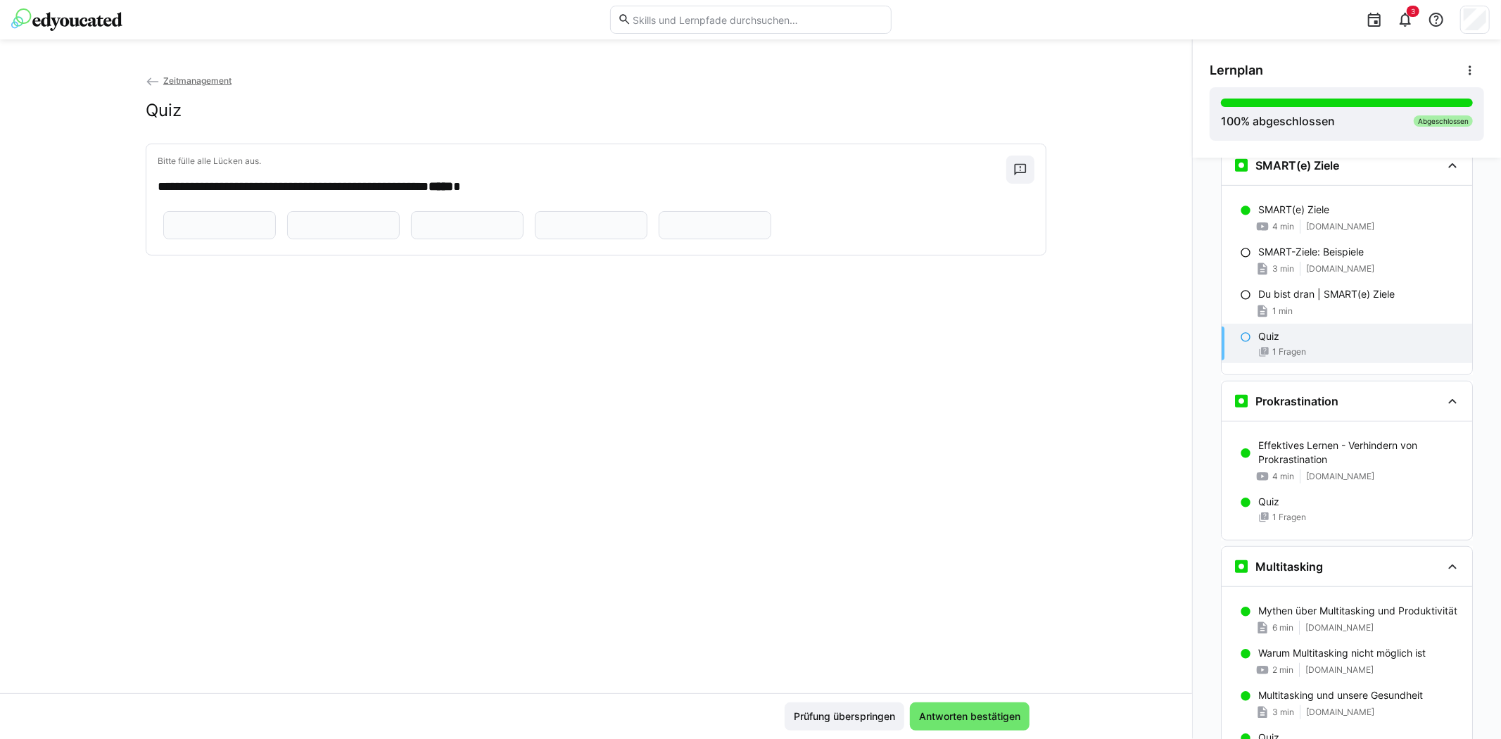
click at [236, 223] on input "text" at bounding box center [219, 225] width 97 height 13
type input "*********"
type input "*******"
type input "**********"
type input "*******"
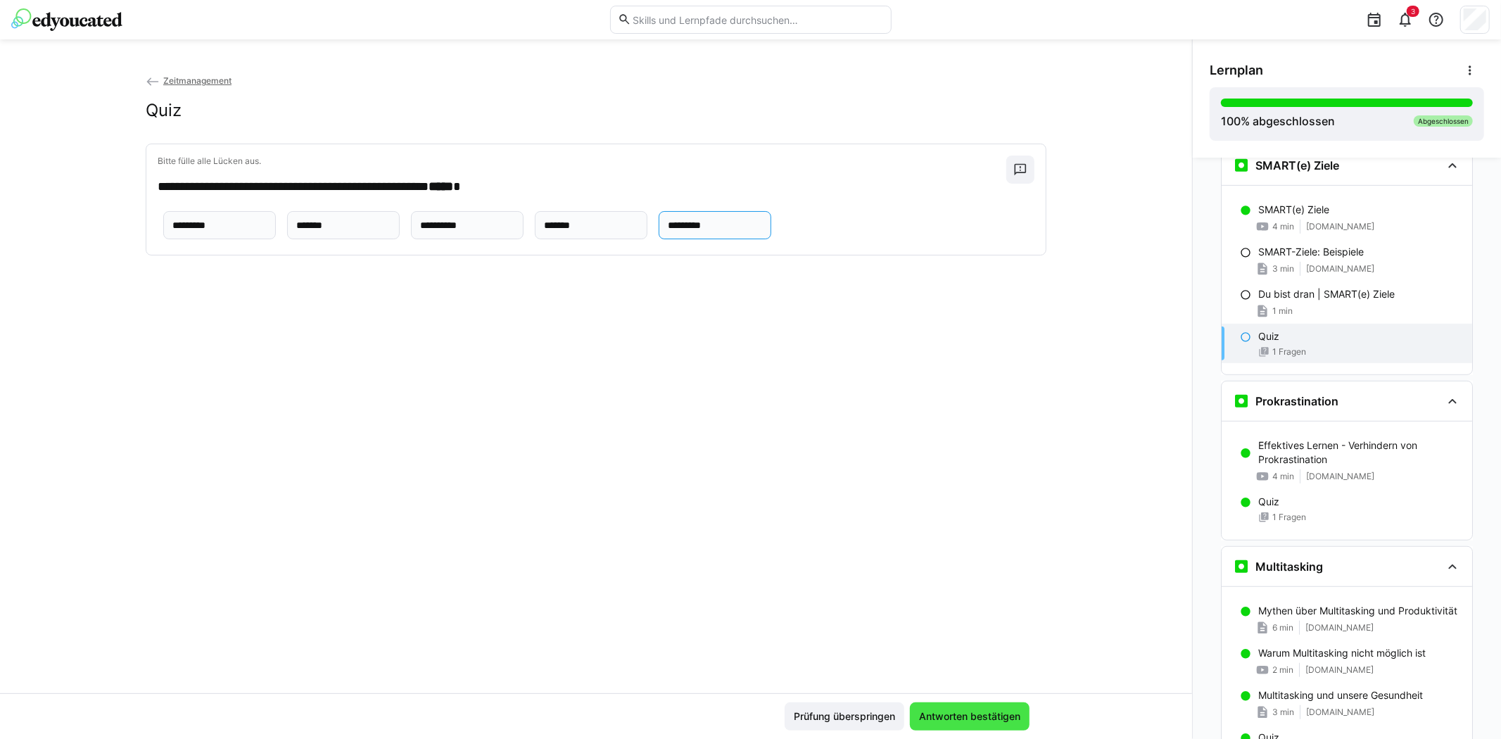
type input "*********"
click at [936, 708] on span "Antworten bestätigen" at bounding box center [970, 716] width 120 height 28
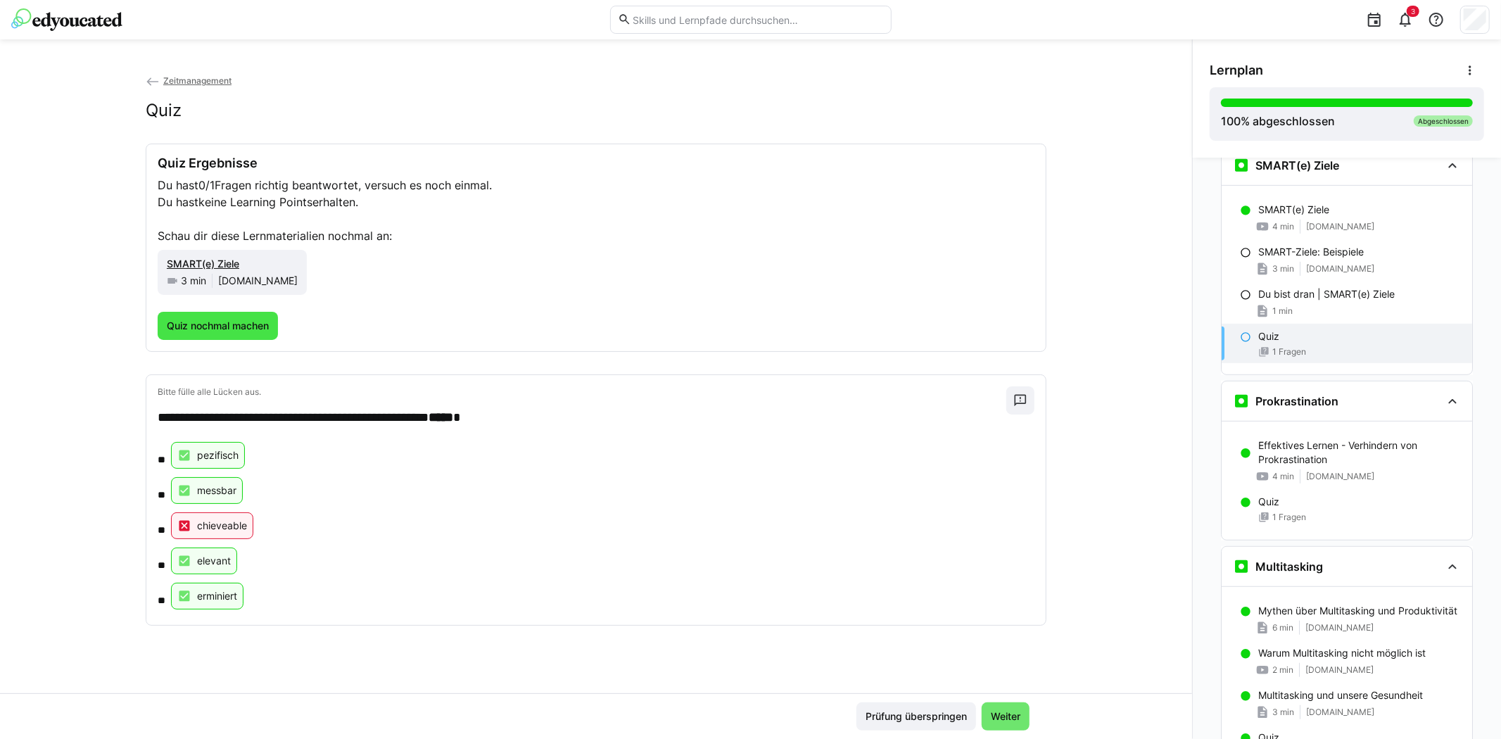
click at [262, 322] on span "Quiz nochmal machen" at bounding box center [218, 326] width 106 height 14
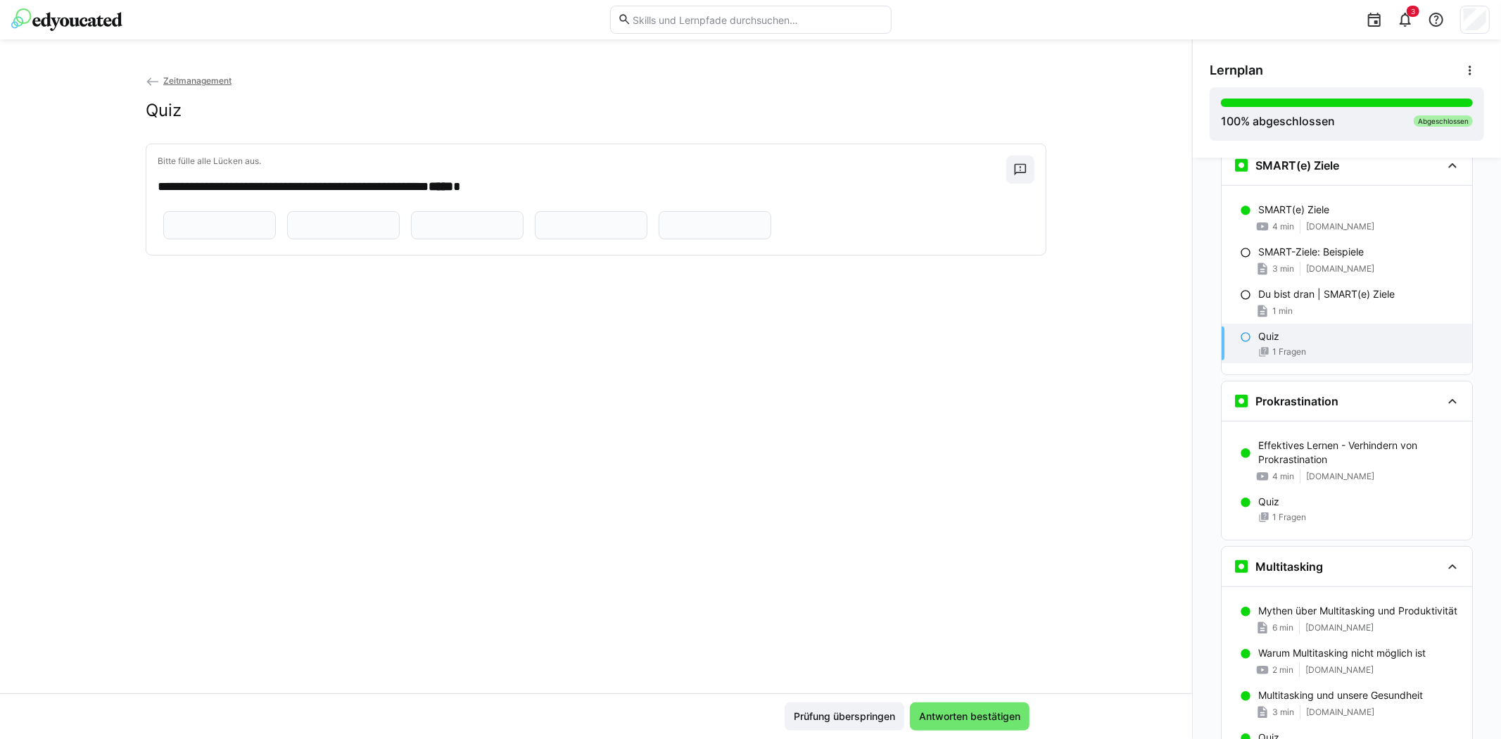
click at [419, 231] on input "text" at bounding box center [467, 225] width 97 height 13
type input "**********"
click at [215, 216] on eds-input at bounding box center [219, 225] width 113 height 28
click at [1276, 217] on p "SMART(e) Ziele" at bounding box center [1293, 210] width 71 height 14
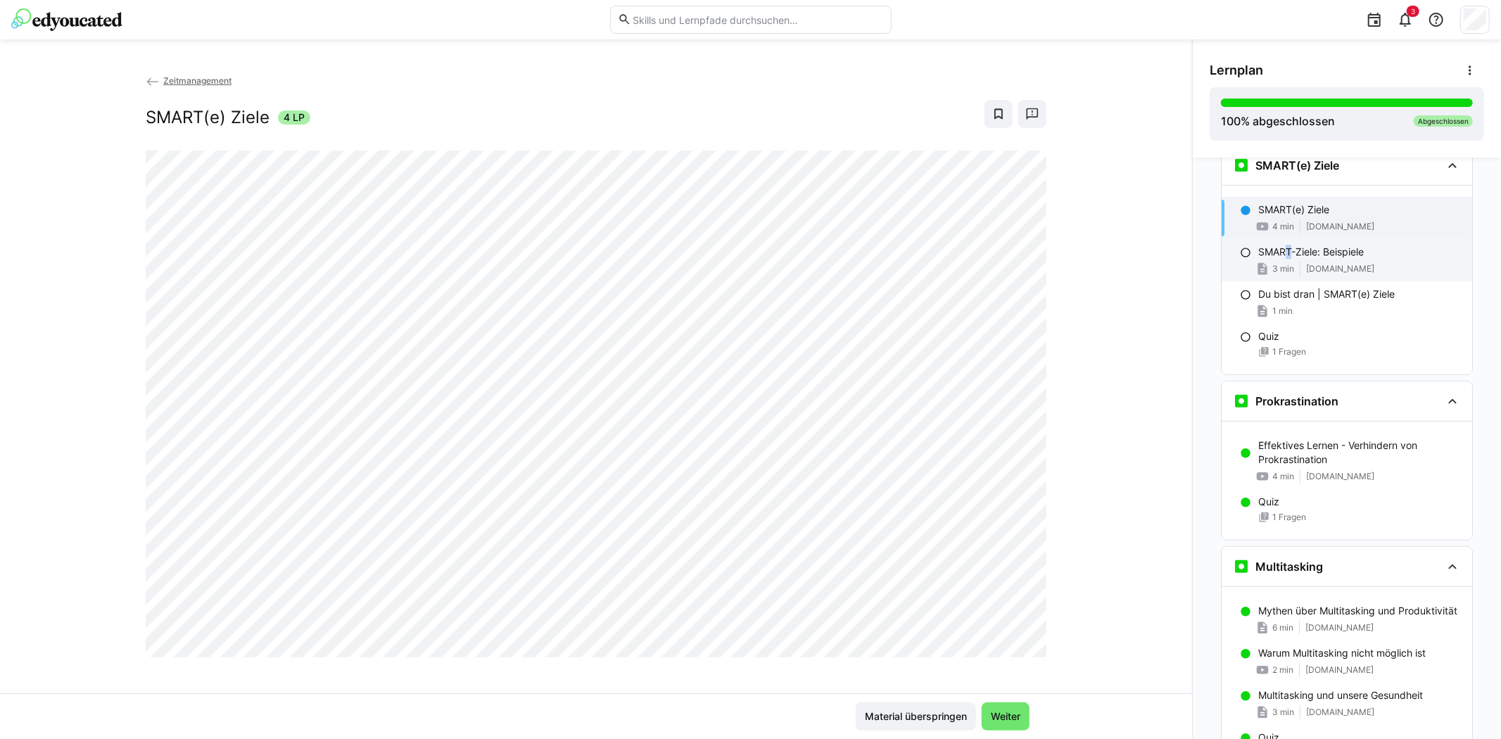
click at [1282, 271] on div "SMART-Ziele: Beispiele 3 min [DOMAIN_NAME]" at bounding box center [1346, 260] width 250 height 42
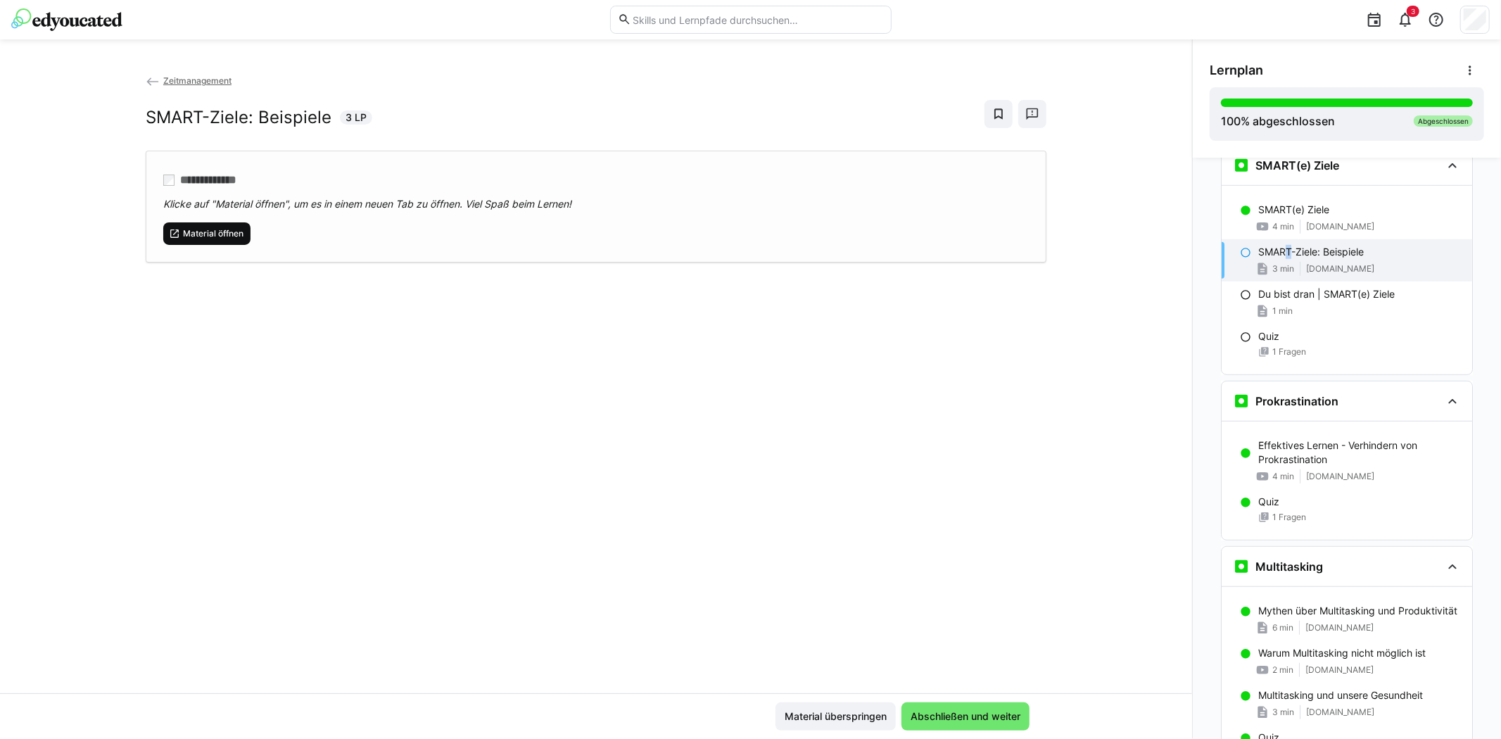
click at [215, 229] on span "Material öffnen" at bounding box center [213, 233] width 63 height 11
click at [1314, 343] on div "Quiz" at bounding box center [1359, 336] width 203 height 14
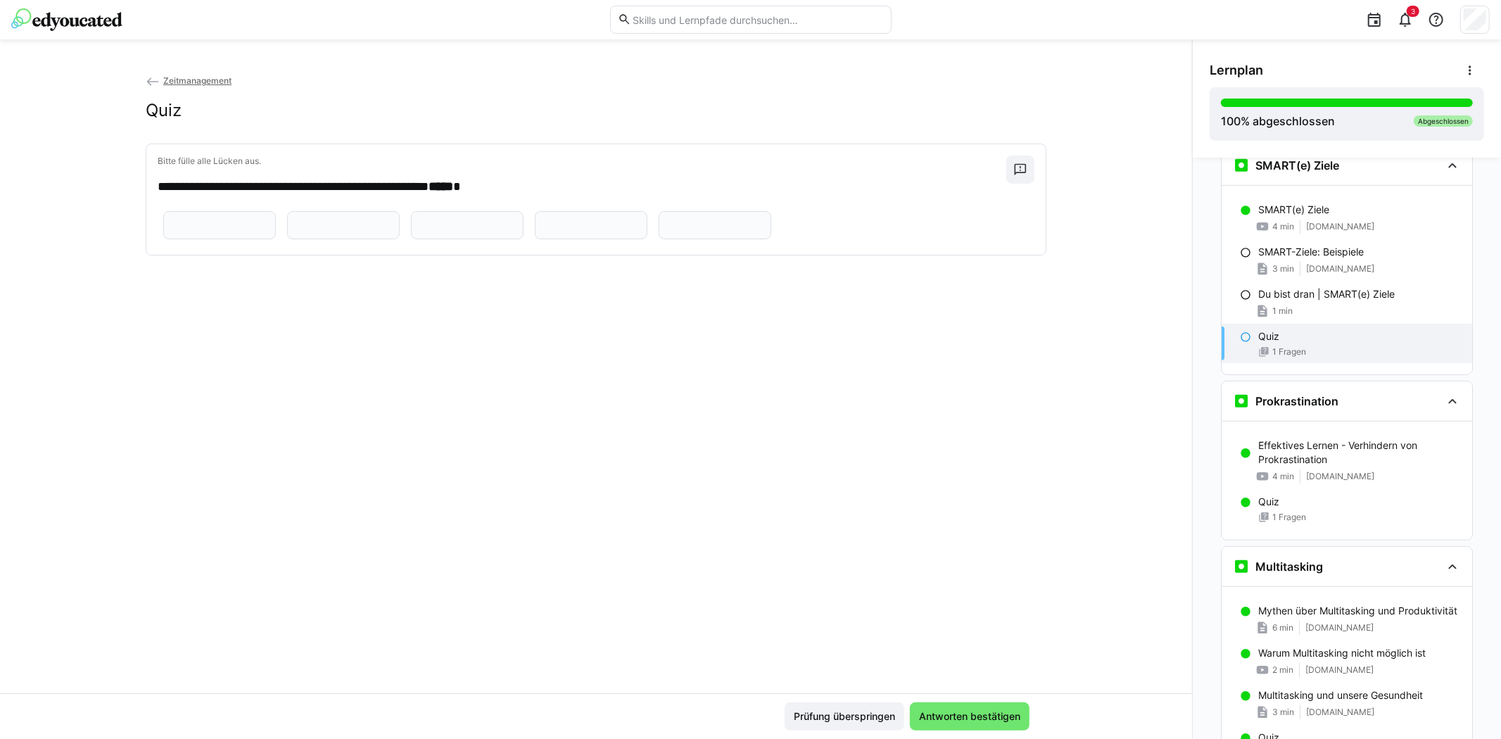
click at [419, 231] on input "text" at bounding box center [467, 225] width 97 height 13
paste input "**********"
type input "**********"
click at [242, 216] on eds-input at bounding box center [219, 225] width 113 height 28
type input "*********"
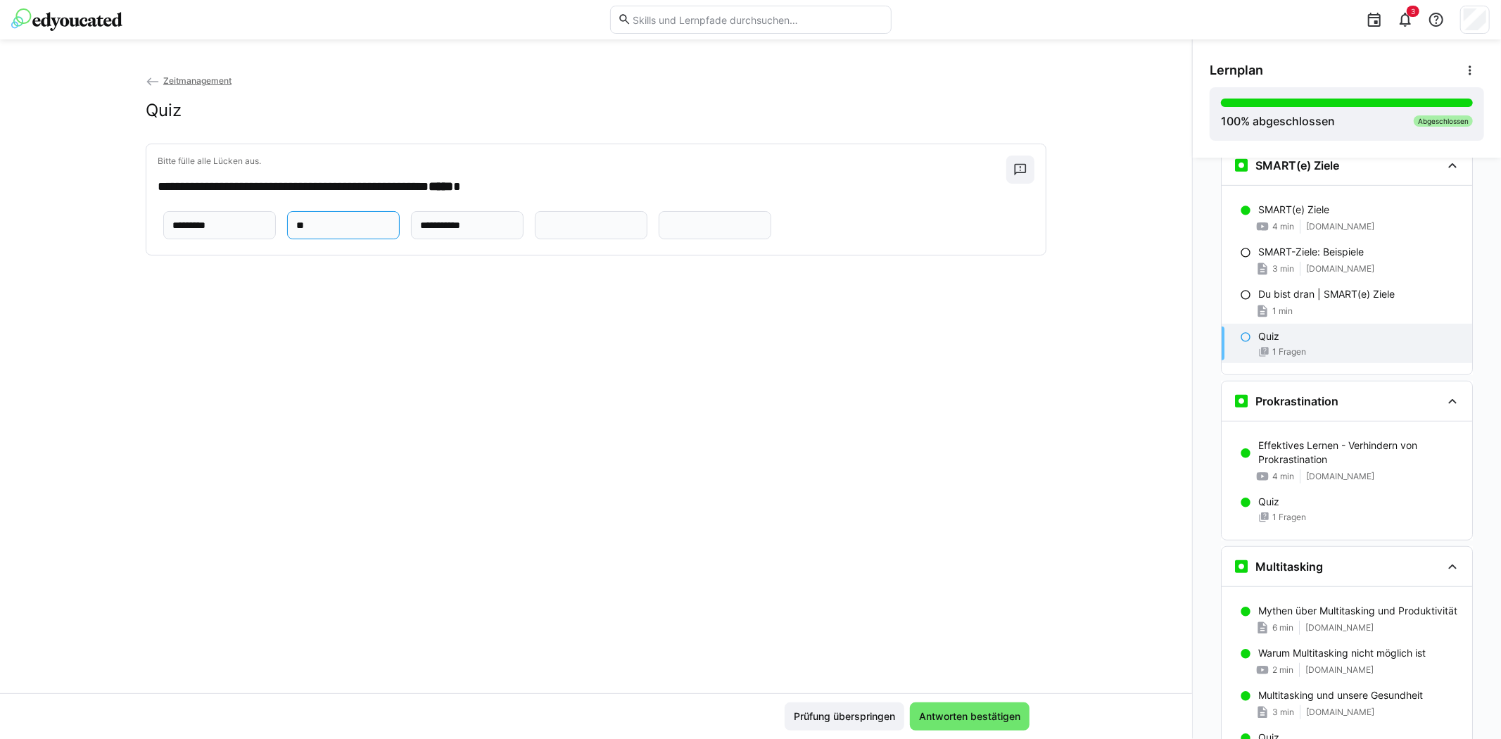
type input "*"
type input "******"
click at [419, 231] on input "**********" at bounding box center [467, 225] width 97 height 13
type input "*********"
drag, startPoint x: 210, startPoint y: 331, endPoint x: 217, endPoint y: 320, distance: 12.7
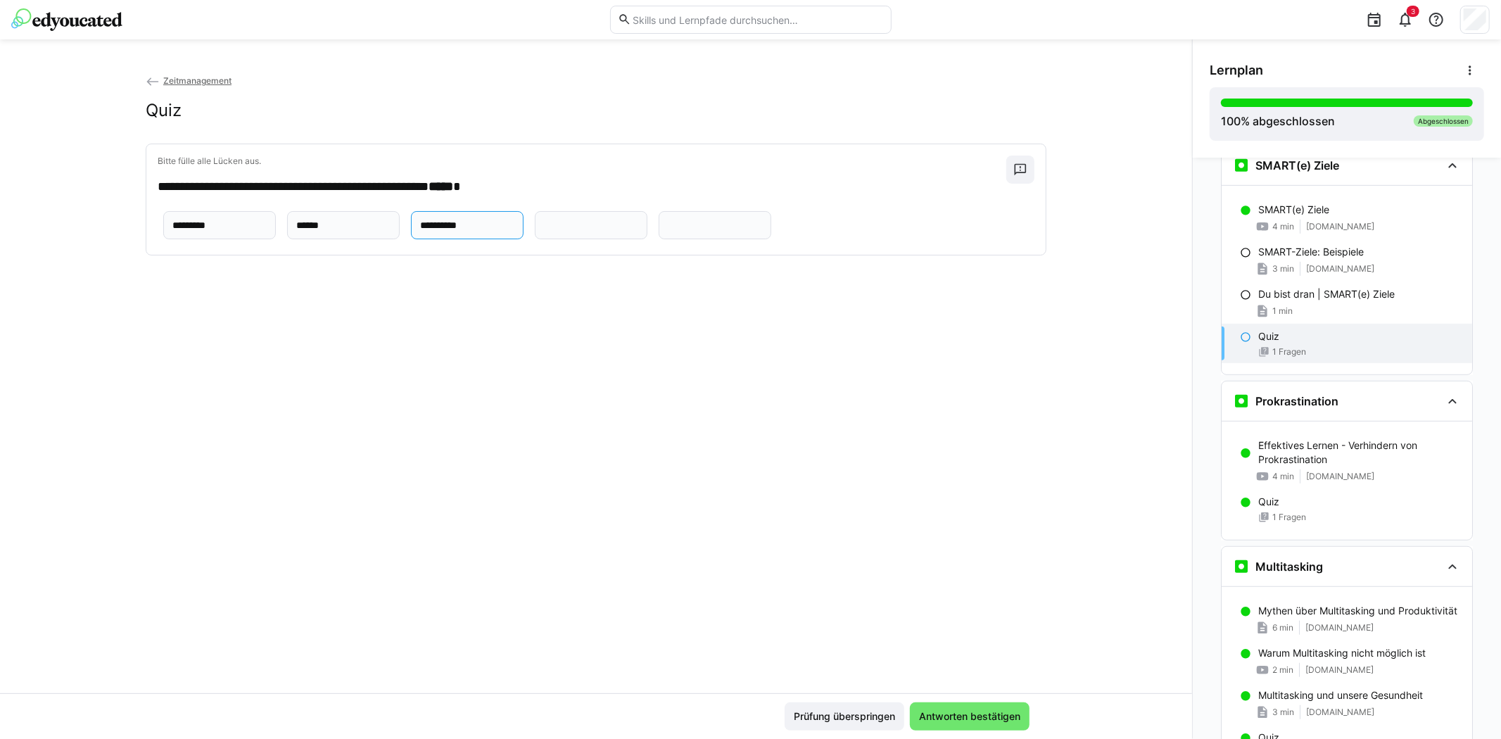
click at [535, 239] on eds-input at bounding box center [591, 225] width 113 height 28
type input "*******"
type input "*********"
drag, startPoint x: 417, startPoint y: 525, endPoint x: 557, endPoint y: 576, distance: 148.9
click at [431, 535] on div "**********" at bounding box center [596, 383] width 1192 height 620
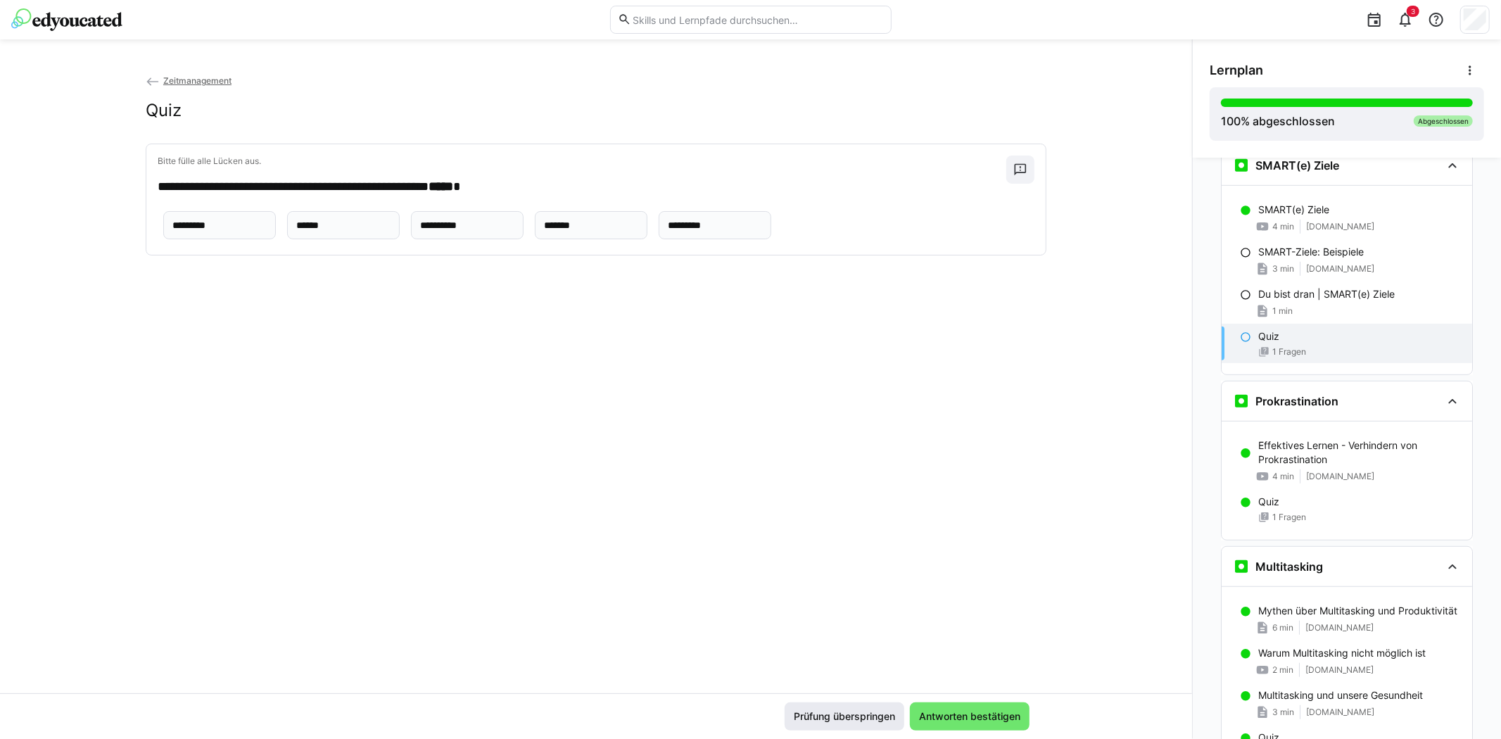
click at [972, 715] on span "Antworten bestätigen" at bounding box center [970, 716] width 106 height 14
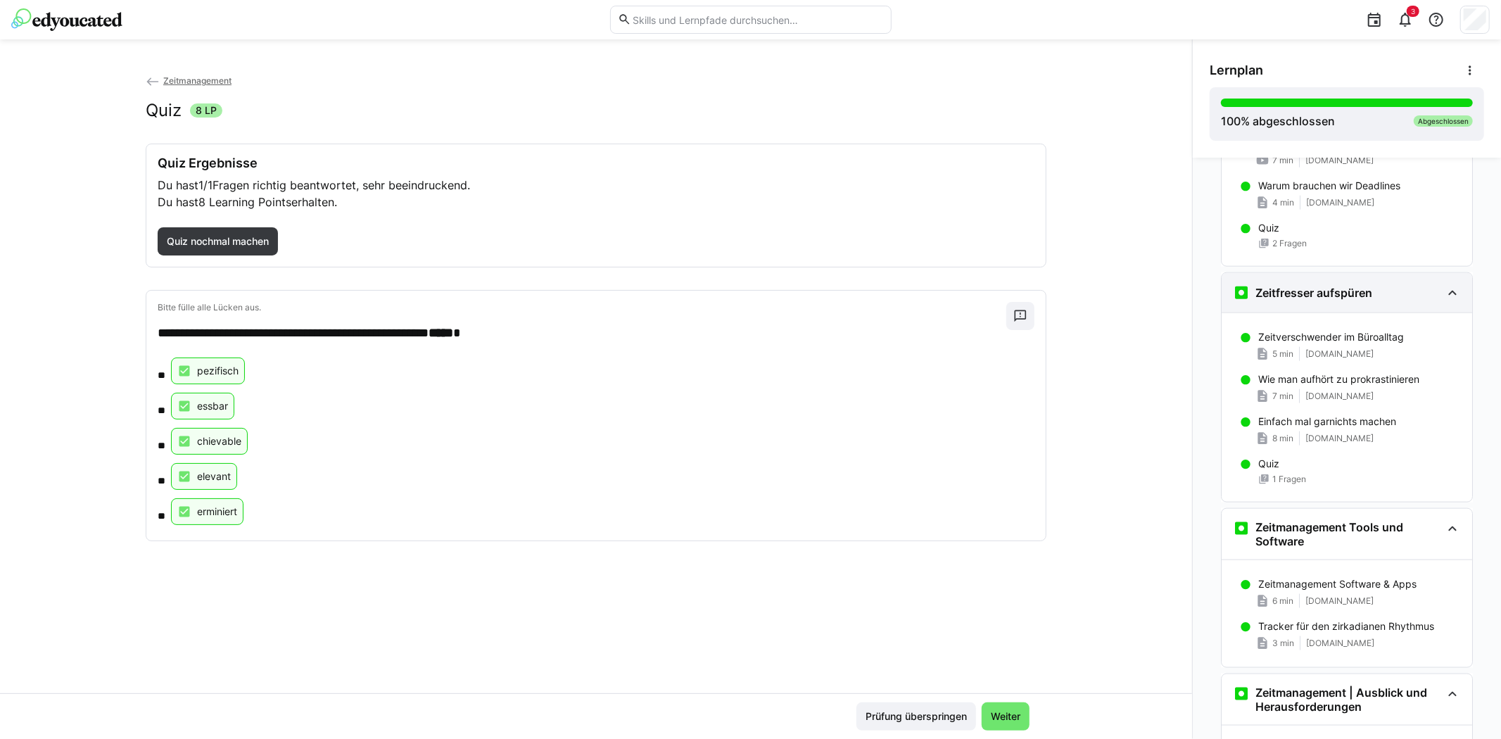
scroll to position [1616, 0]
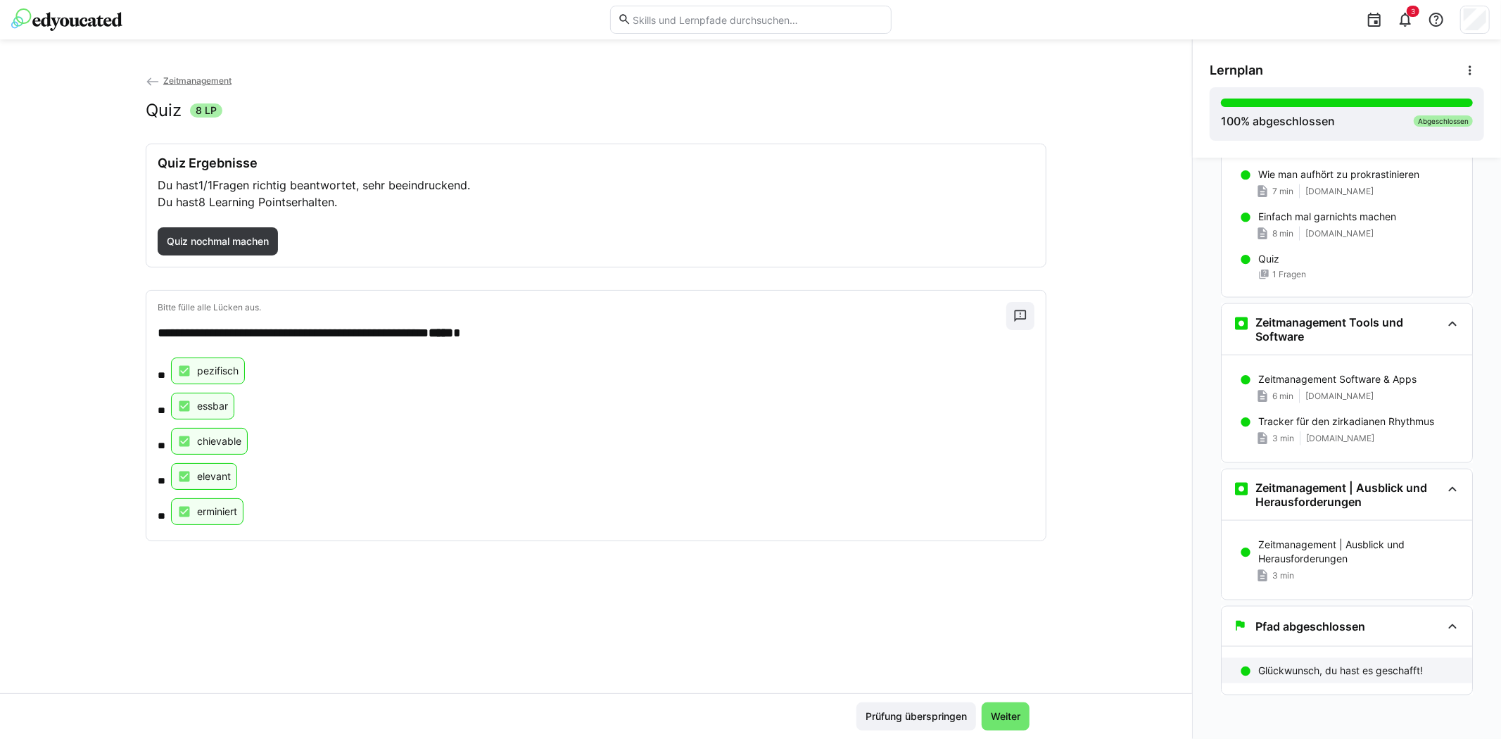
click at [1361, 670] on p "Glückwunsch, du hast es geschafft!" at bounding box center [1340, 670] width 165 height 14
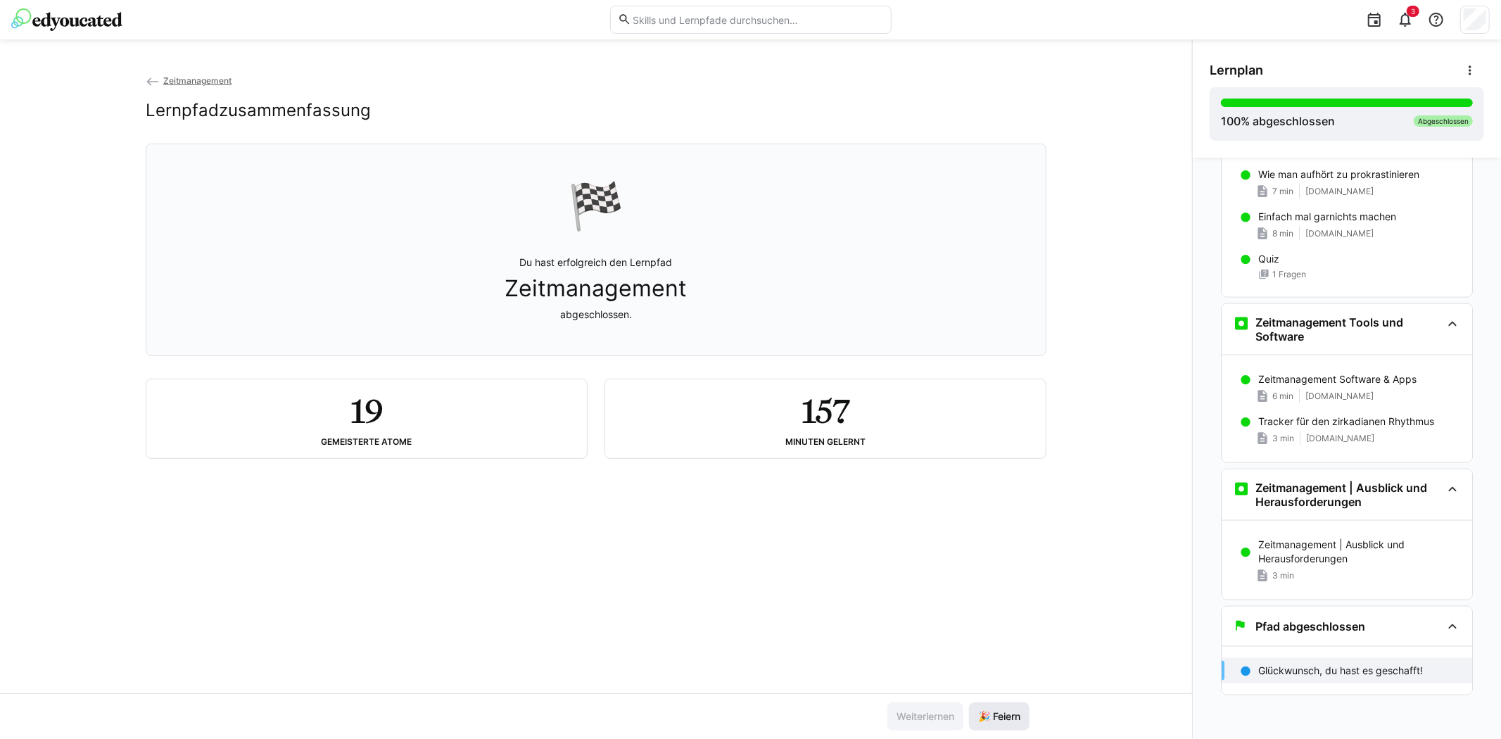
click at [1003, 716] on span "🎉 Feiern" at bounding box center [999, 716] width 46 height 14
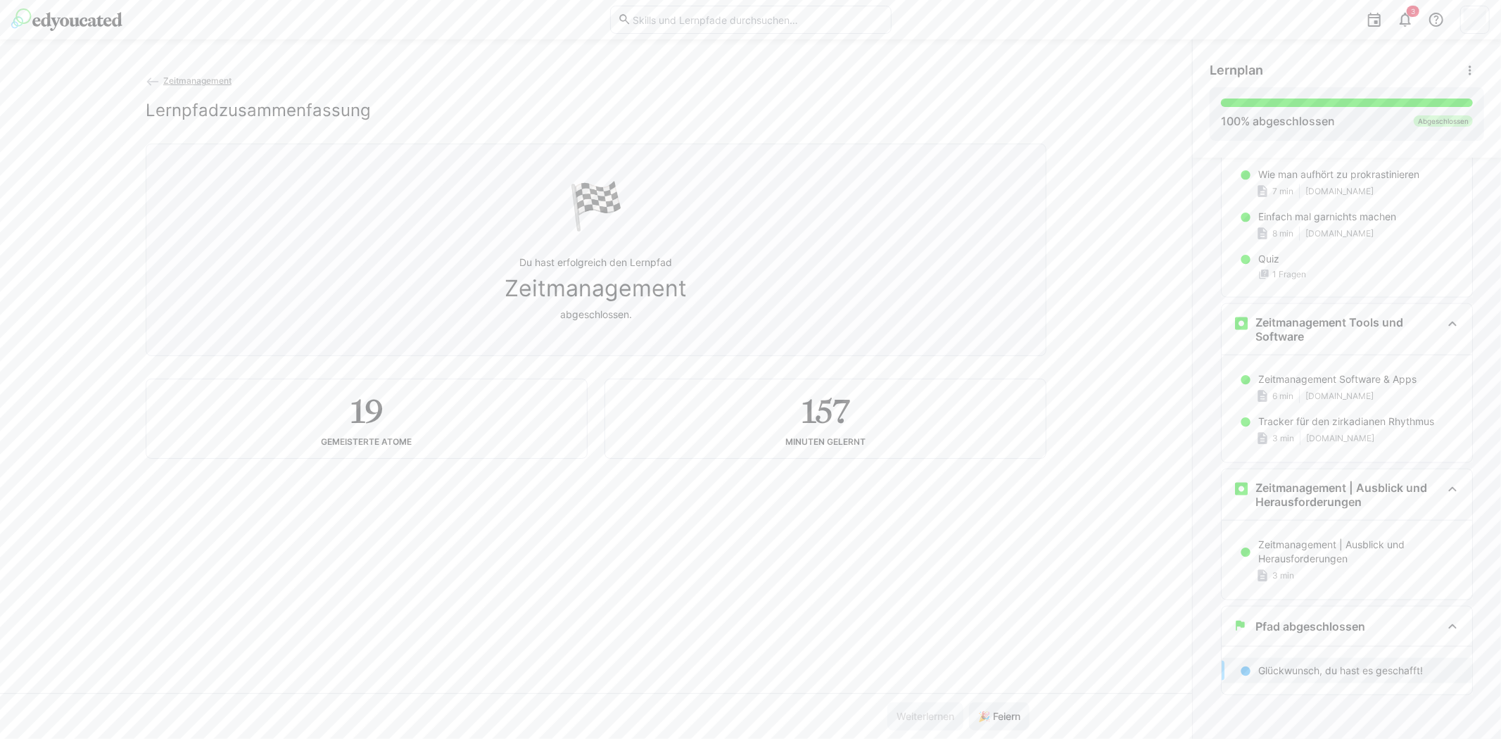
click at [201, 72] on div "Zeitmanagement Lernpfadzusammenfassung 🏁 Du hast erfolgreich den Lernpfad Zeitm…" at bounding box center [596, 388] width 1192 height 699
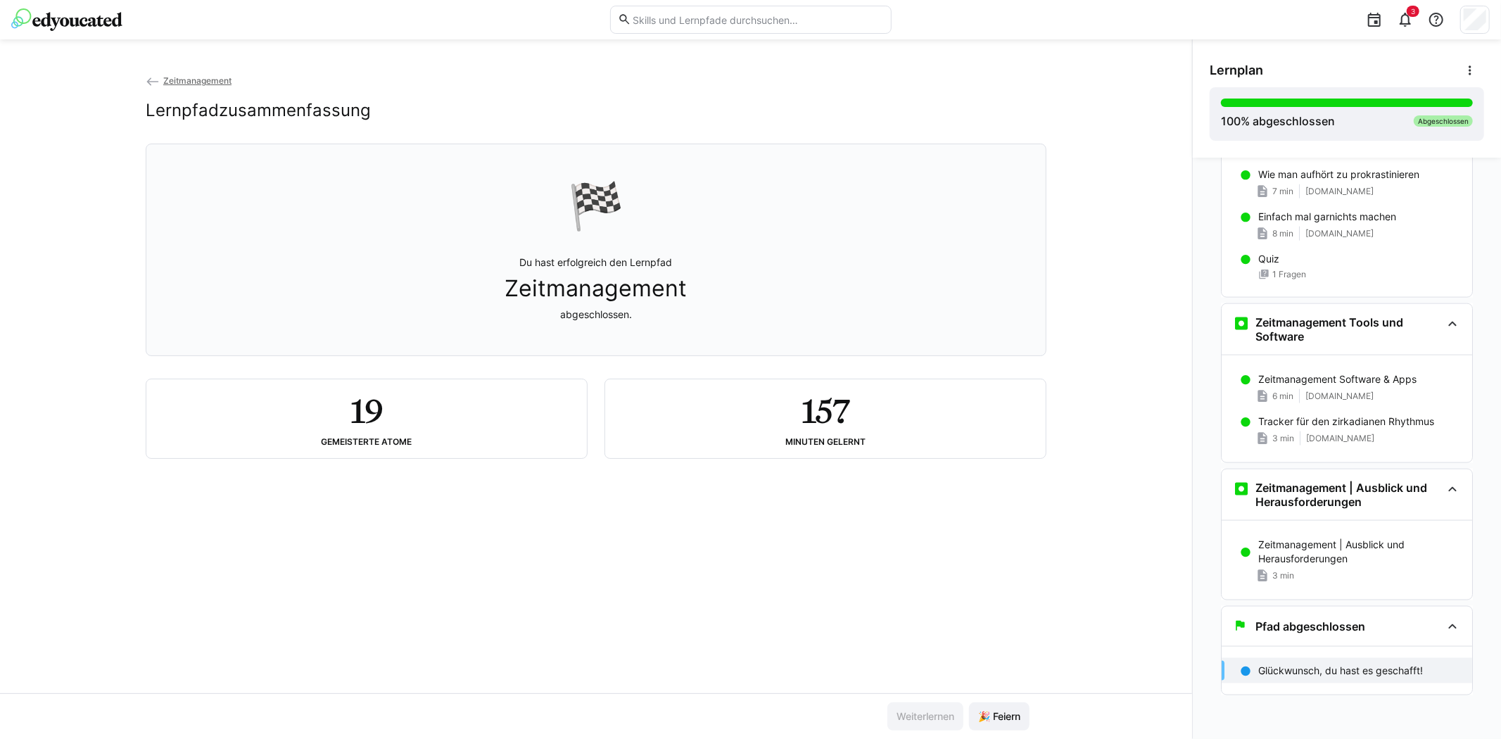
click at [286, 110] on h2 "Lernpfadzusammenfassung" at bounding box center [258, 110] width 225 height 21
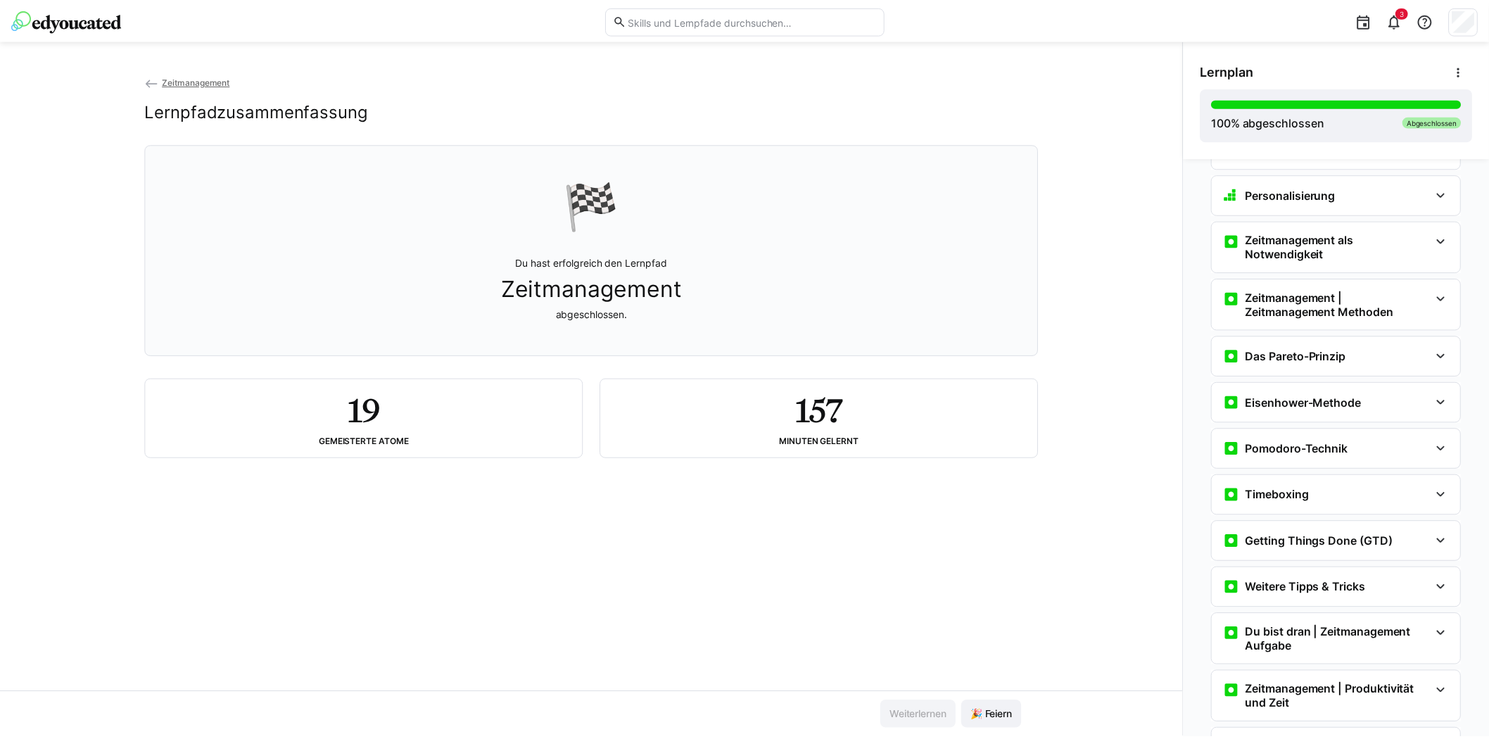
scroll to position [0, 0]
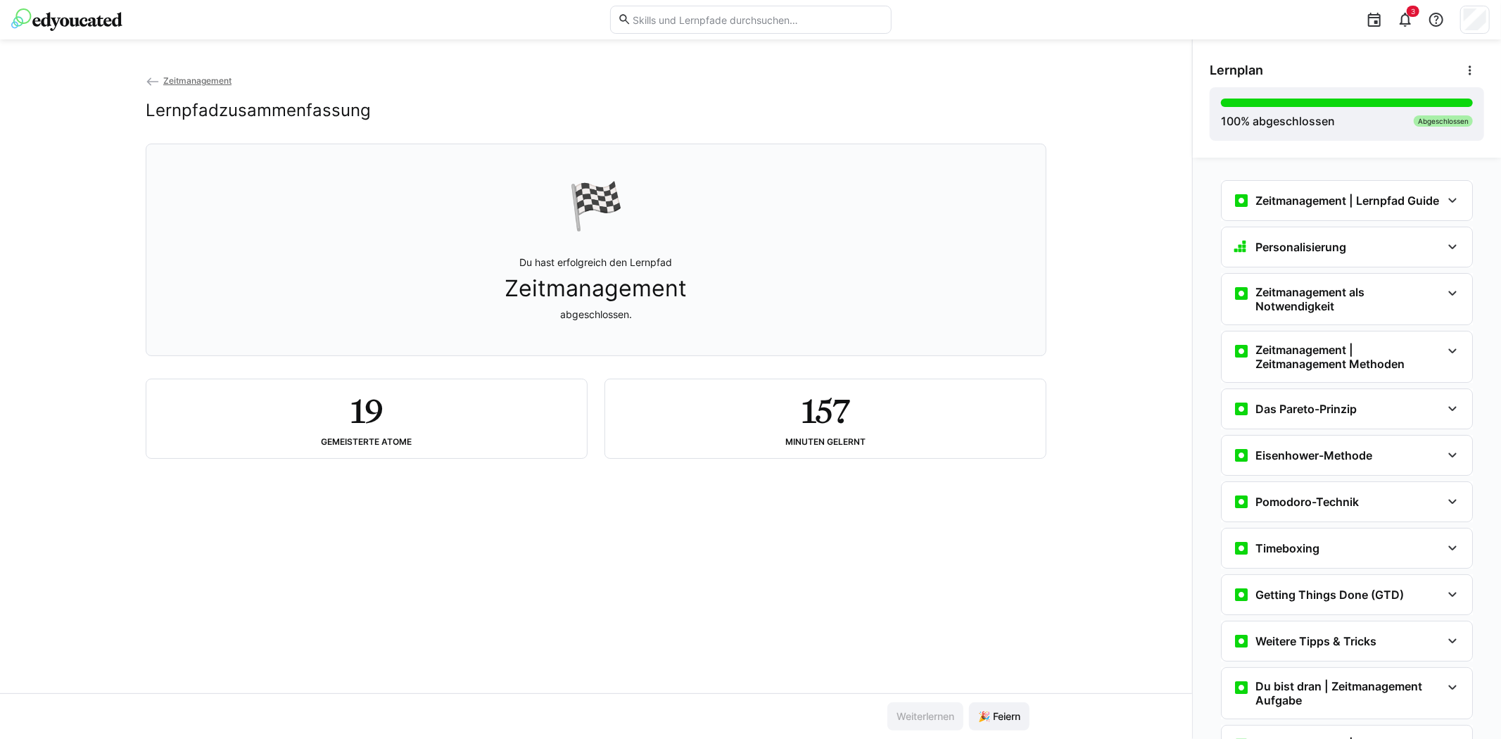
click at [200, 77] on span "Zeitmanagement" at bounding box center [197, 80] width 68 height 11
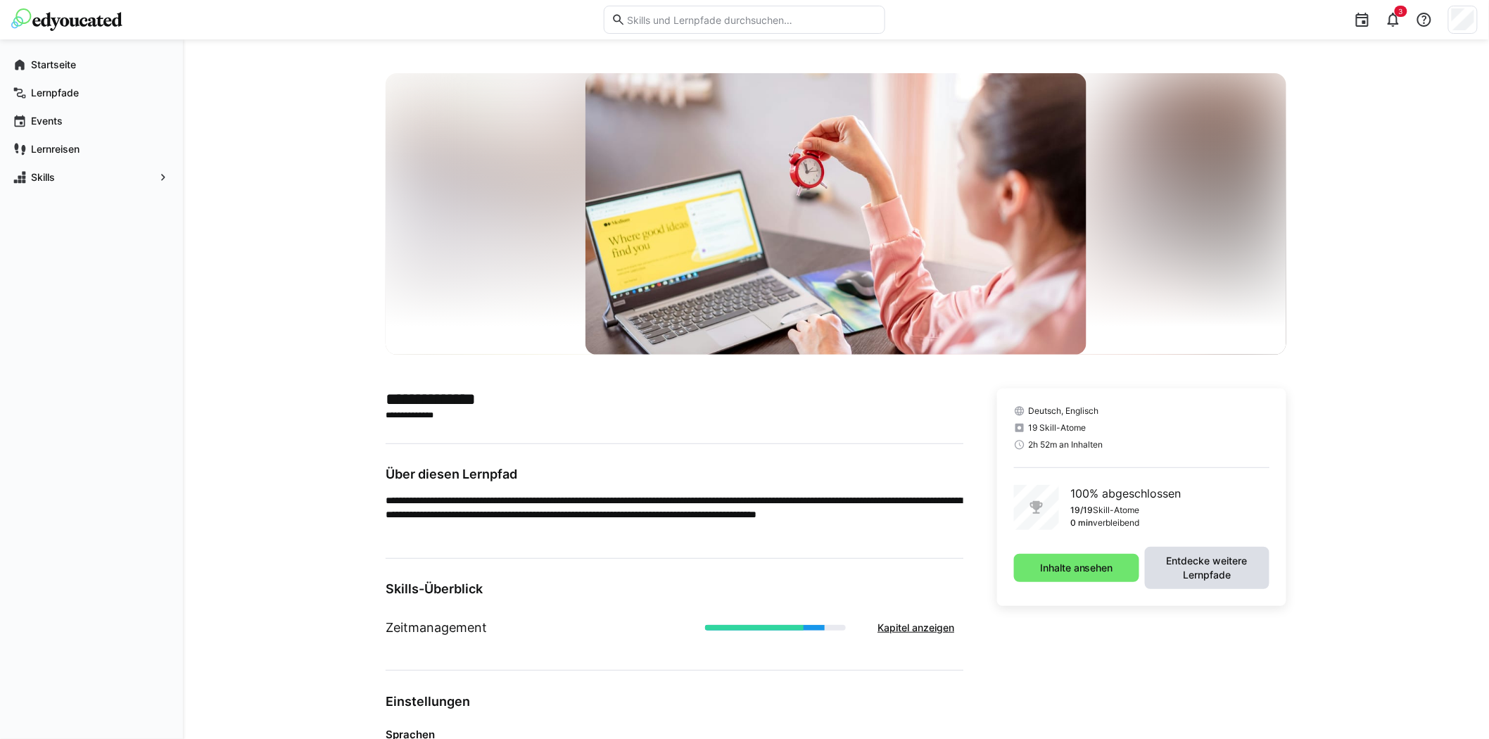
click at [1201, 567] on span "Entdecke weitere Lernpfade" at bounding box center [1207, 568] width 110 height 28
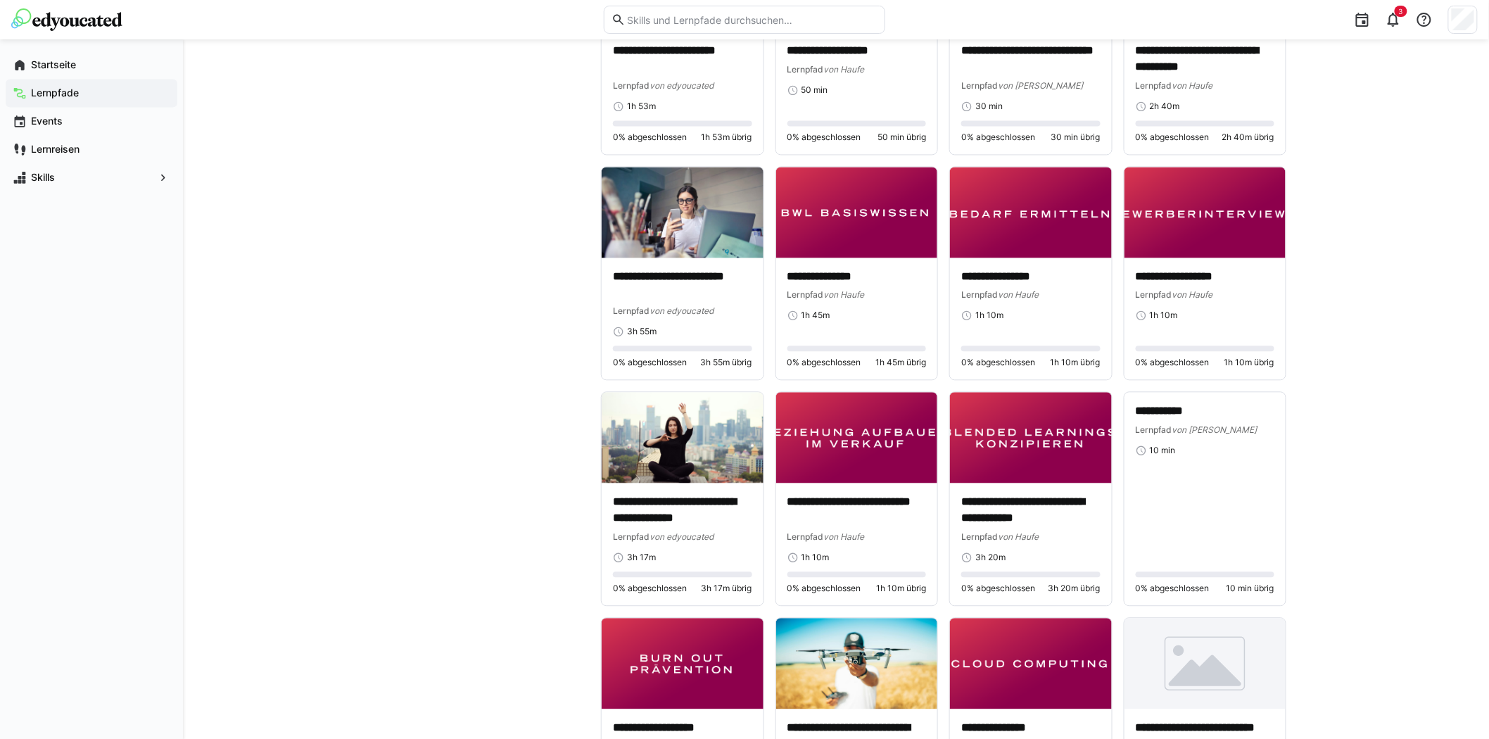
scroll to position [1094, 0]
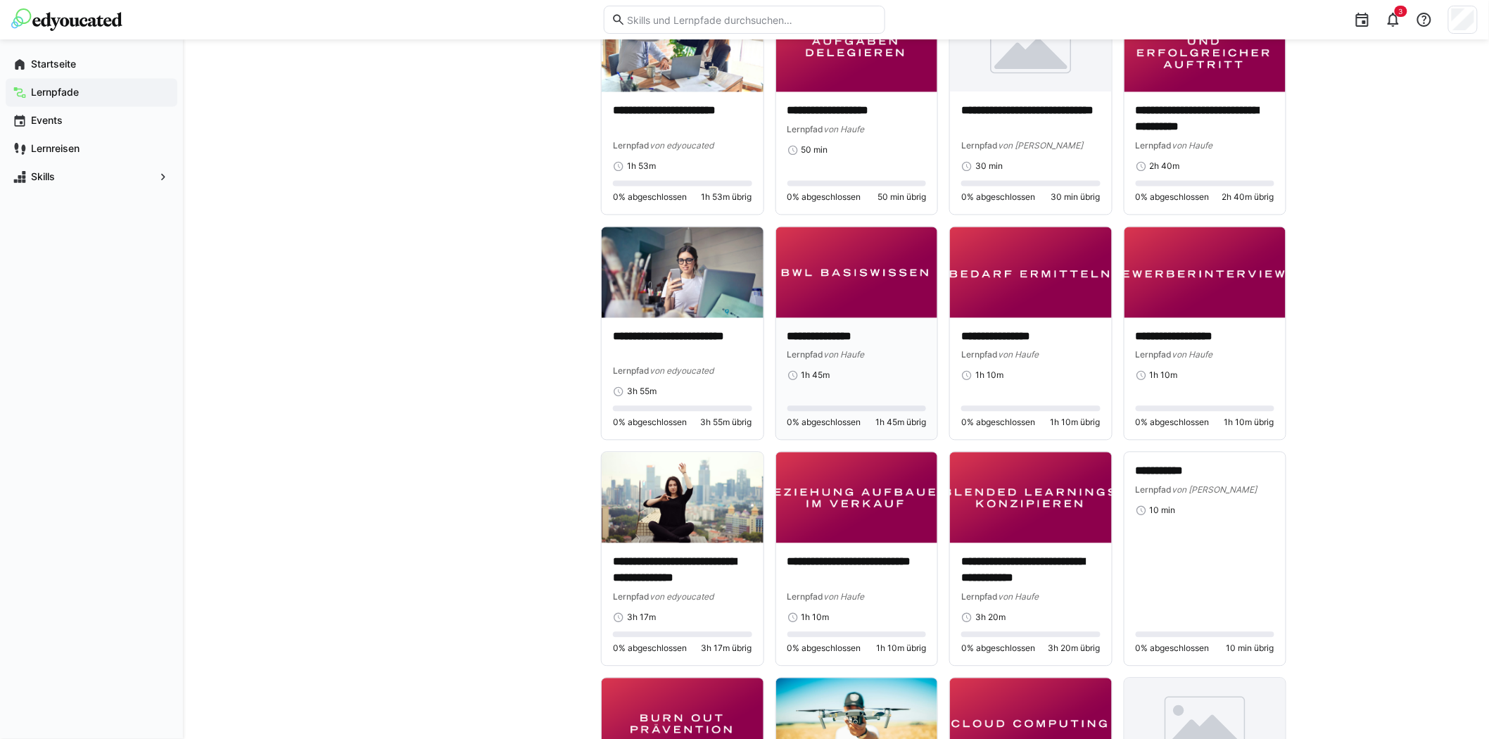
click at [872, 284] on img at bounding box center [857, 272] width 162 height 91
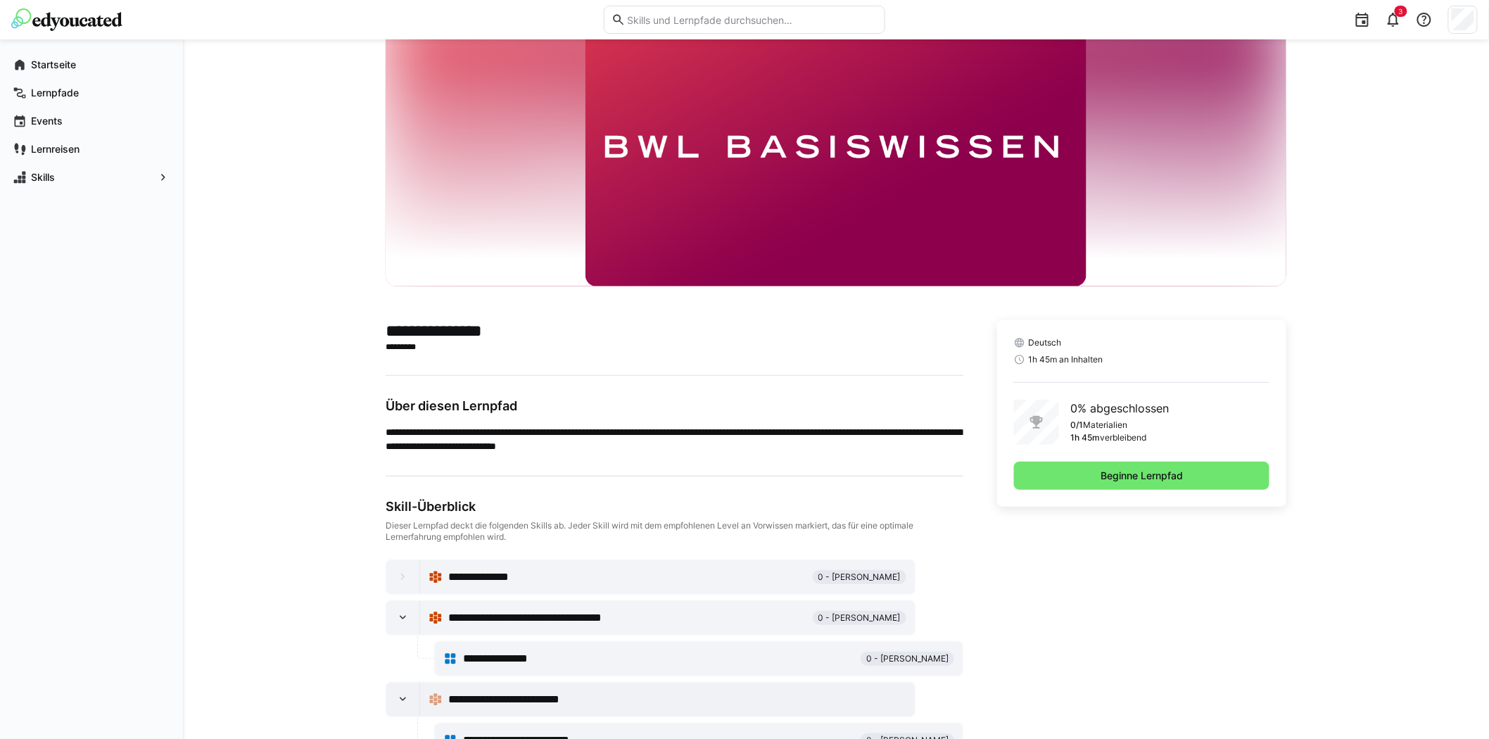
scroll to position [156, 0]
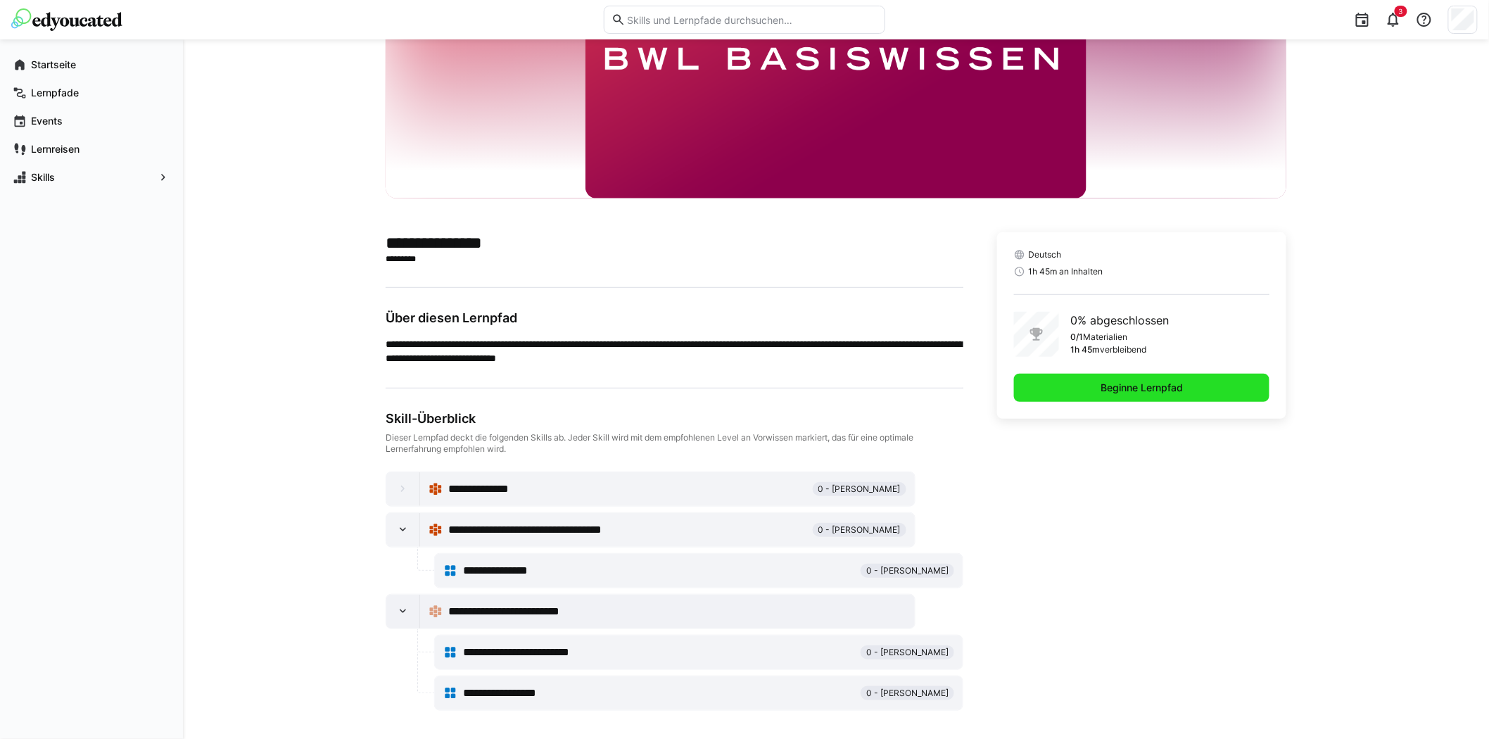
click at [1105, 385] on span "Beginne Lernpfad" at bounding box center [1141, 388] width 87 height 14
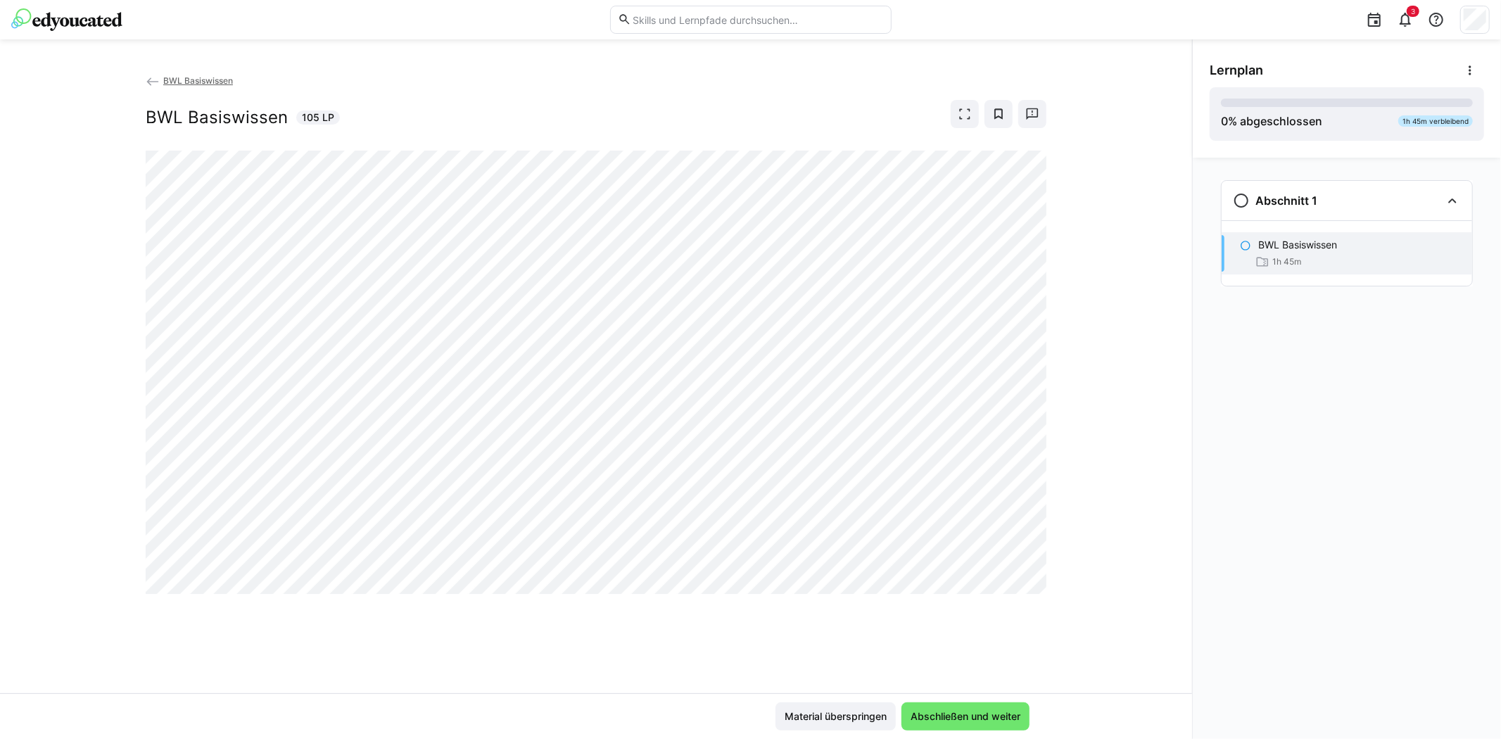
click at [1341, 252] on div "BWL Basiswissen 1h 45m" at bounding box center [1346, 253] width 250 height 42
click at [1326, 193] on div "Abschnitt 1" at bounding box center [1337, 200] width 208 height 17
click at [1326, 198] on div "Abschnitt 1" at bounding box center [1337, 200] width 208 height 17
click at [1007, 713] on span "Abschließen und weiter" at bounding box center [965, 716] width 114 height 14
click at [1131, 338] on div "BWL Basiswissen BWL Basiswissen 105 LP" at bounding box center [596, 383] width 1192 height 620
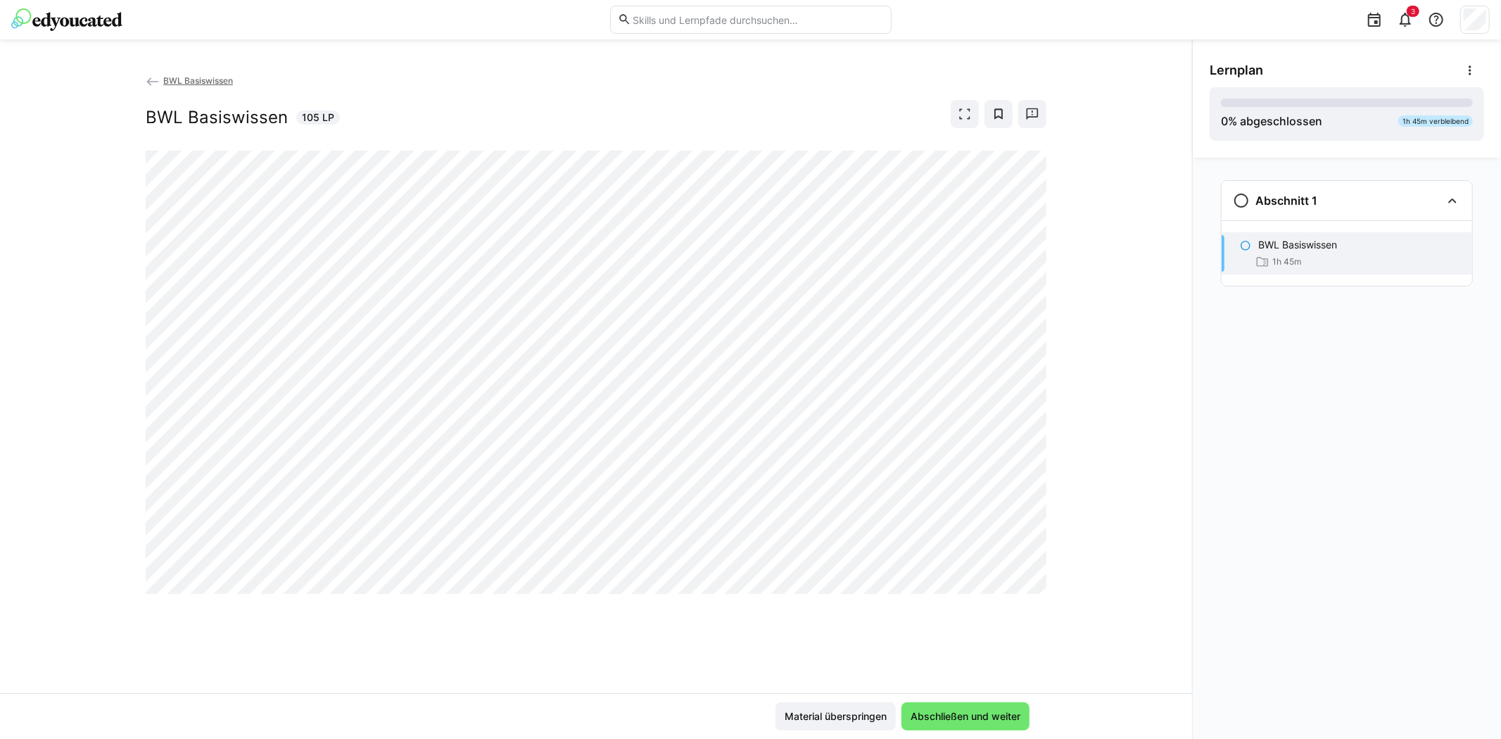
click at [75, 30] on img at bounding box center [66, 19] width 111 height 23
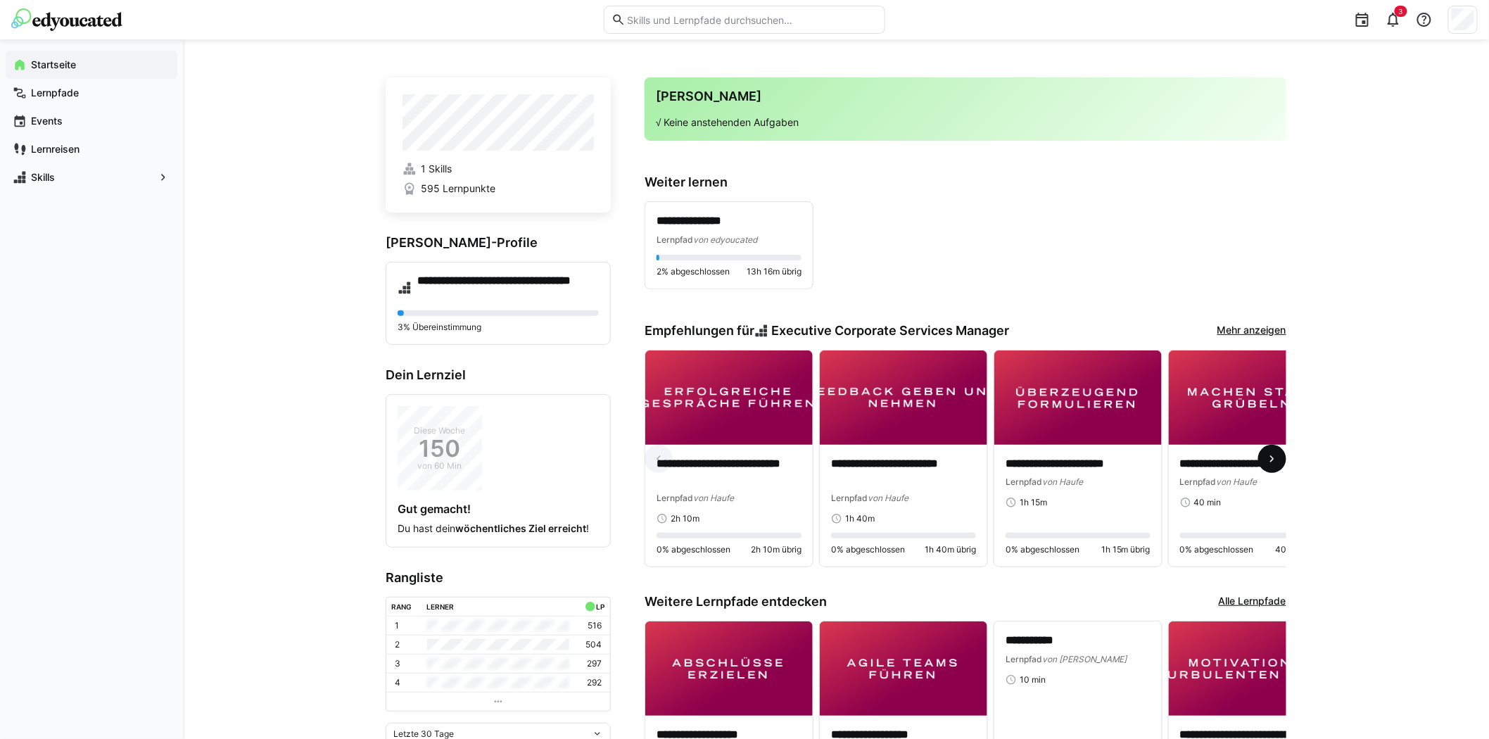
click at [1274, 464] on eds-icon at bounding box center [1272, 459] width 14 height 14
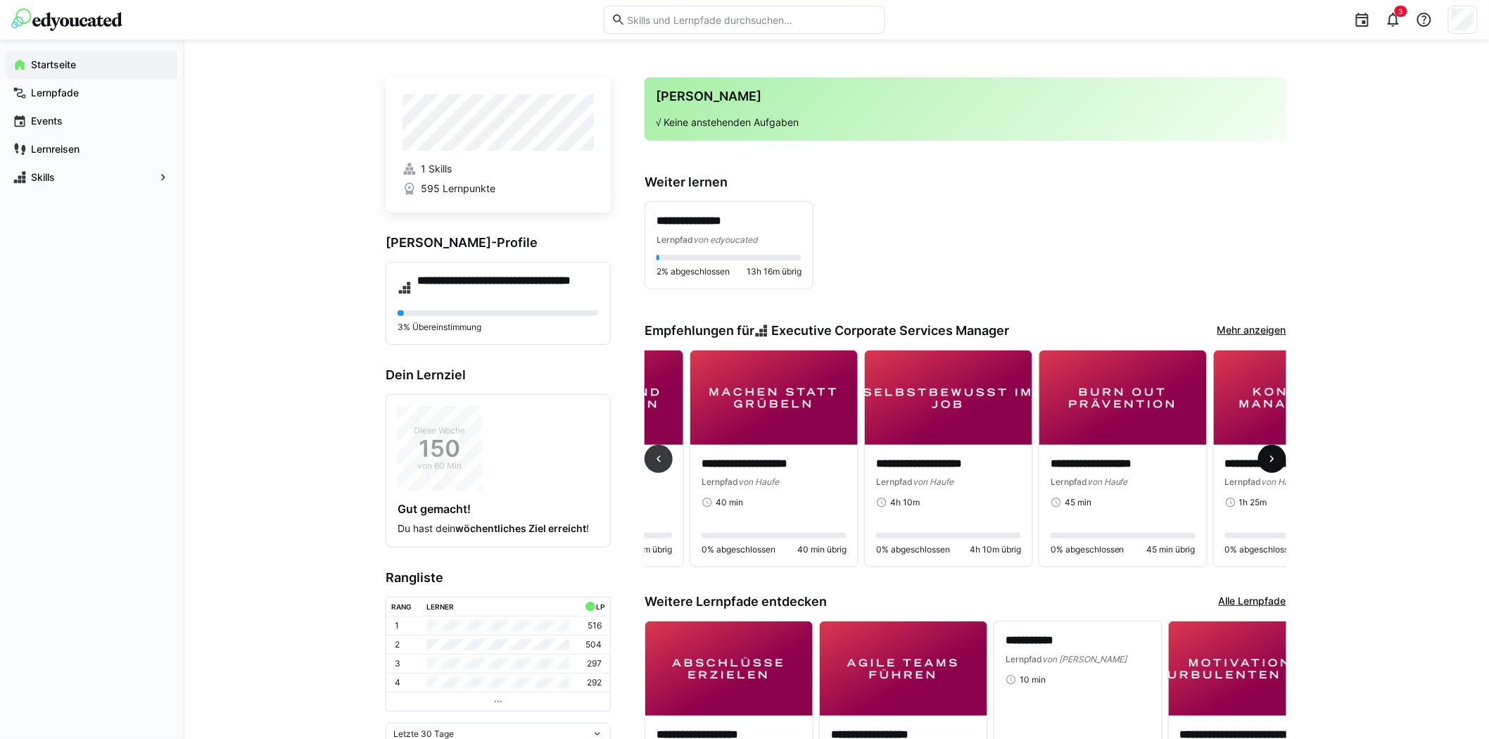
scroll to position [0, 523]
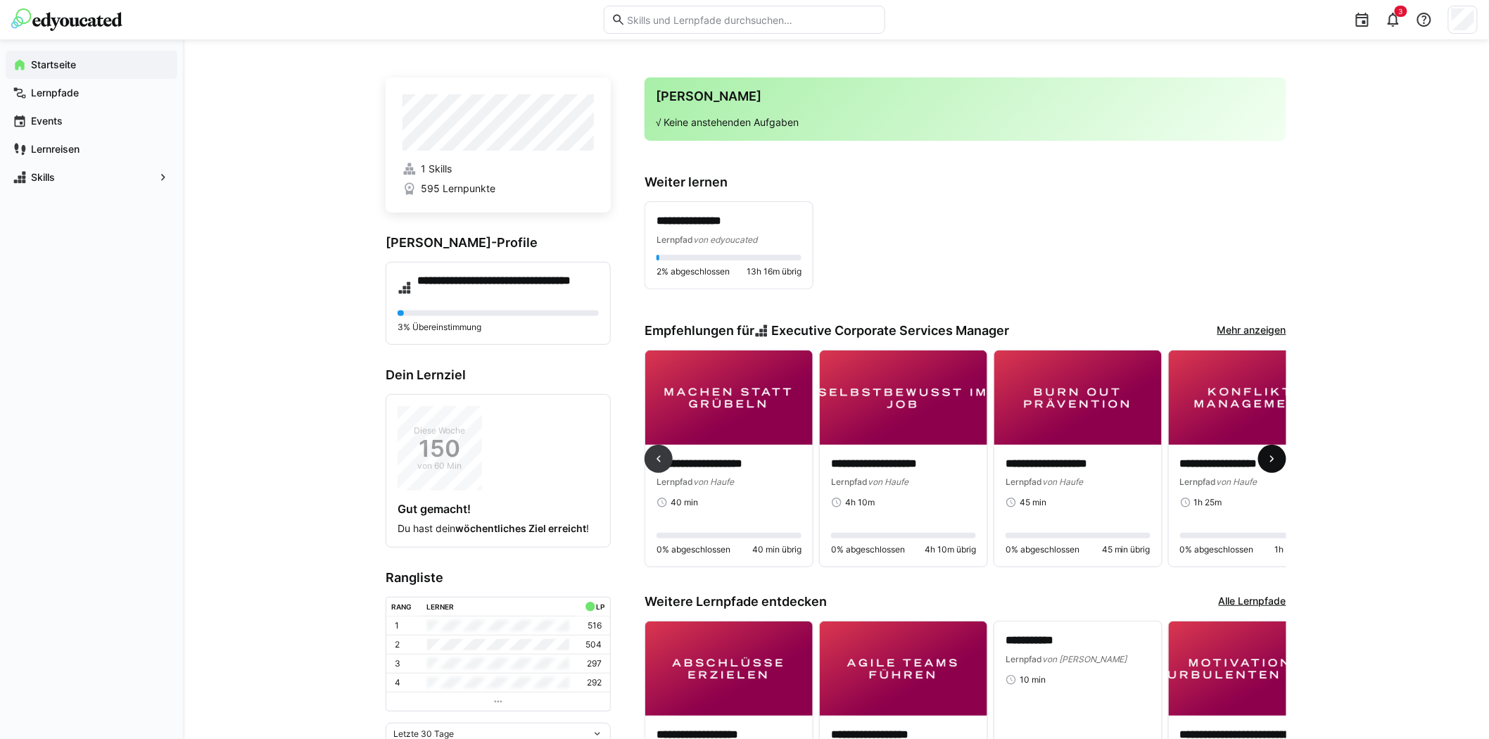
click at [1274, 464] on eds-icon at bounding box center [1272, 459] width 14 height 14
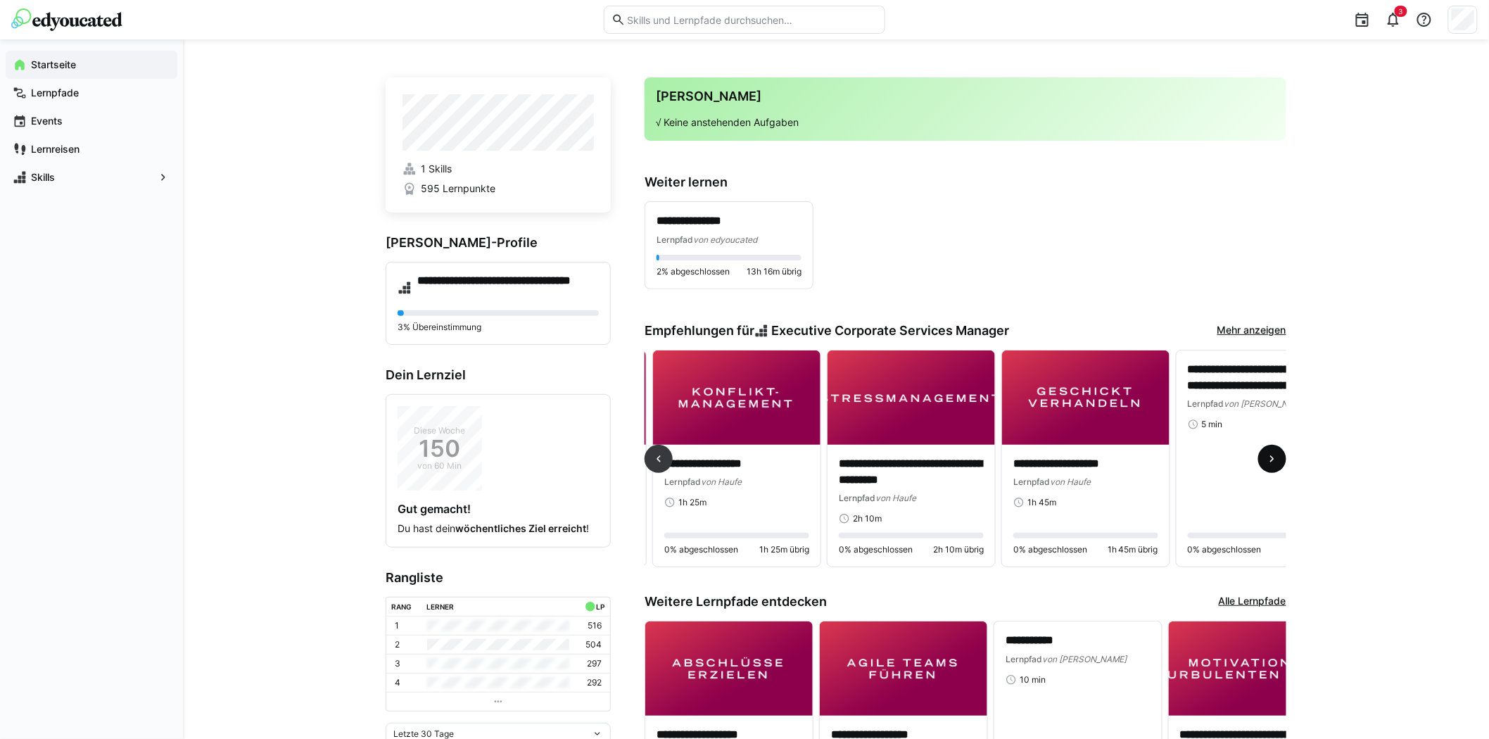
scroll to position [0, 1046]
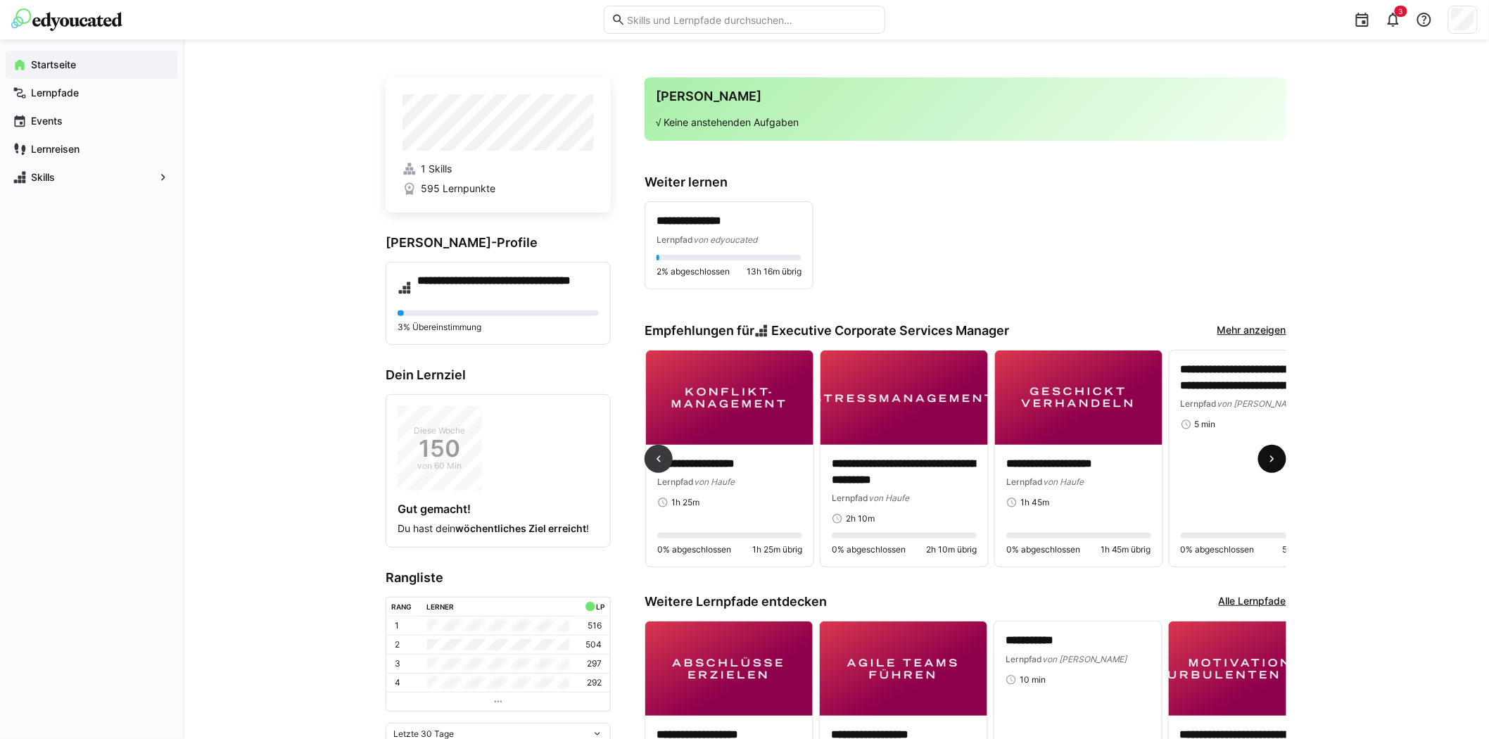
click at [1274, 464] on eds-icon at bounding box center [1272, 459] width 14 height 14
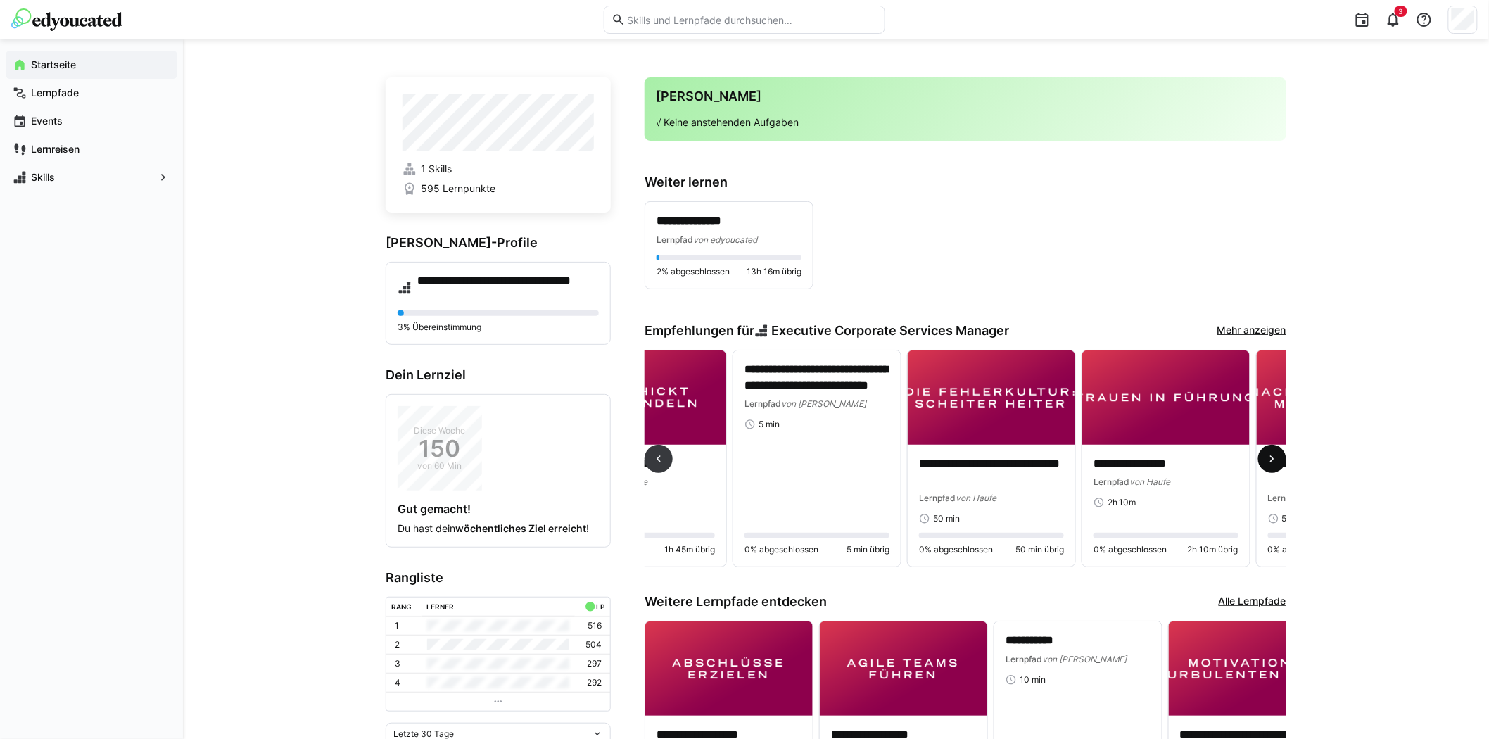
scroll to position [0, 1570]
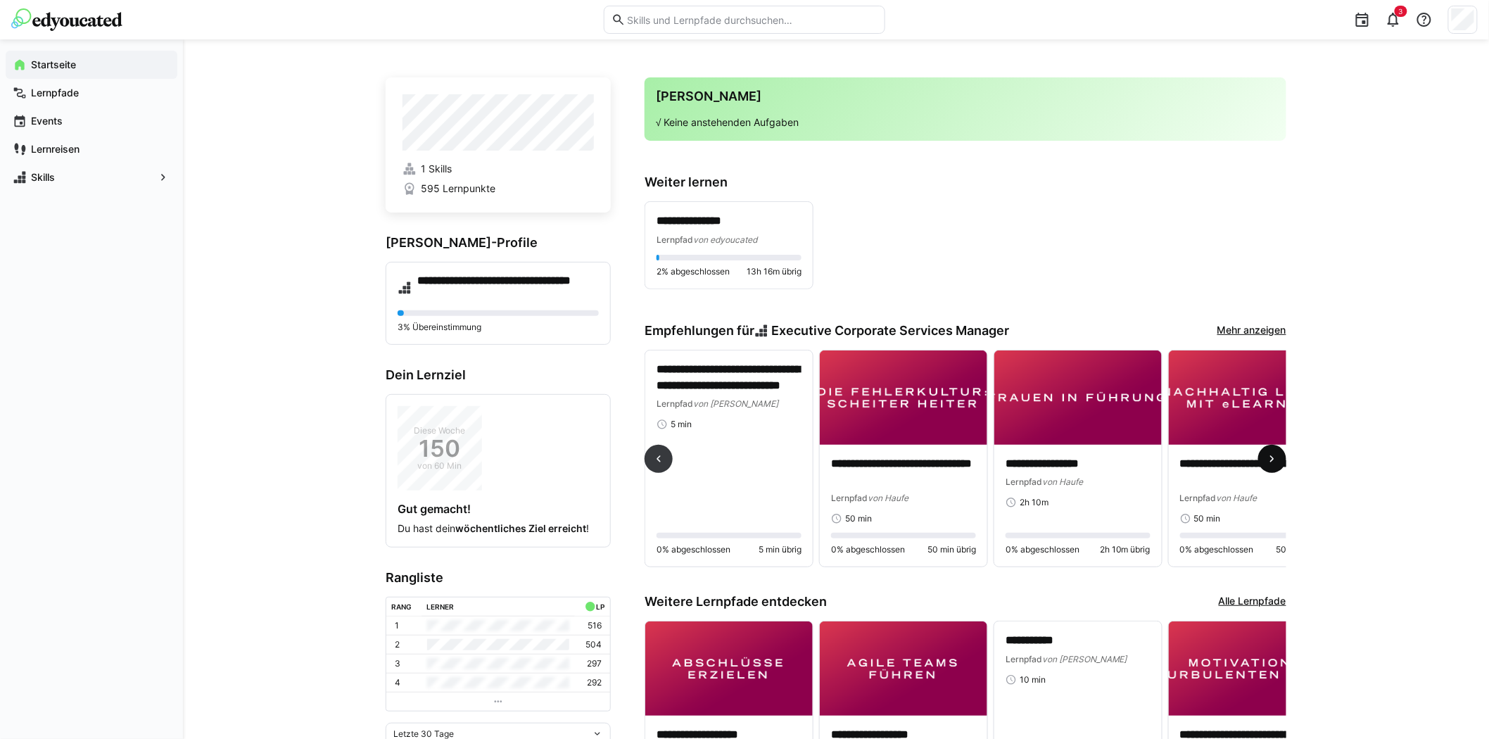
click at [1260, 459] on span at bounding box center [1272, 459] width 28 height 28
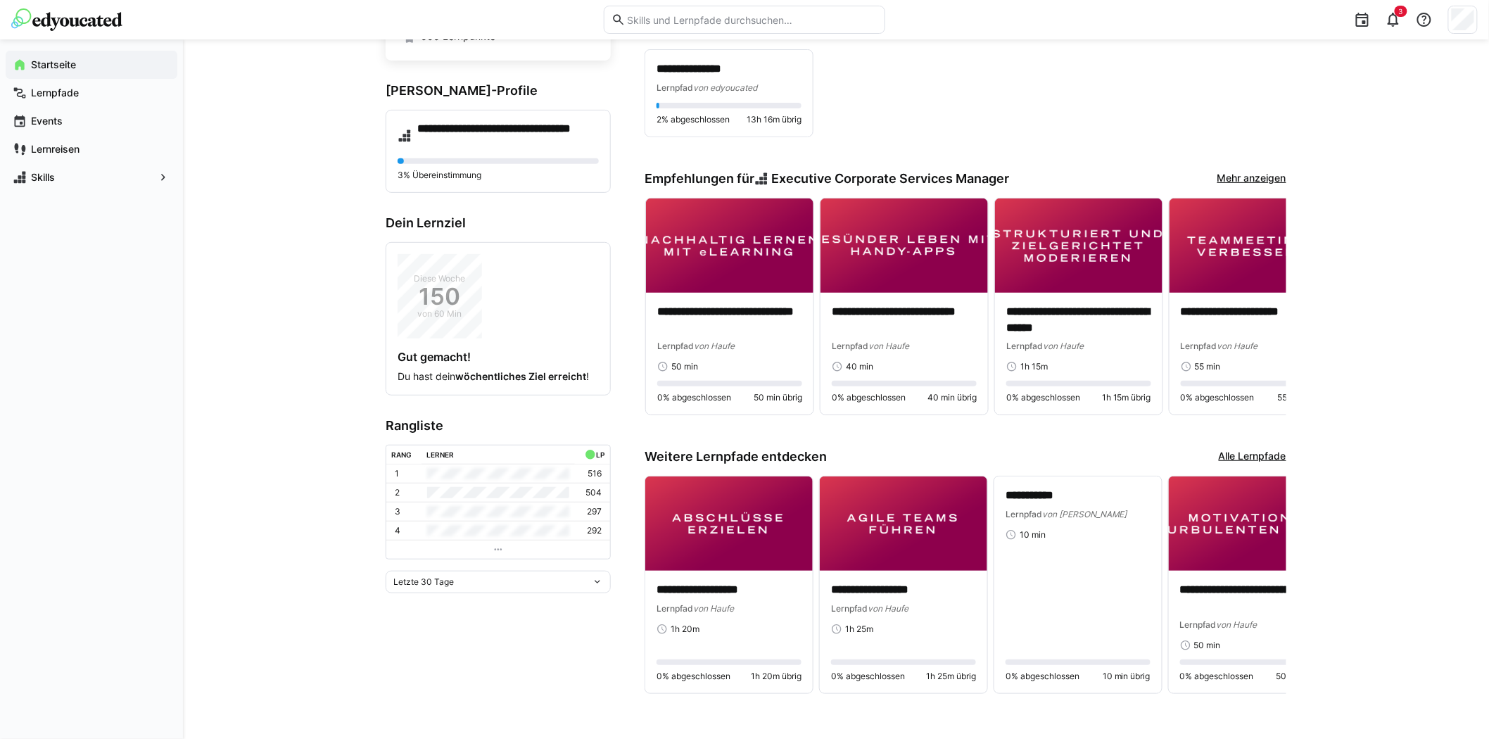
scroll to position [159, 0]
